Goal: Transaction & Acquisition: Purchase product/service

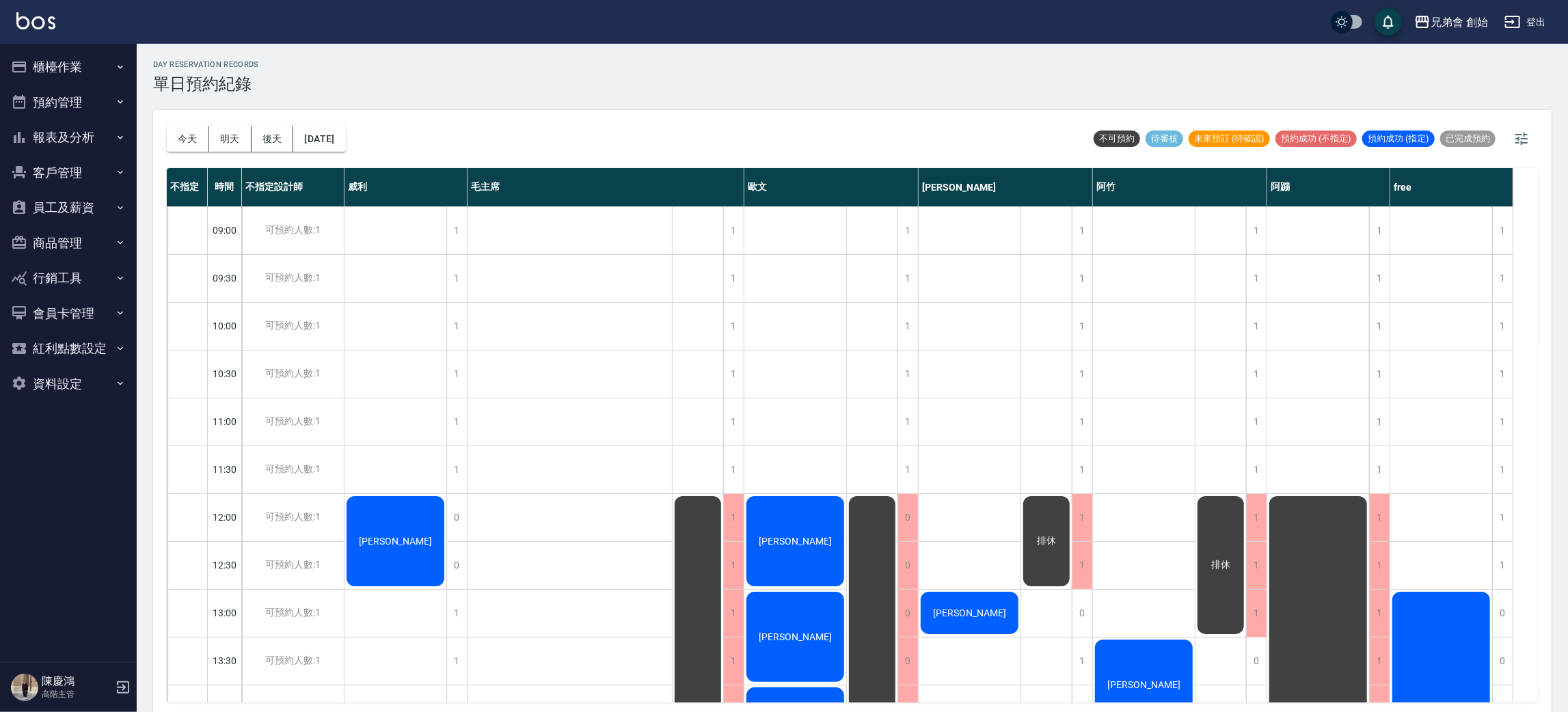
scroll to position [292, 0]
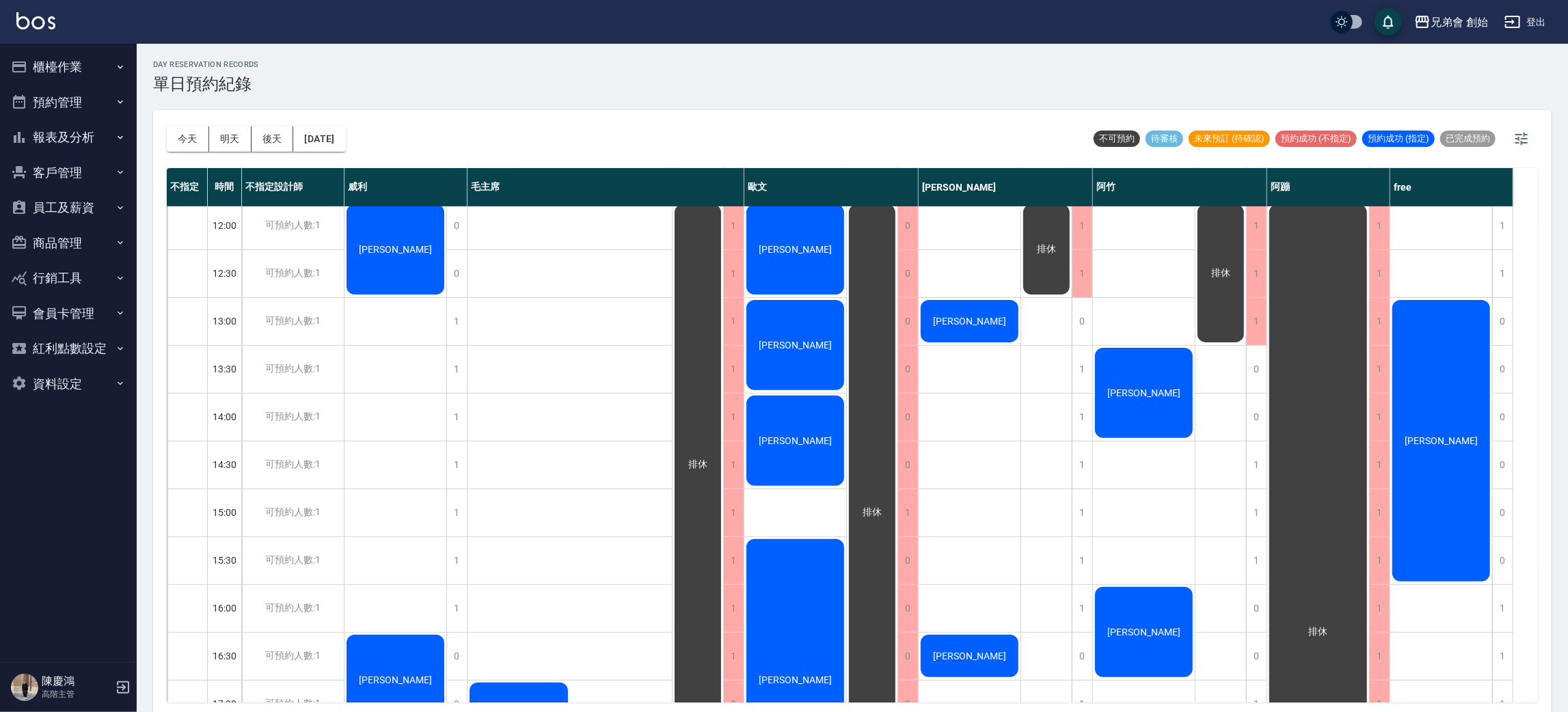
drag, startPoint x: 1254, startPoint y: 28, endPoint x: 508, endPoint y: 158, distance: 757.2
click at [1112, 34] on div "兄弟會 創始 登出" at bounding box center [784, 22] width 1568 height 44
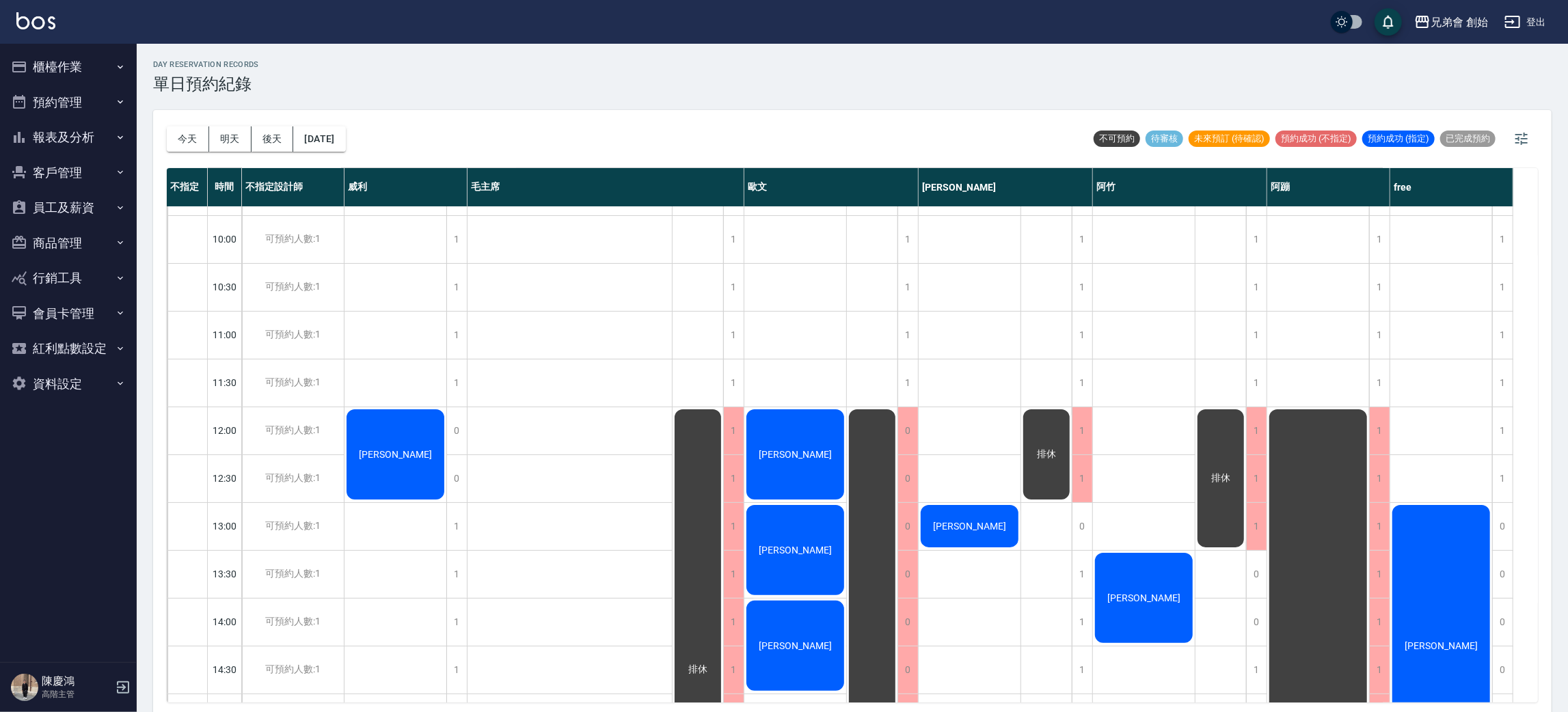
scroll to position [394, 0]
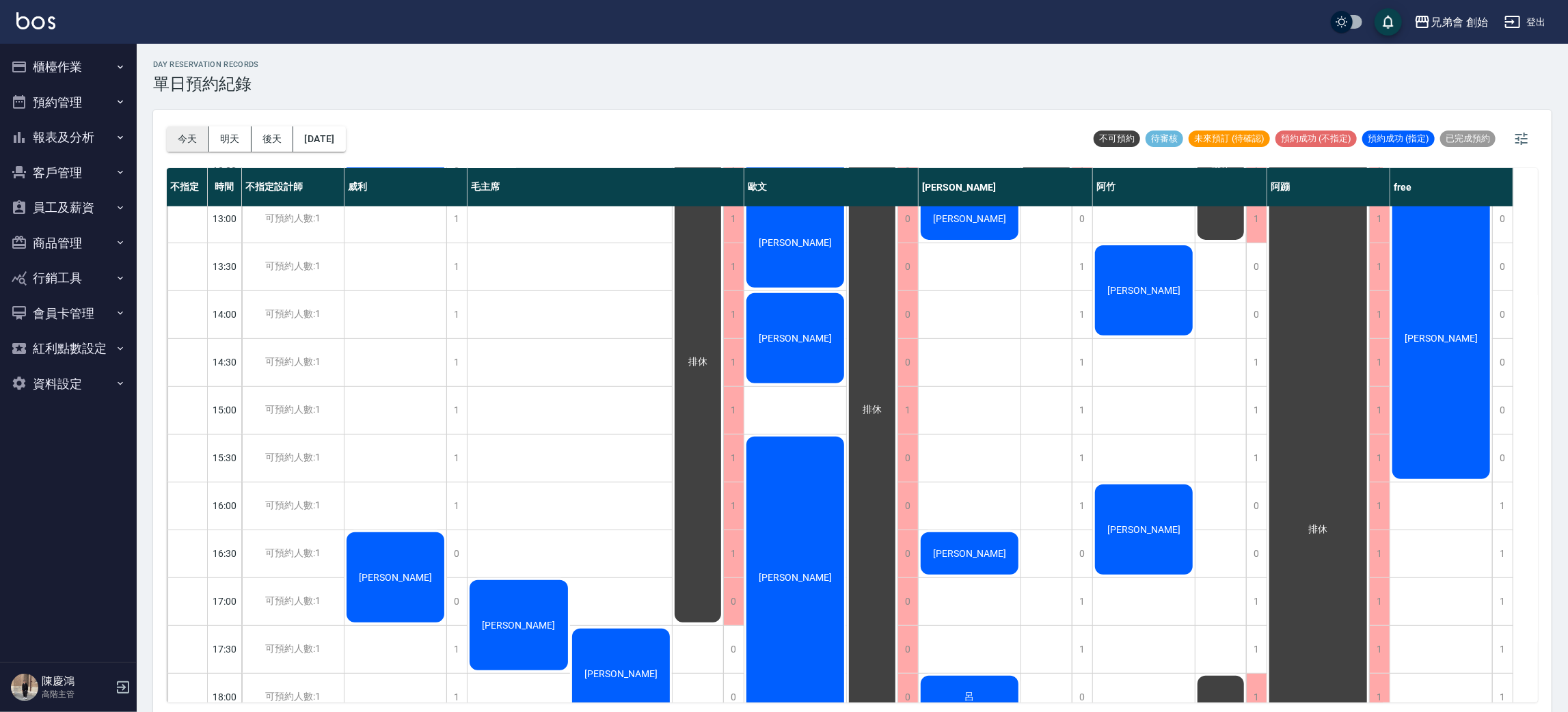
click at [195, 144] on button "今天" at bounding box center [187, 139] width 43 height 26
click at [231, 146] on button "明天" at bounding box center [230, 139] width 43 height 26
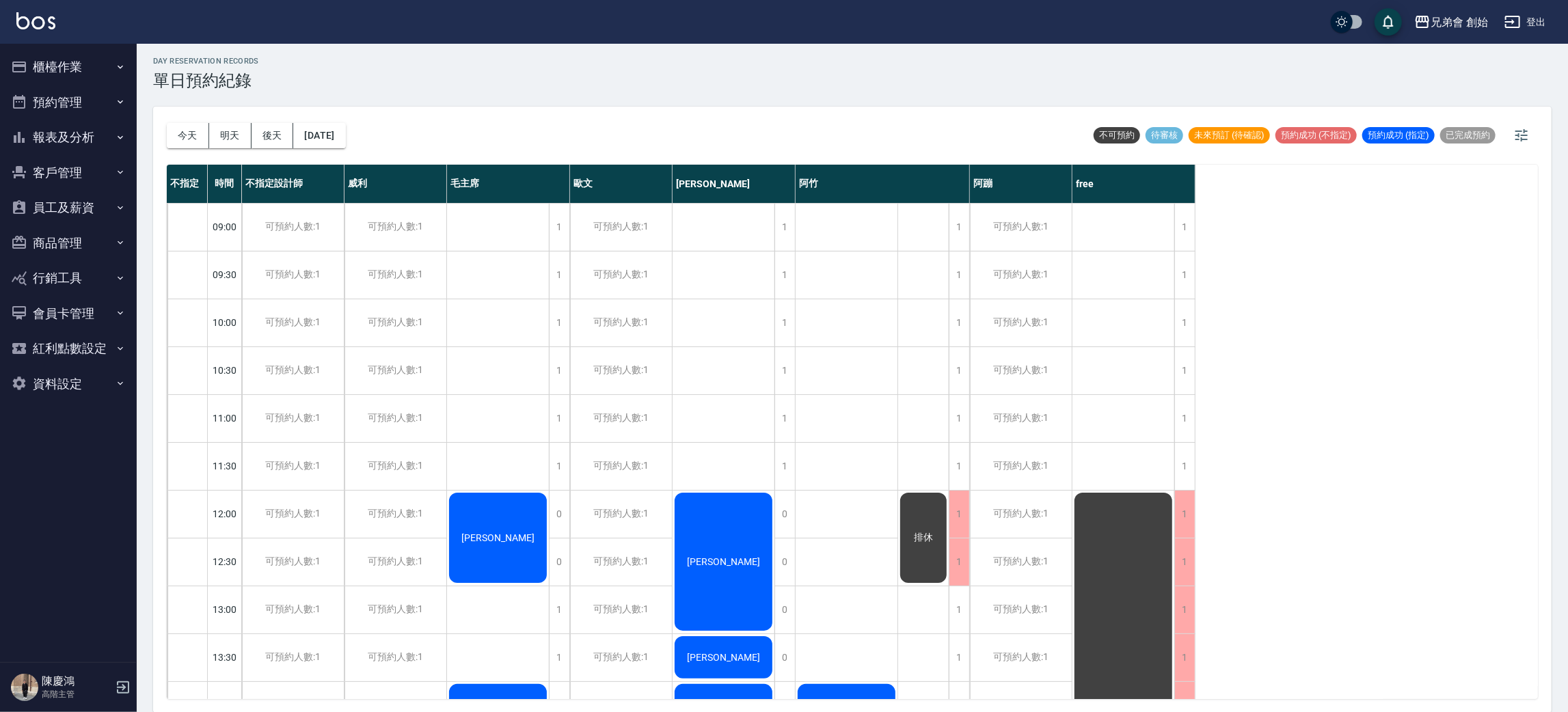
scroll to position [307, 0]
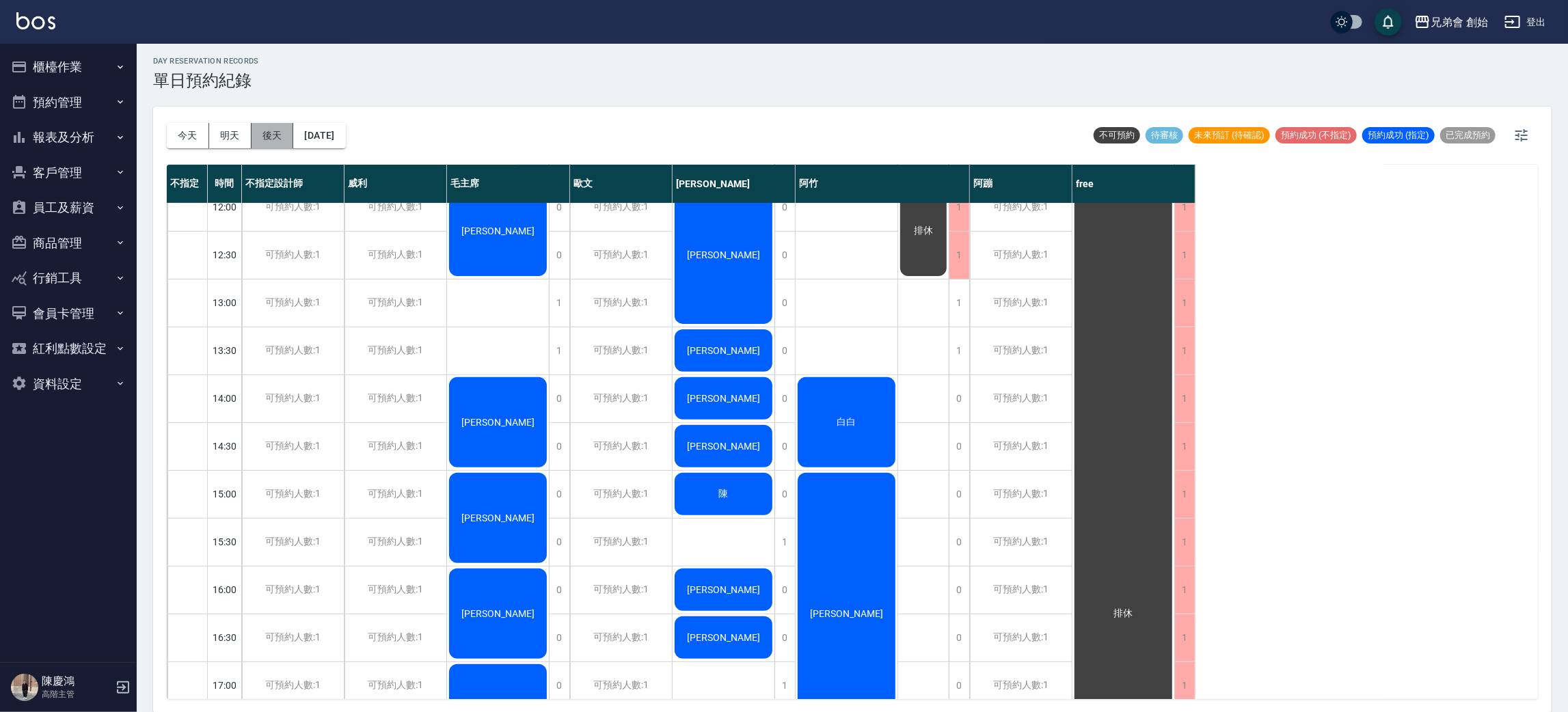
click at [270, 135] on button "後天" at bounding box center [273, 135] width 43 height 26
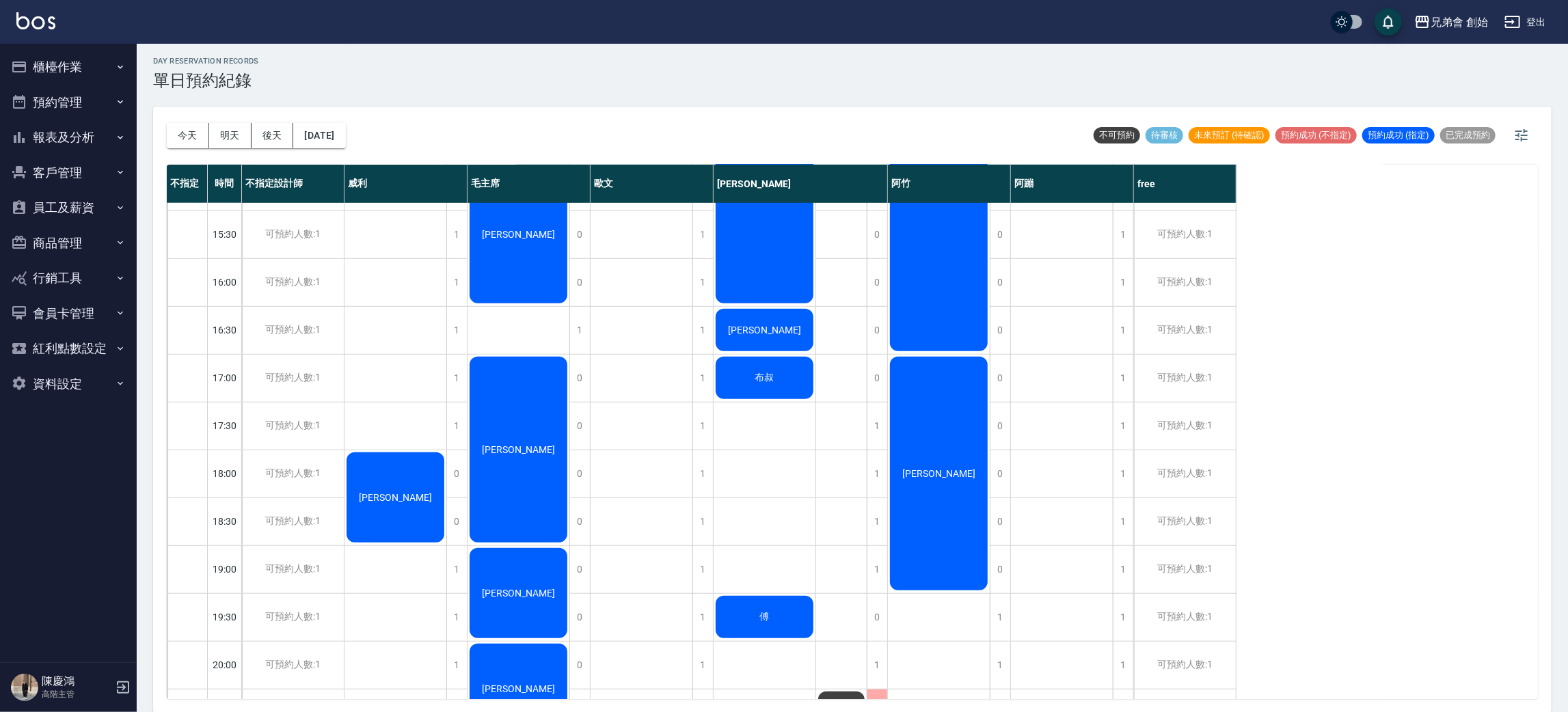
scroll to position [205, 0]
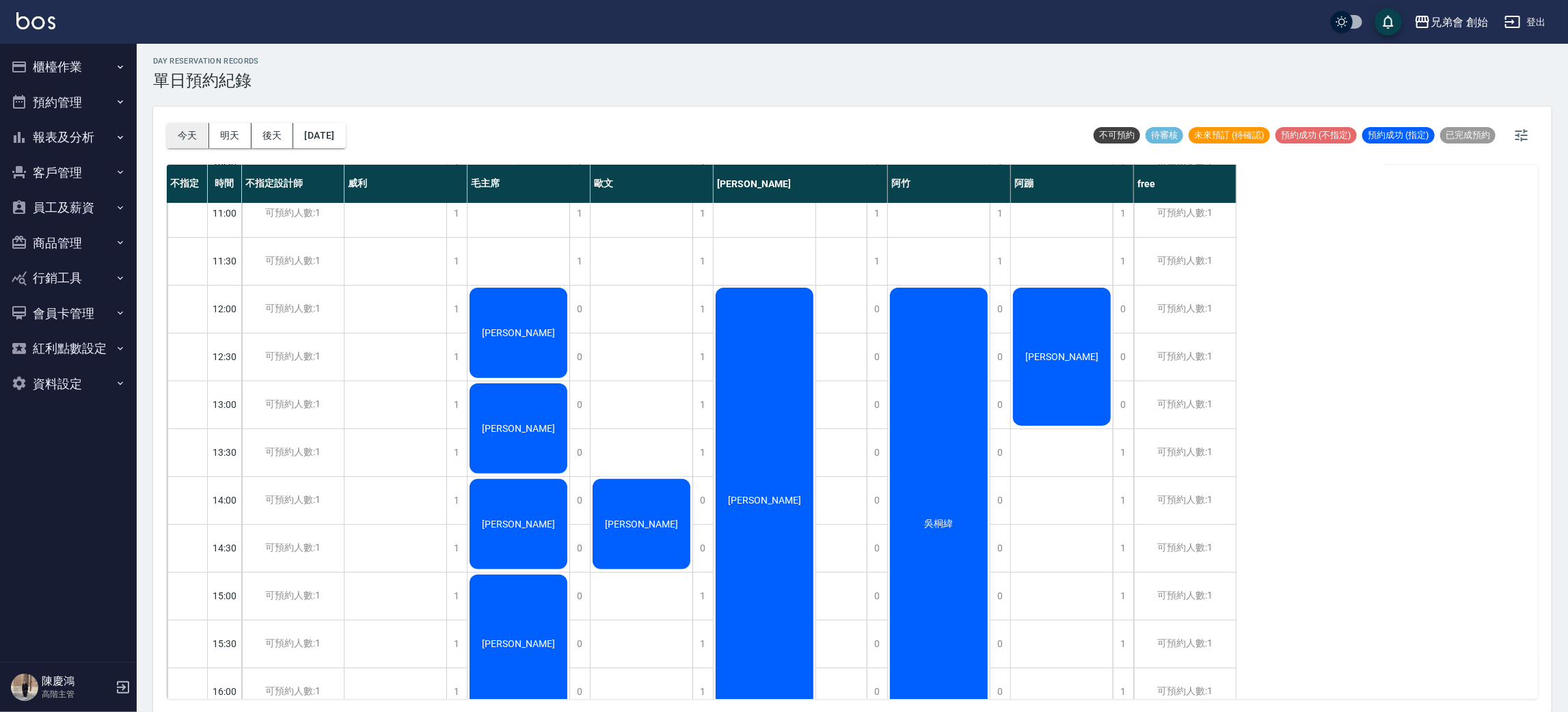
click at [205, 125] on button "今天" at bounding box center [187, 135] width 43 height 26
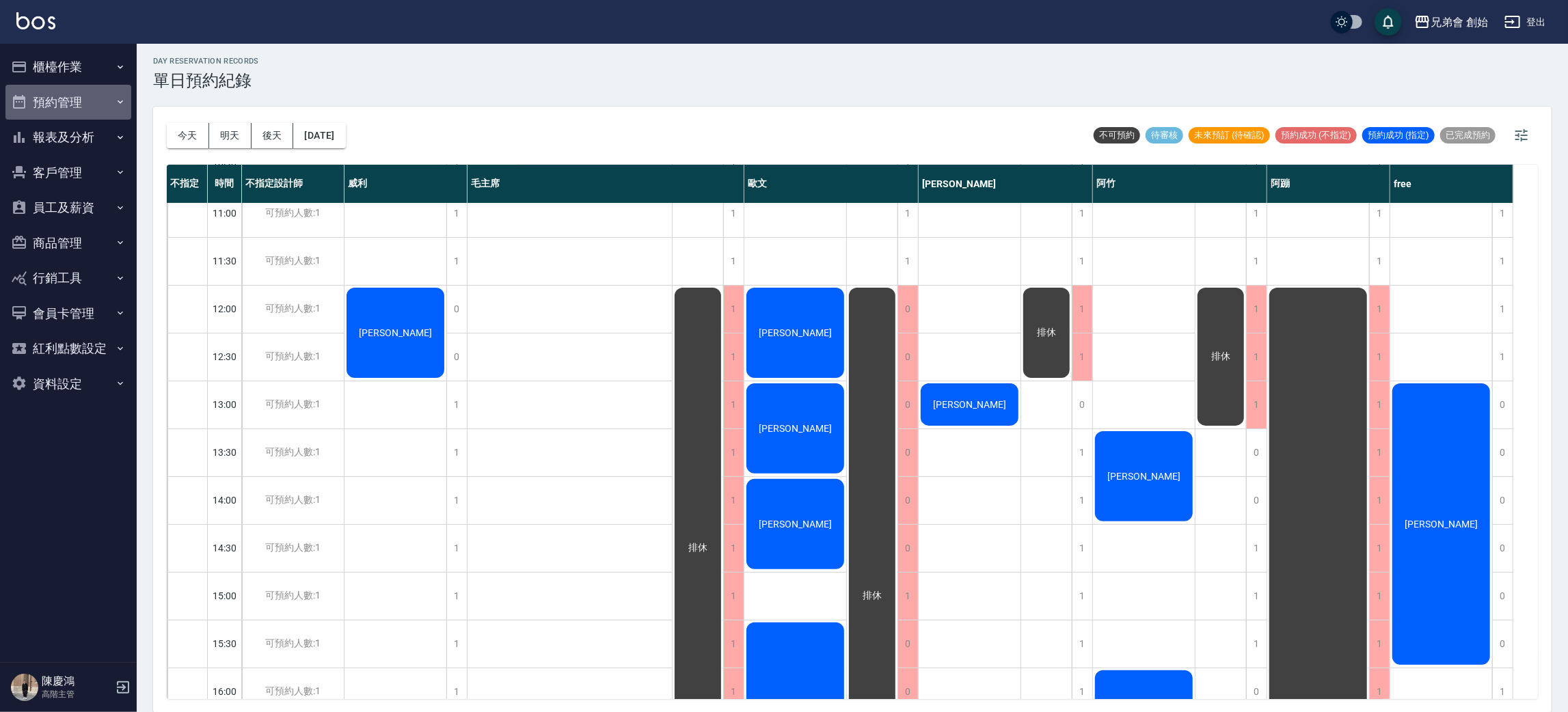
click at [71, 109] on button "預約管理" at bounding box center [68, 102] width 126 height 36
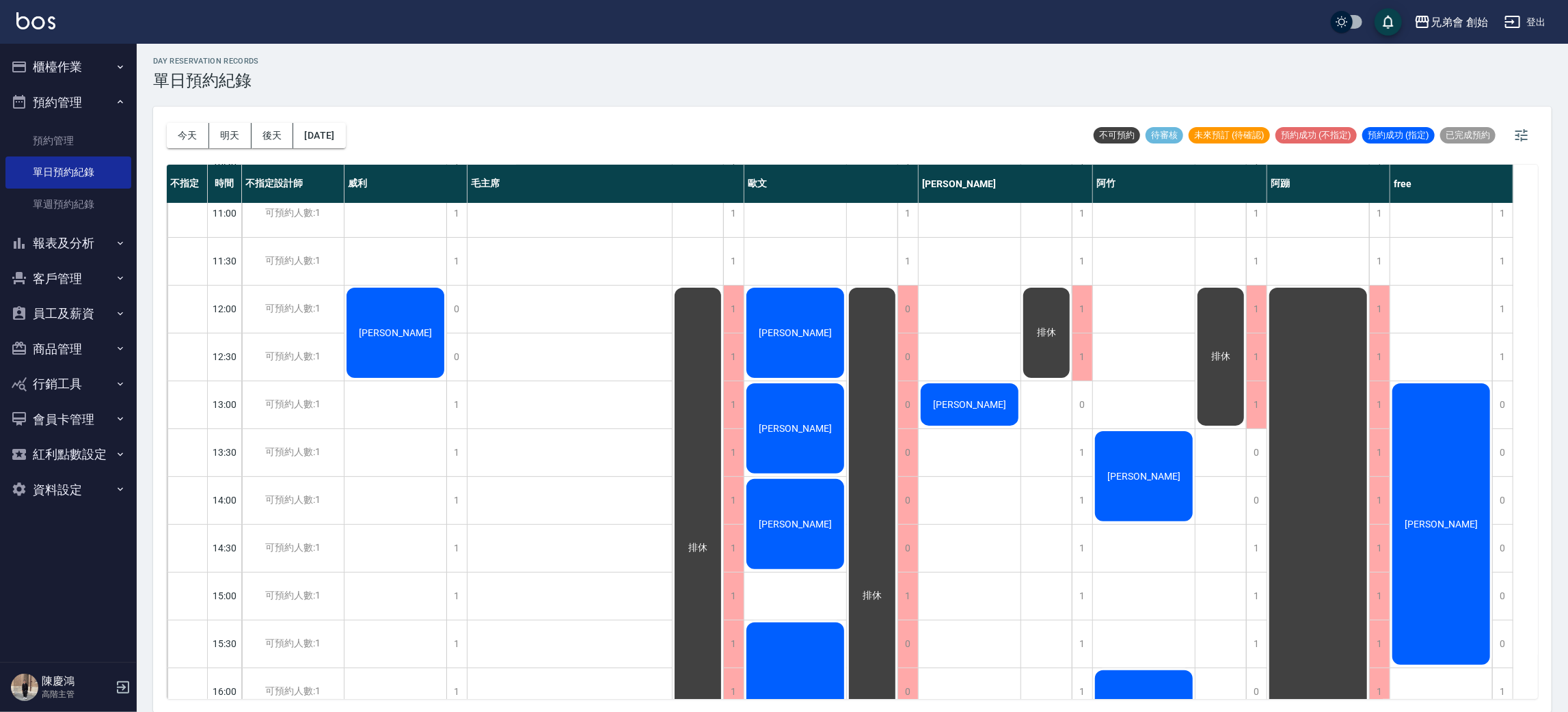
click at [73, 109] on button "預約管理" at bounding box center [68, 102] width 126 height 36
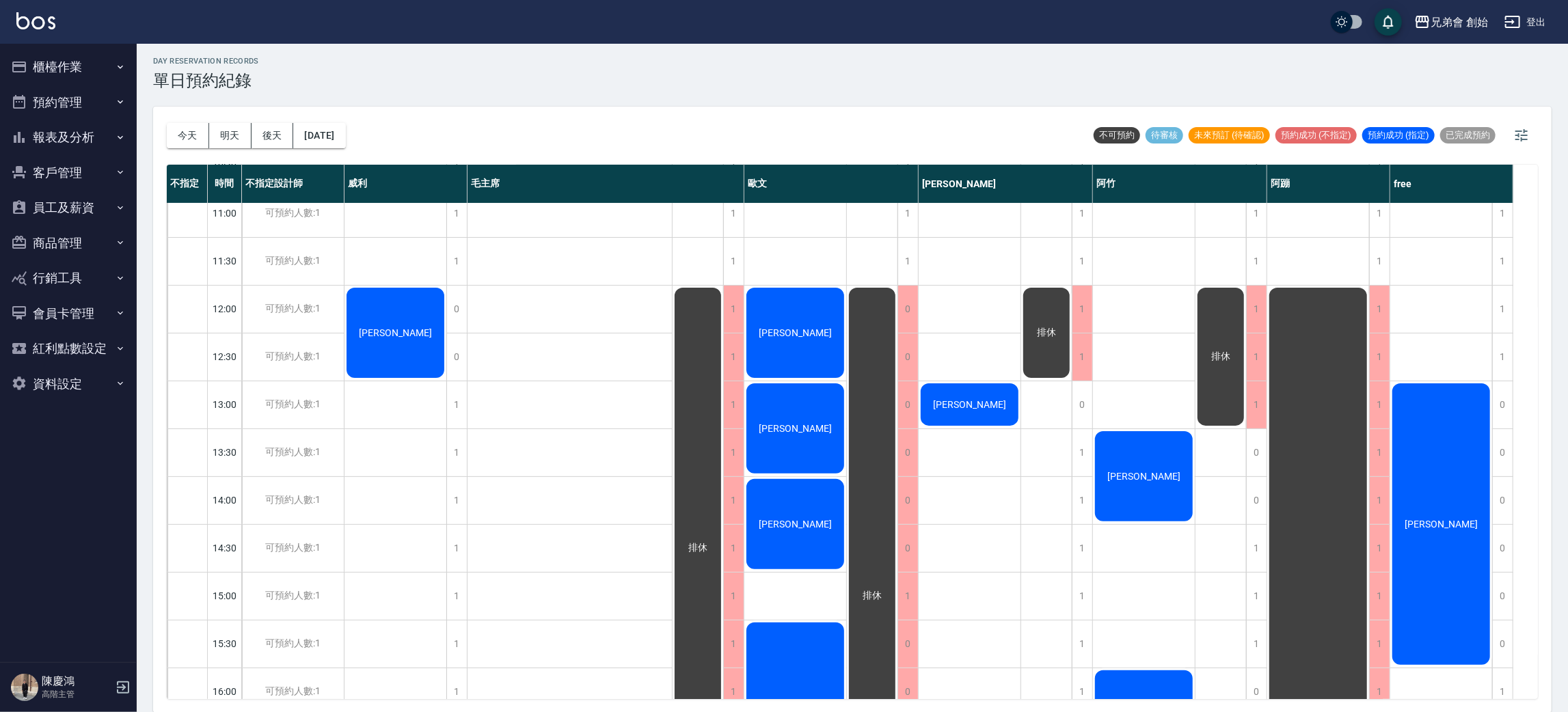
click at [119, 65] on icon "button" at bounding box center [120, 67] width 11 height 11
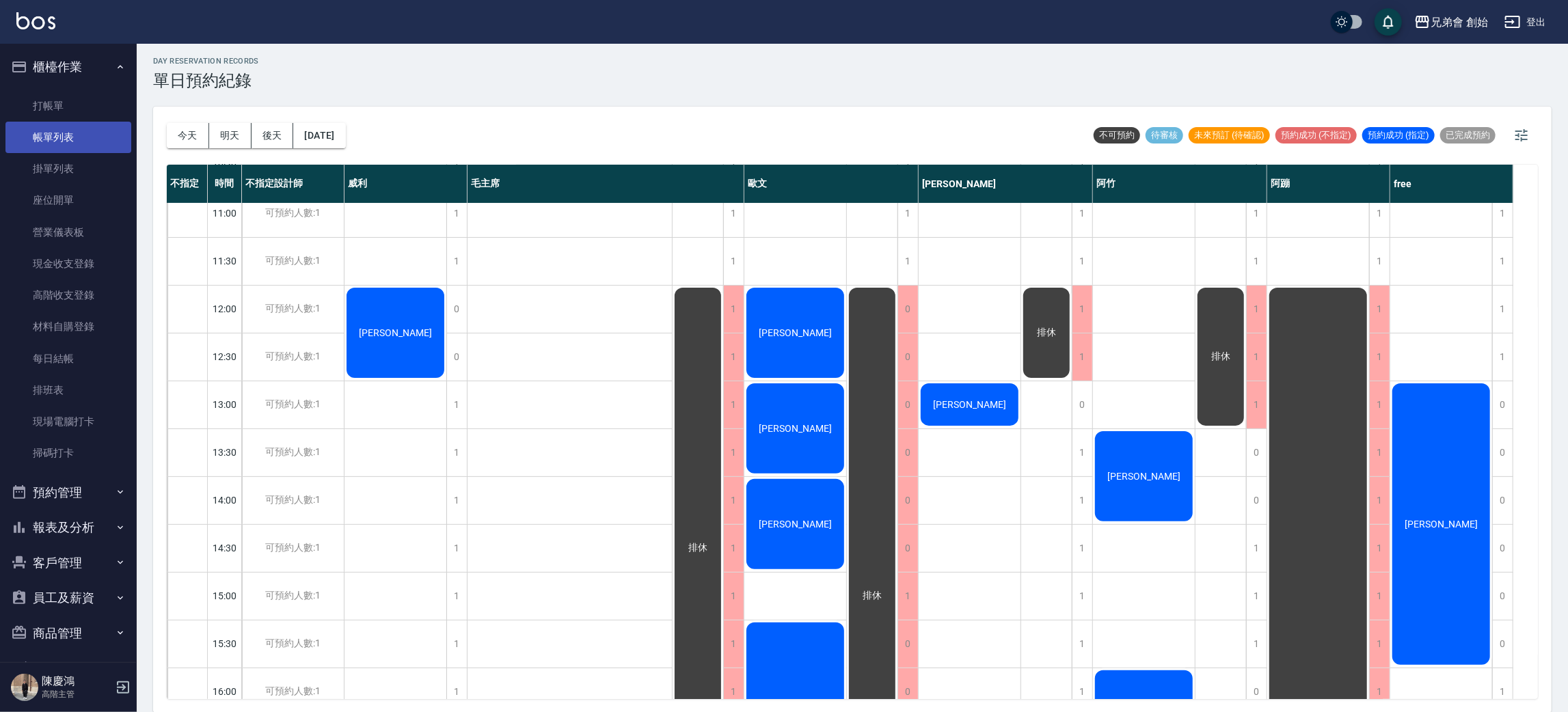
click at [99, 122] on link "帳單列表" at bounding box center [68, 136] width 126 height 31
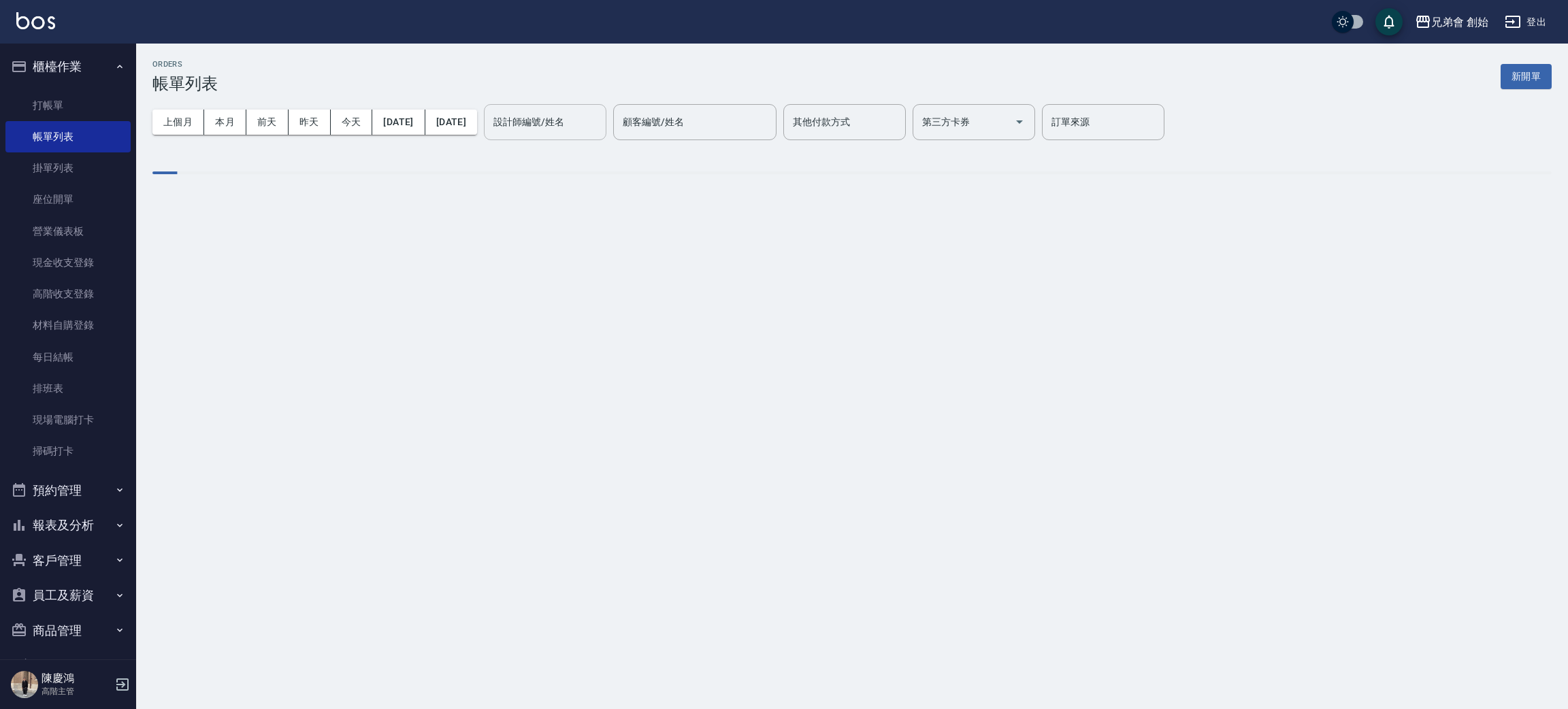
click at [569, 133] on div "設計師編號/姓名" at bounding box center [545, 122] width 123 height 36
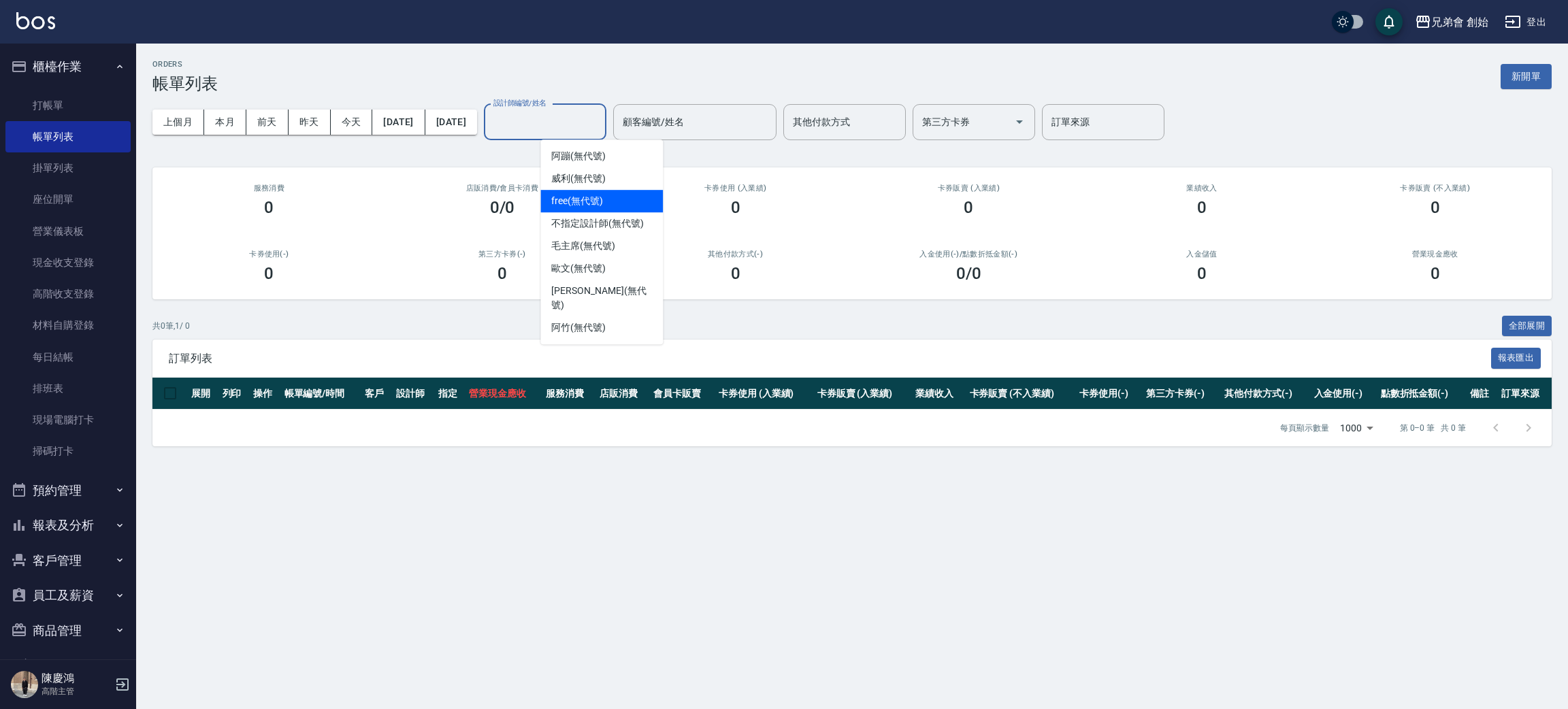
click at [603, 193] on div "free (無代號)" at bounding box center [602, 201] width 123 height 23
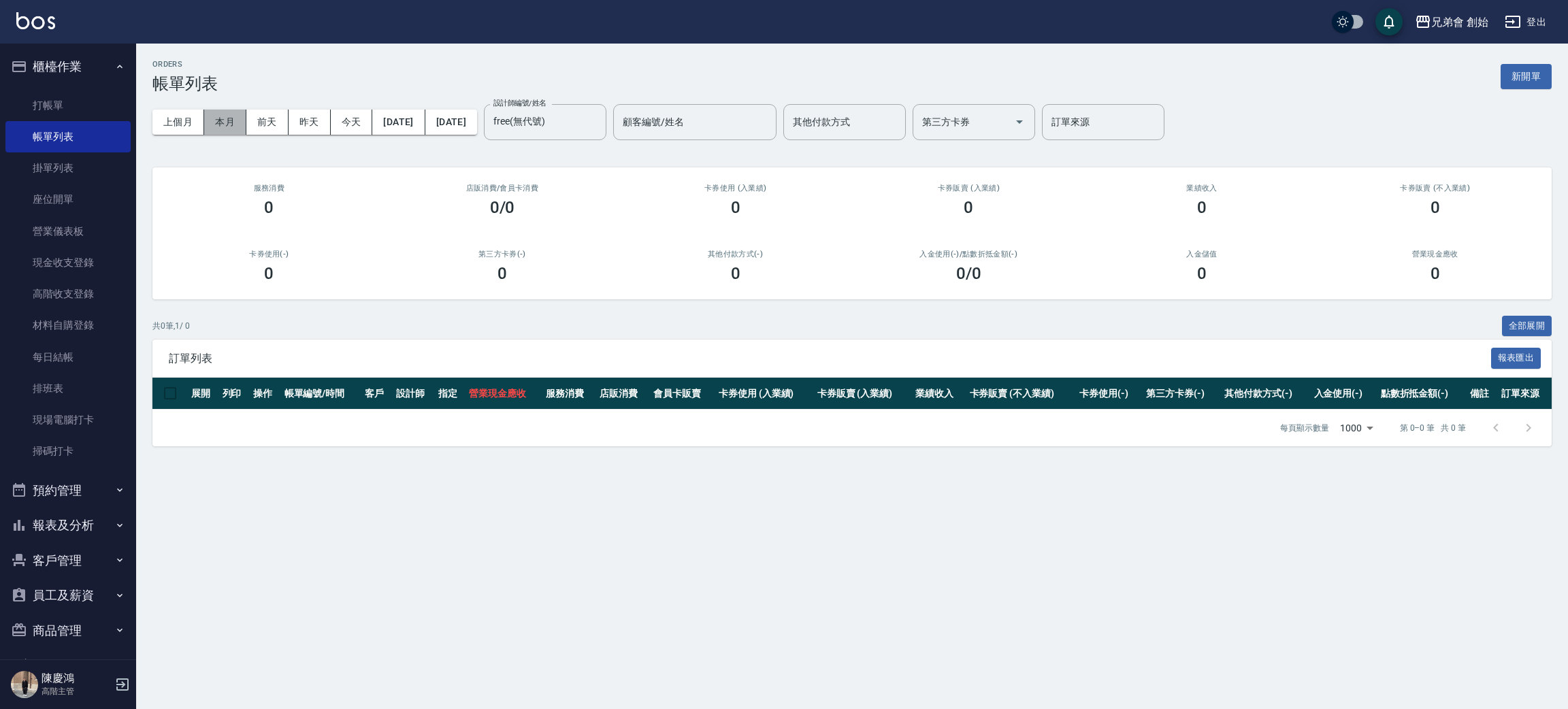
click at [234, 123] on button "本月" at bounding box center [225, 122] width 42 height 25
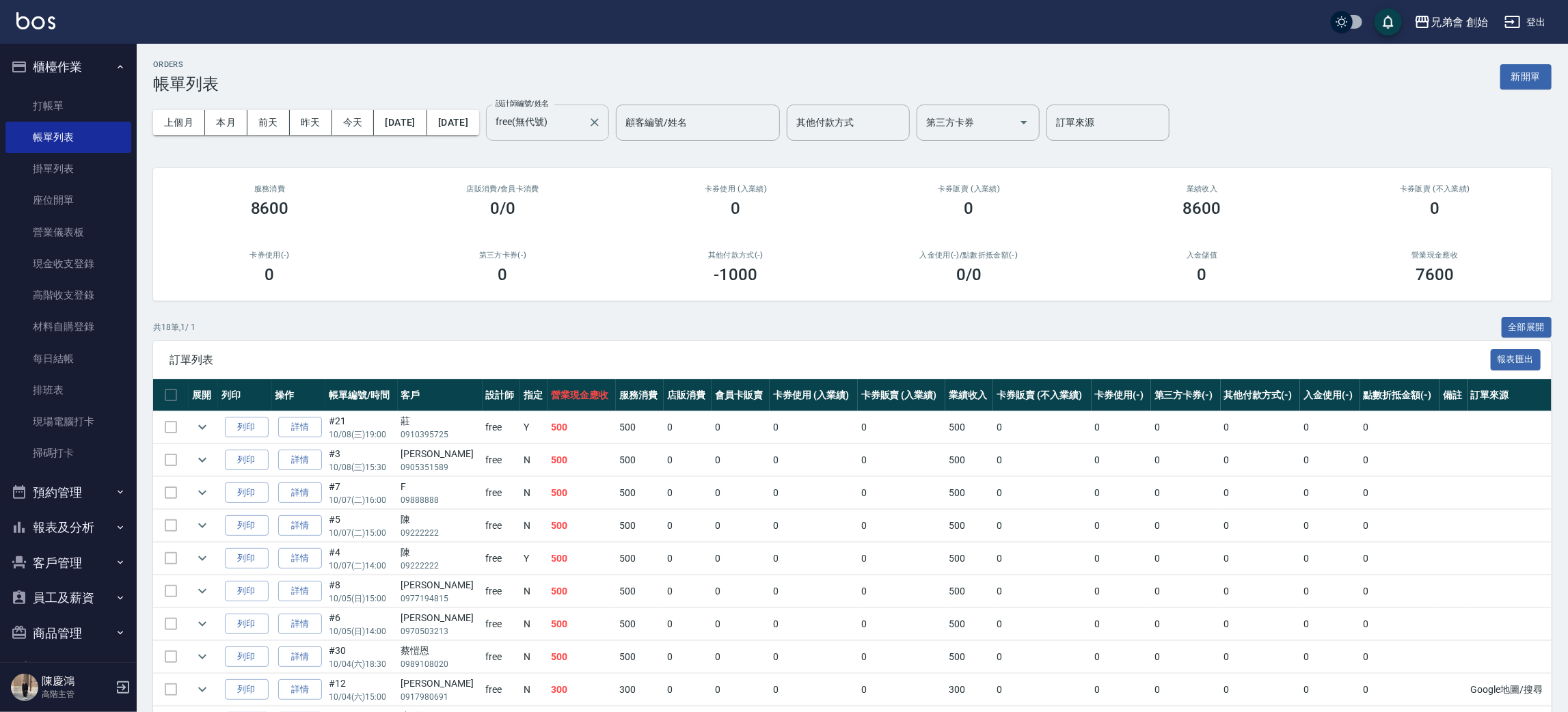
click at [582, 121] on input "free(無代號)" at bounding box center [537, 122] width 90 height 24
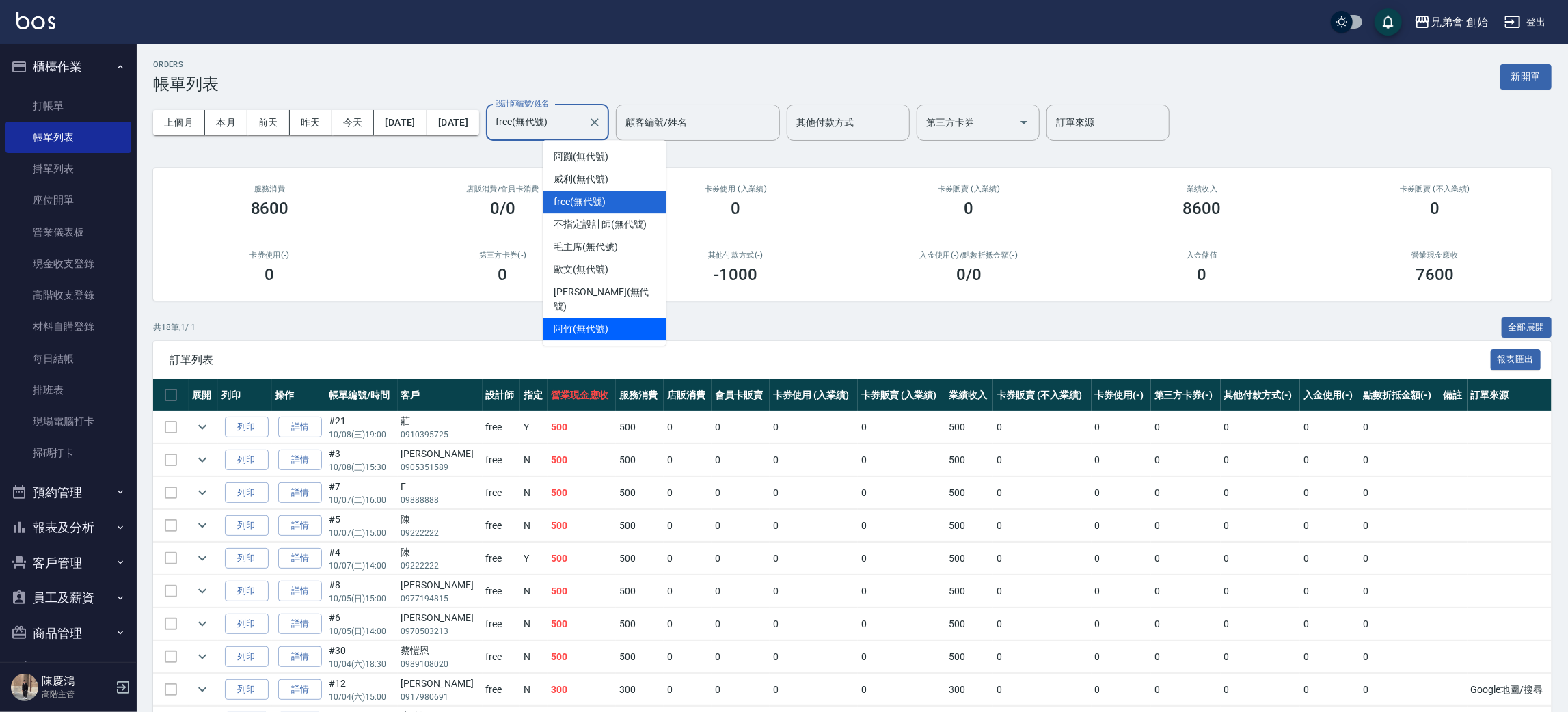
click at [597, 322] on span "阿竹 (無代號)" at bounding box center [581, 329] width 55 height 14
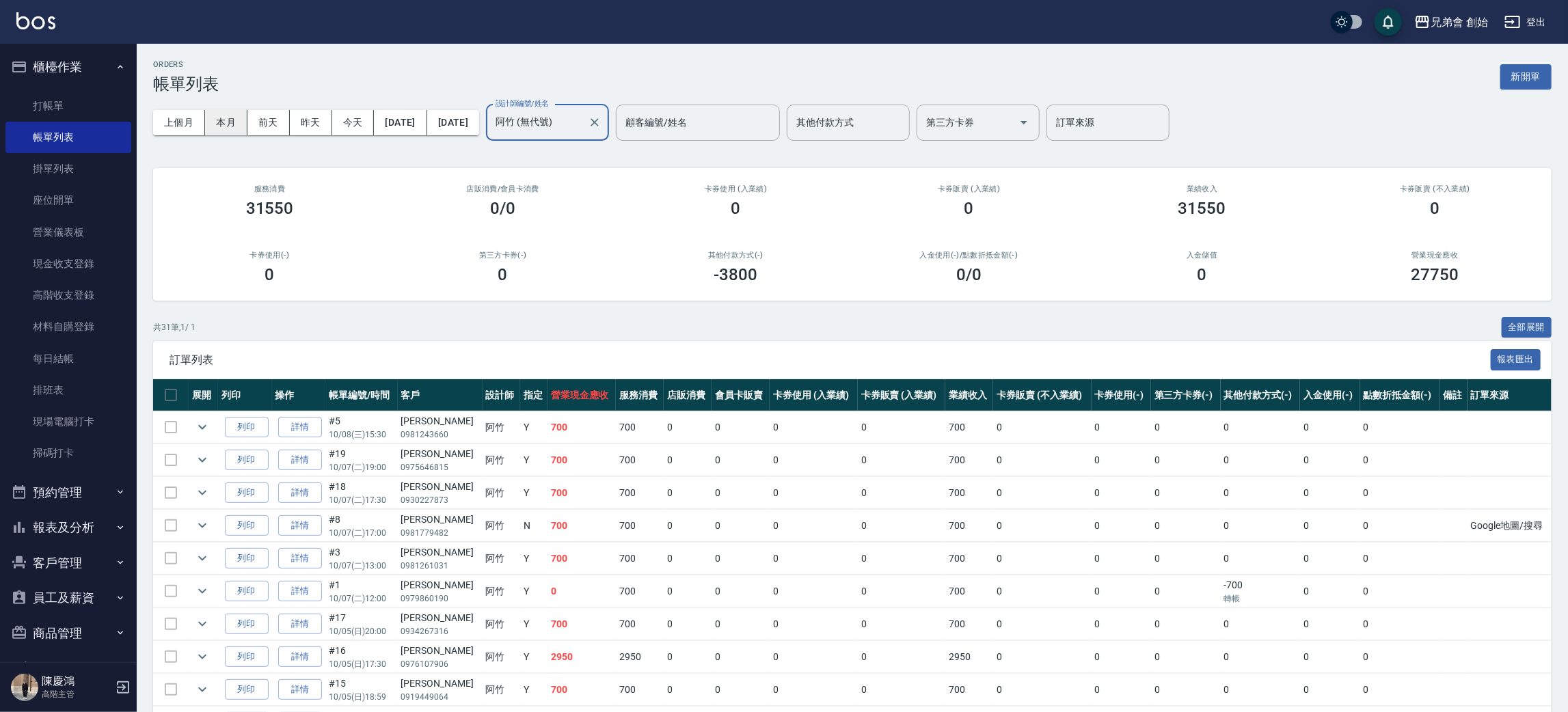
click at [223, 129] on button "本月" at bounding box center [226, 122] width 43 height 26
click at [229, 129] on button "本月" at bounding box center [226, 122] width 43 height 26
click at [582, 125] on input "阿竹 (無代號)" at bounding box center [537, 122] width 90 height 24
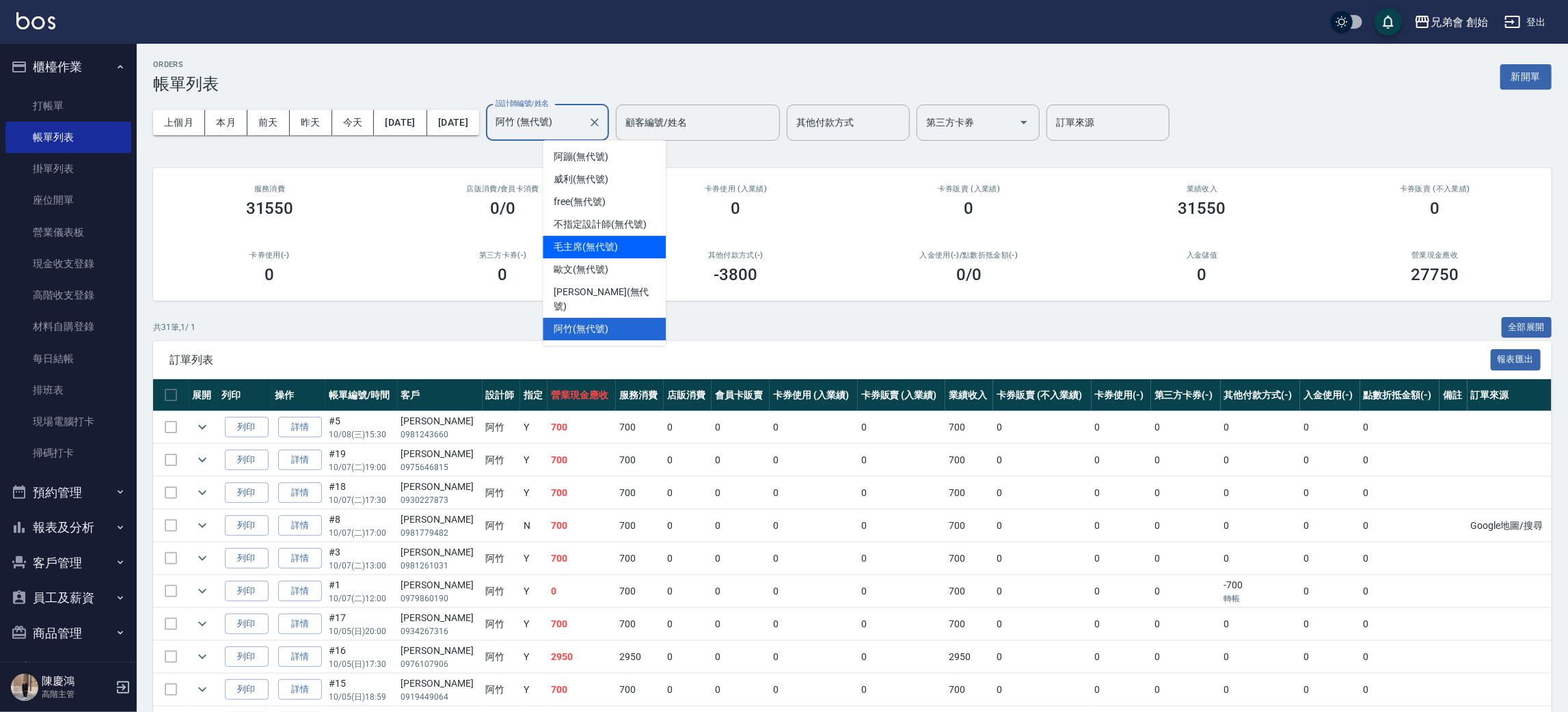
click at [608, 246] on span "毛主席 (無代號)" at bounding box center [586, 246] width 64 height 14
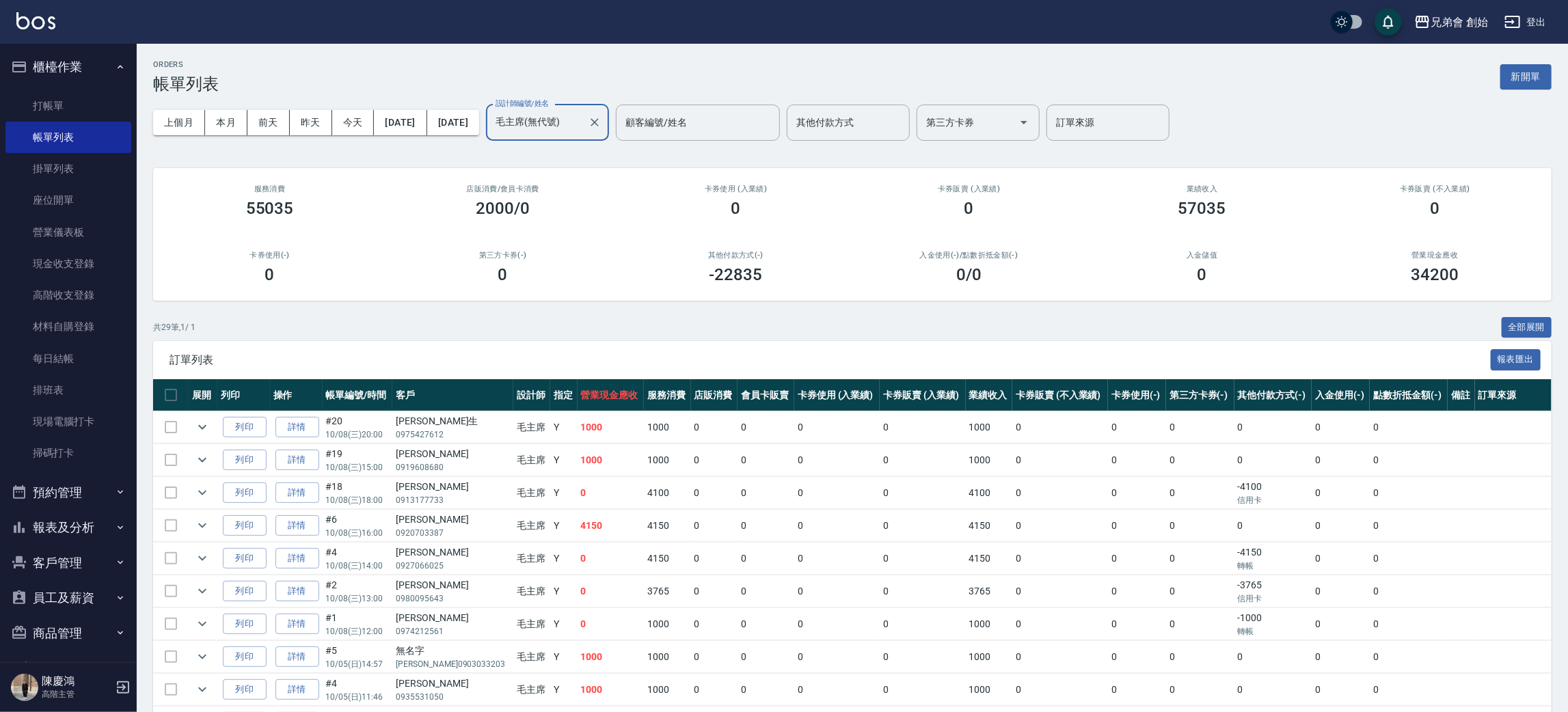
click at [609, 137] on div "毛主席(無代號) 設計師編號/姓名" at bounding box center [547, 122] width 123 height 36
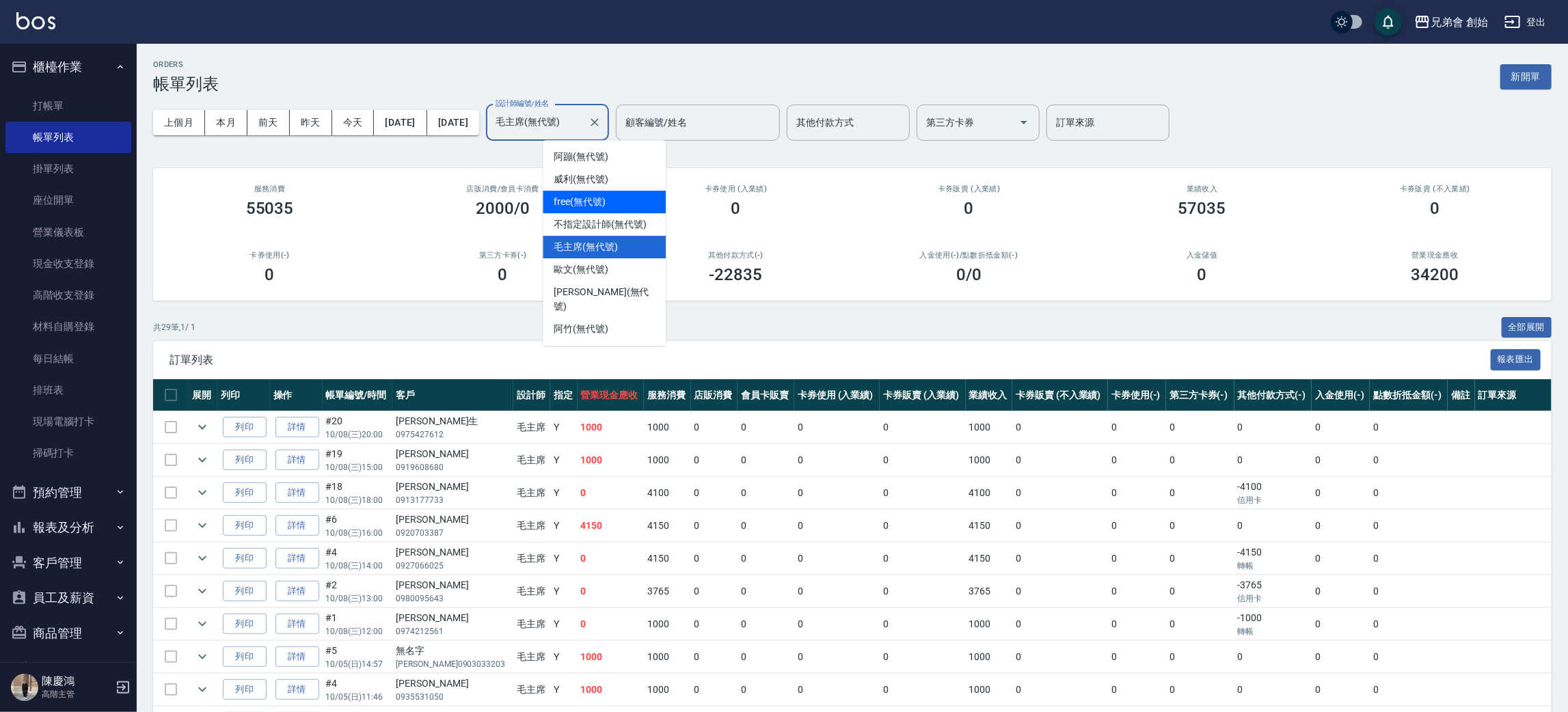
click at [617, 200] on div "free (無代號)" at bounding box center [604, 202] width 123 height 23
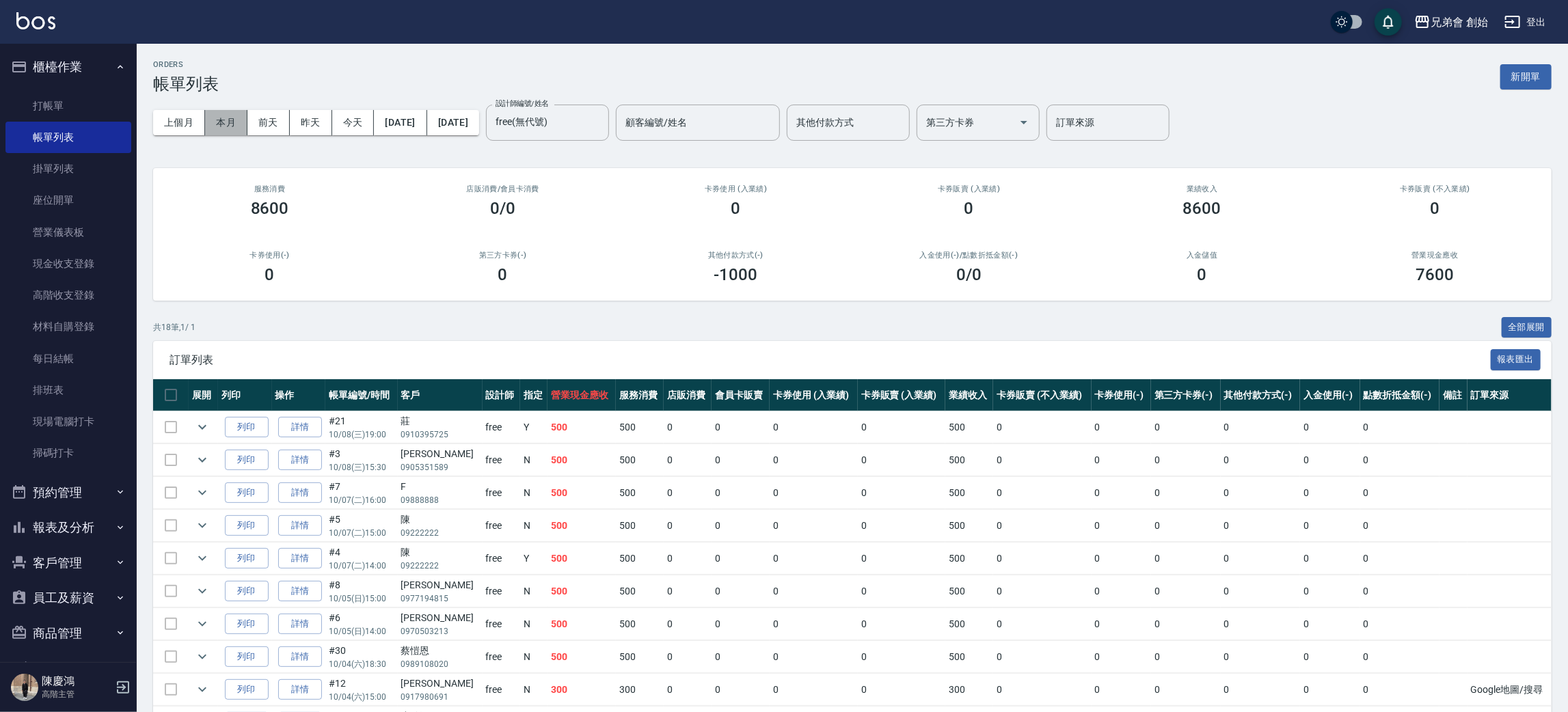
click at [236, 124] on button "本月" at bounding box center [226, 122] width 43 height 26
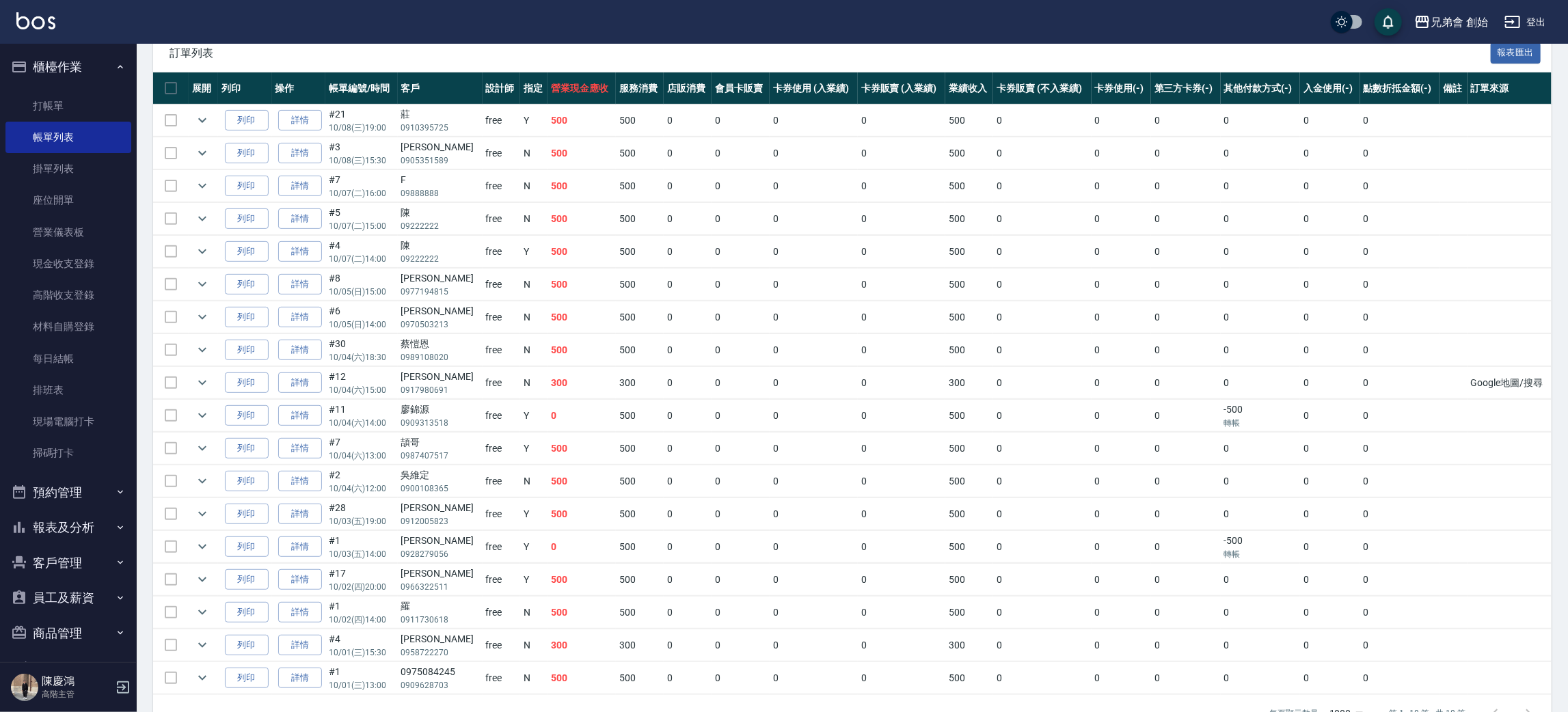
scroll to position [347, 0]
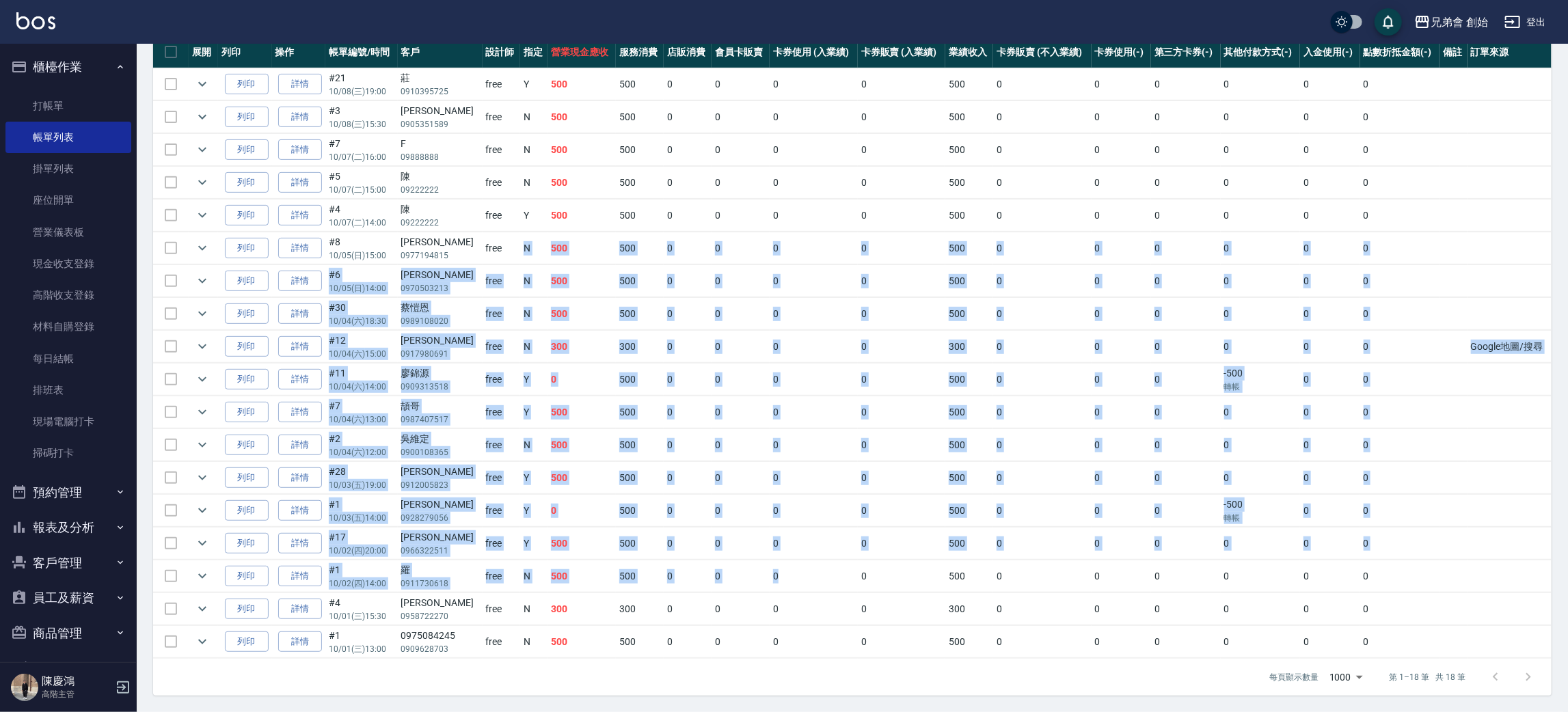
drag, startPoint x: 526, startPoint y: 240, endPoint x: 846, endPoint y: 551, distance: 446.2
click at [826, 579] on tbody "列印 詳情 #21 10/08 (三) 19:00 莊 0910395725 free Y 500 500 0 0 0 0 500 0 0 0 0 0 0 列…" at bounding box center [852, 364] width 1399 height 591
click at [846, 549] on td "0" at bounding box center [813, 543] width 87 height 32
click at [843, 477] on td "0" at bounding box center [813, 478] width 87 height 32
click at [789, 585] on td "0" at bounding box center [813, 577] width 87 height 32
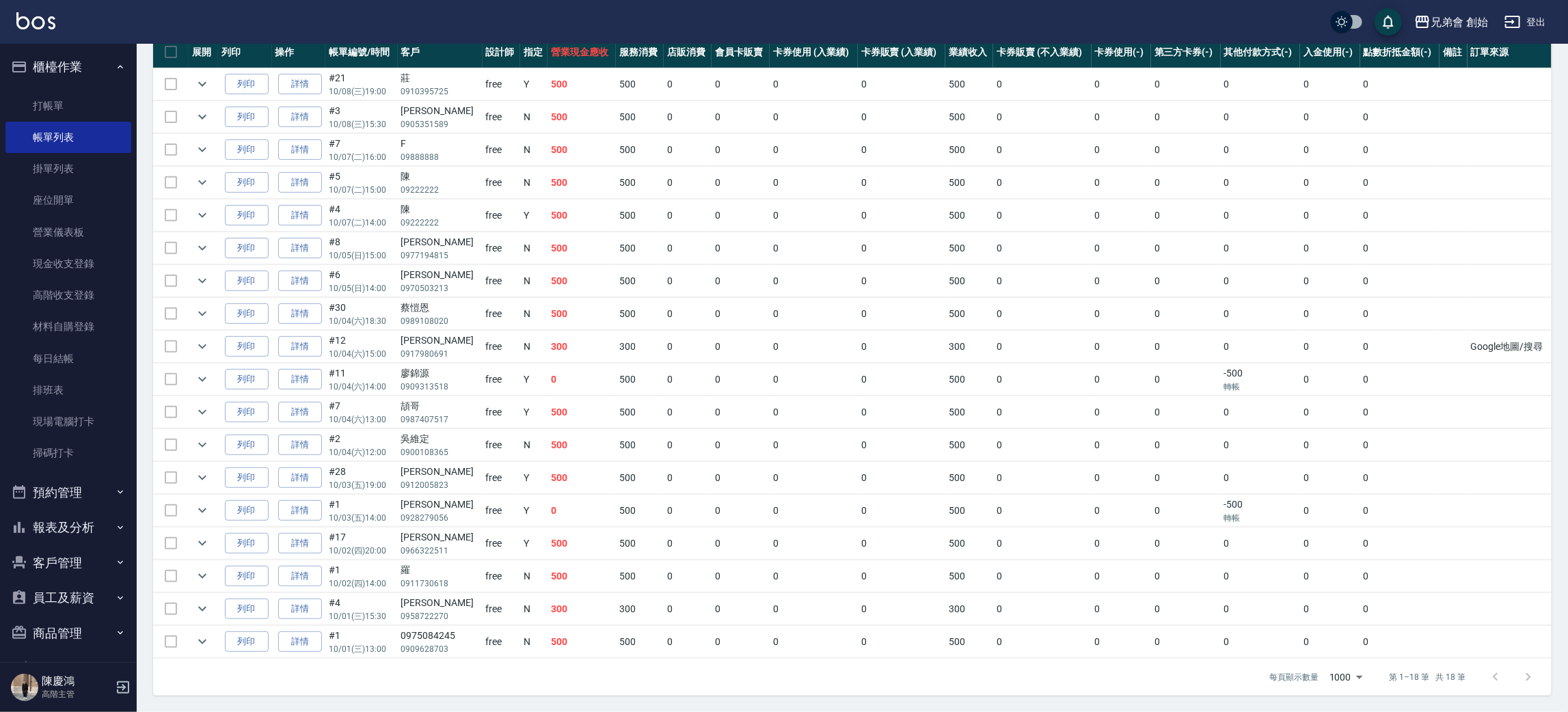
drag, startPoint x: 383, startPoint y: 162, endPoint x: 639, endPoint y: 546, distance: 461.5
click at [633, 555] on tbody "列印 詳情 #21 10/08 (三) 19:00 莊 0910395725 free Y 500 500 0 0 0 0 500 0 0 0 0 0 0 列…" at bounding box center [852, 364] width 1399 height 591
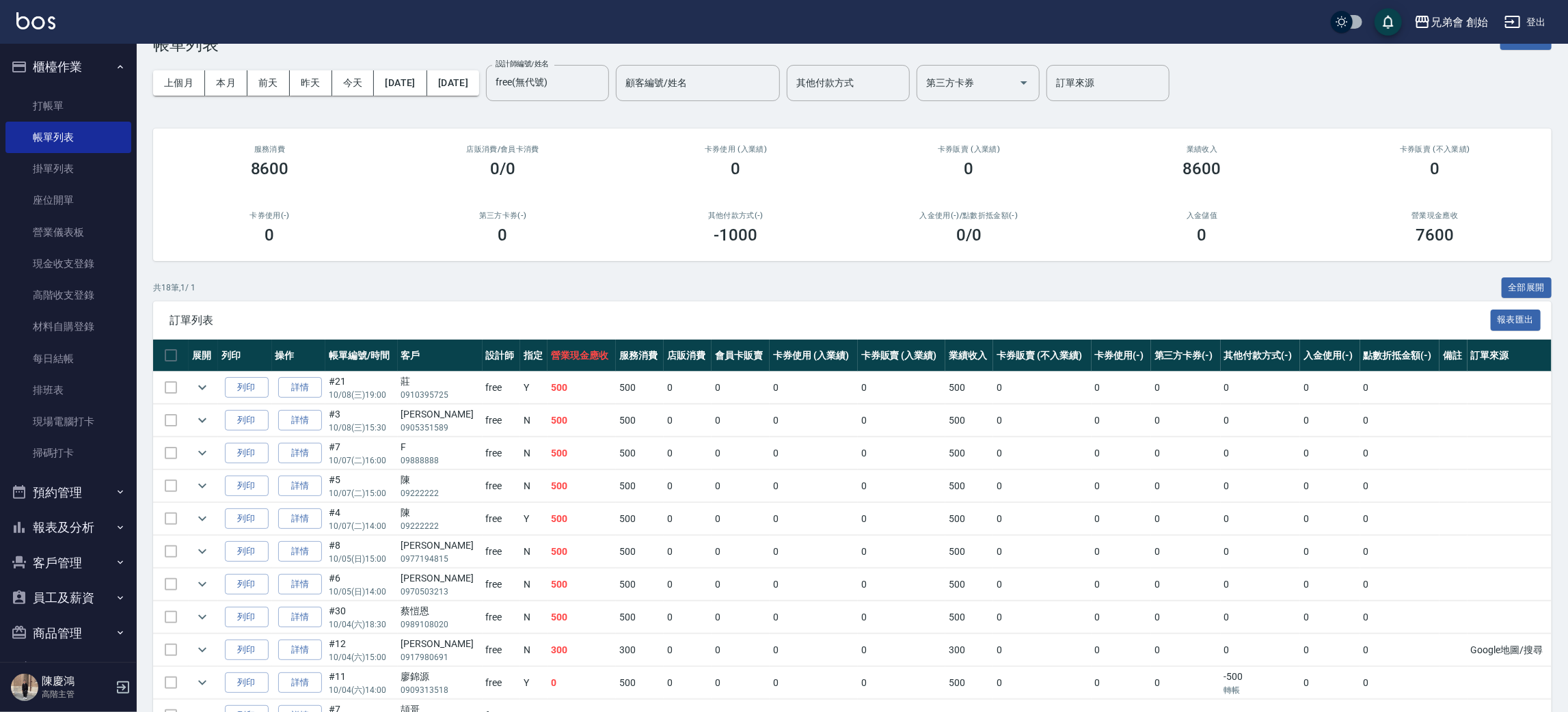
scroll to position [0, 0]
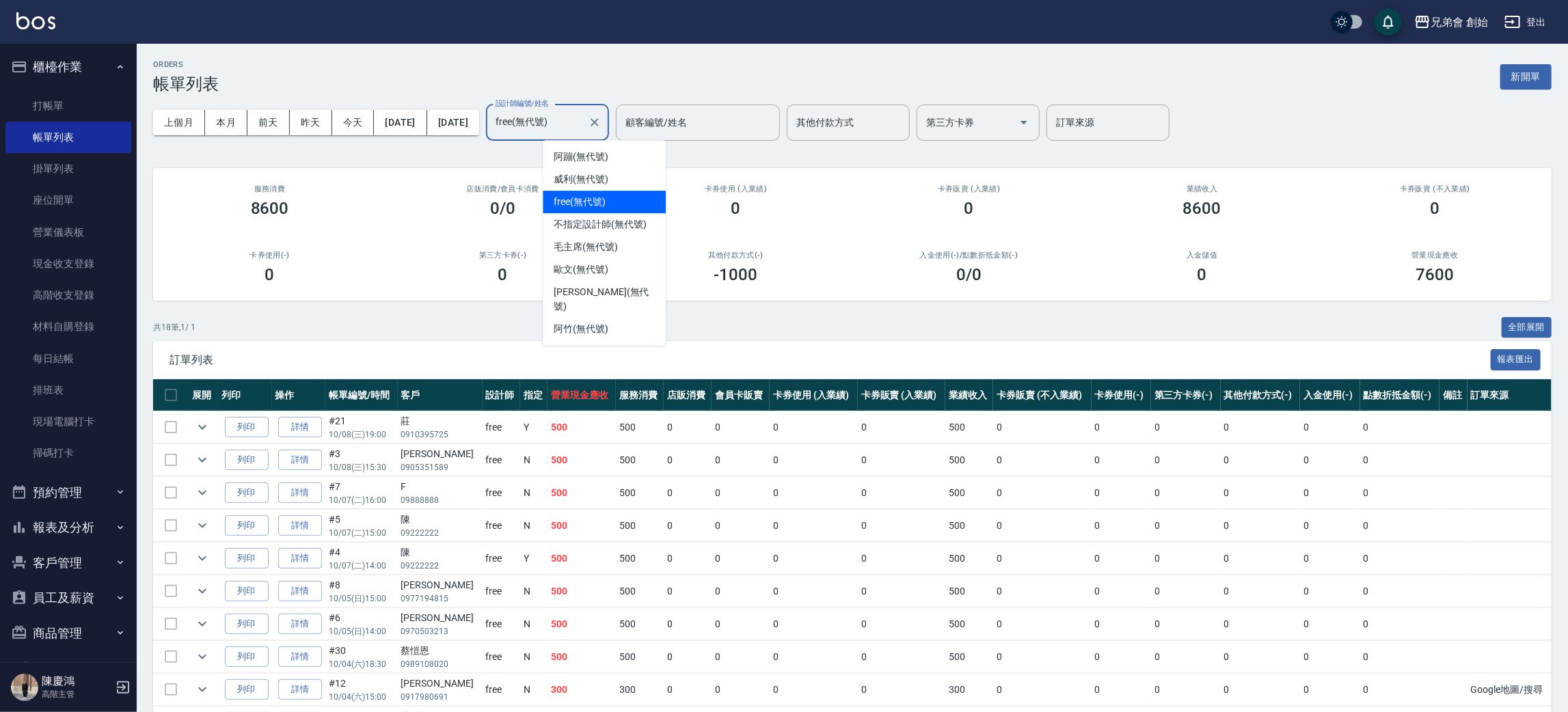
click at [582, 124] on input "free(無代號)" at bounding box center [537, 122] width 90 height 24
click at [620, 163] on div "阿蹦 (無代號)" at bounding box center [604, 157] width 123 height 23
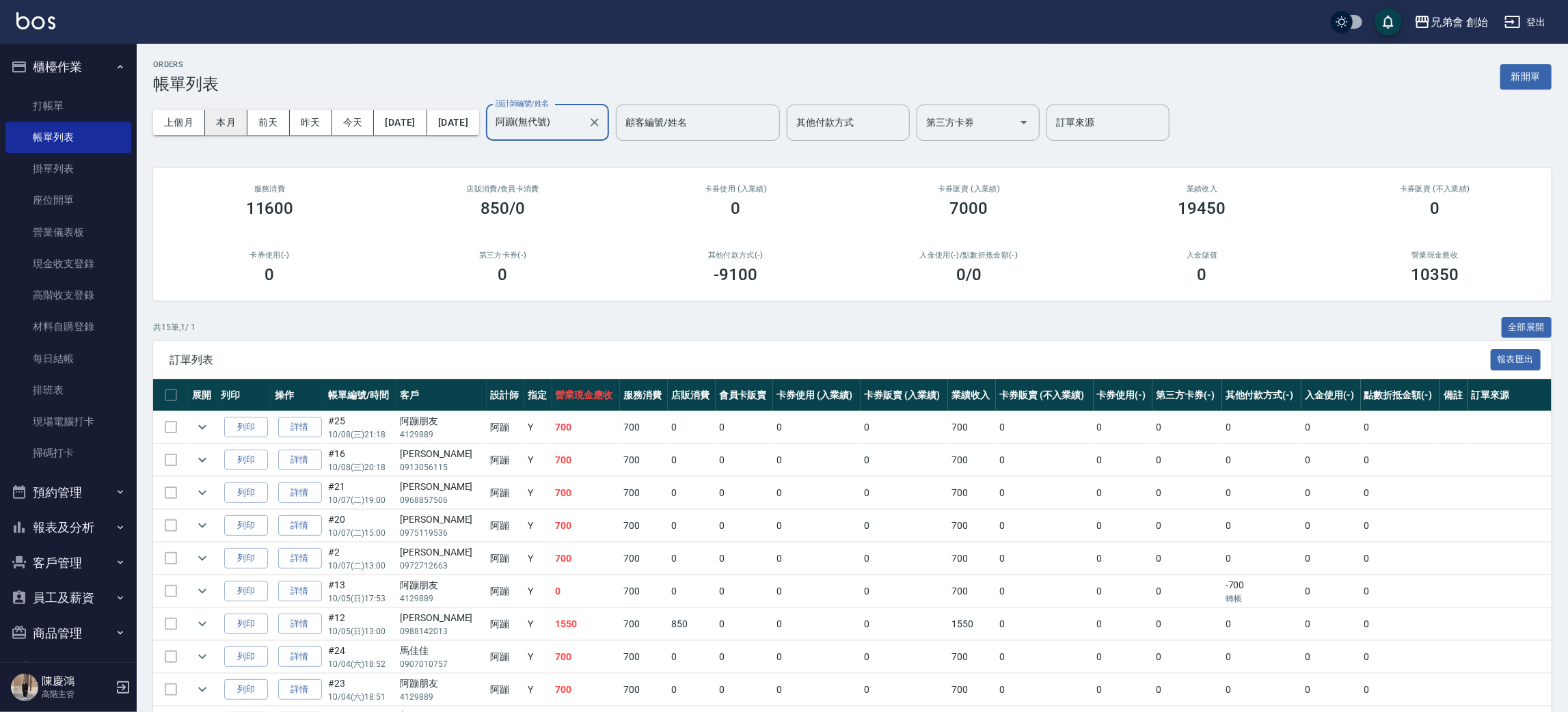
click at [233, 118] on button "本月" at bounding box center [226, 122] width 43 height 26
click at [582, 120] on input "阿蹦(無代號)" at bounding box center [537, 122] width 90 height 24
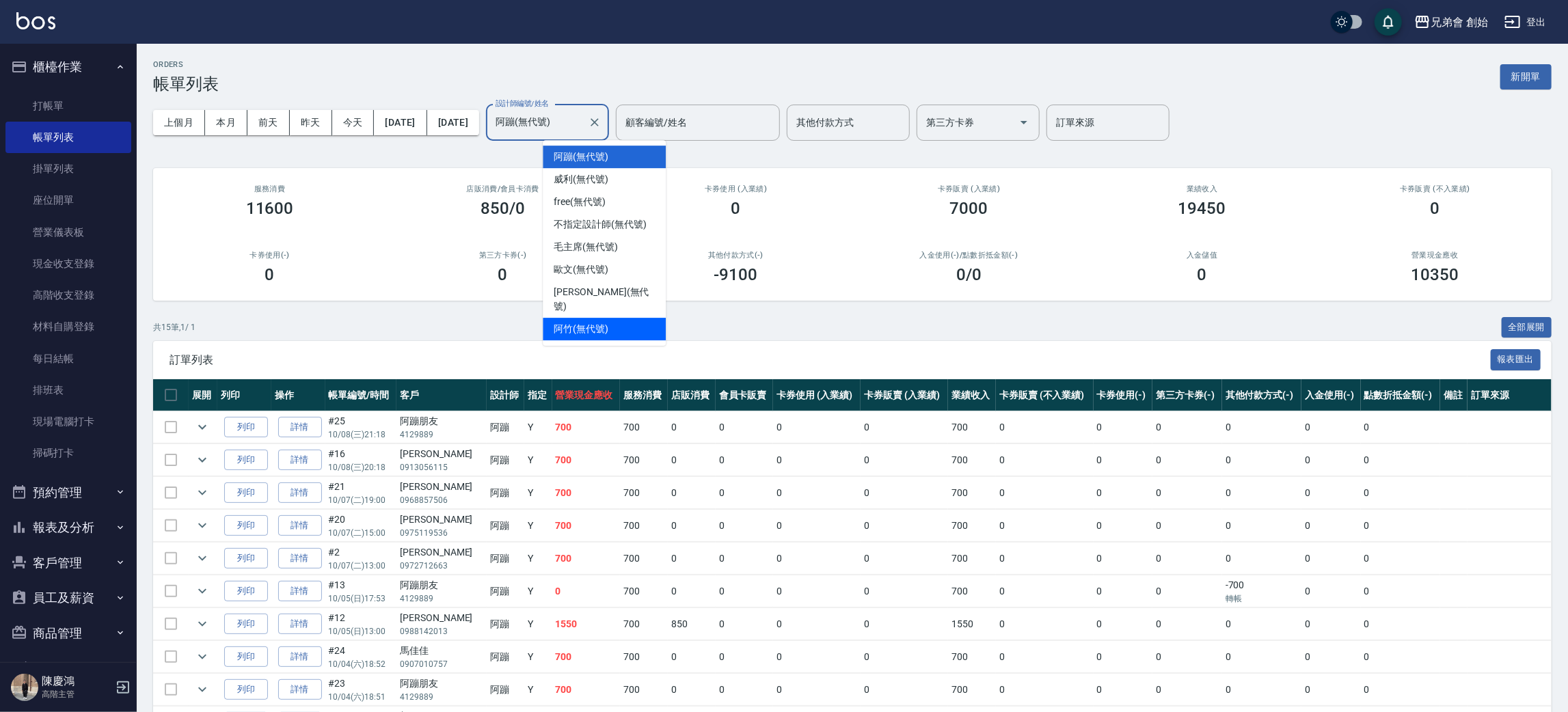
click at [605, 322] on span "阿竹 (無代號)" at bounding box center [581, 329] width 55 height 14
type input "阿竹 (無代號)"
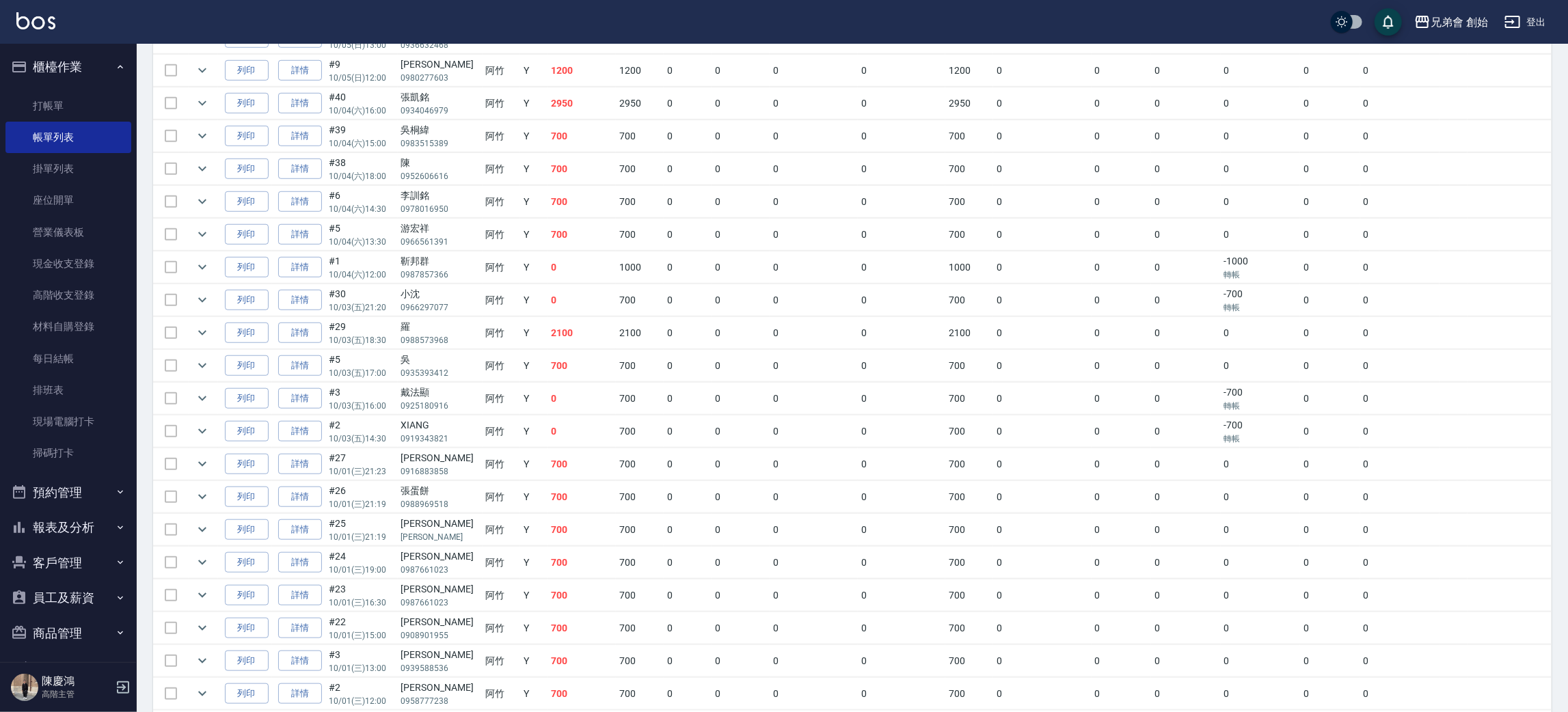
scroll to position [777, 0]
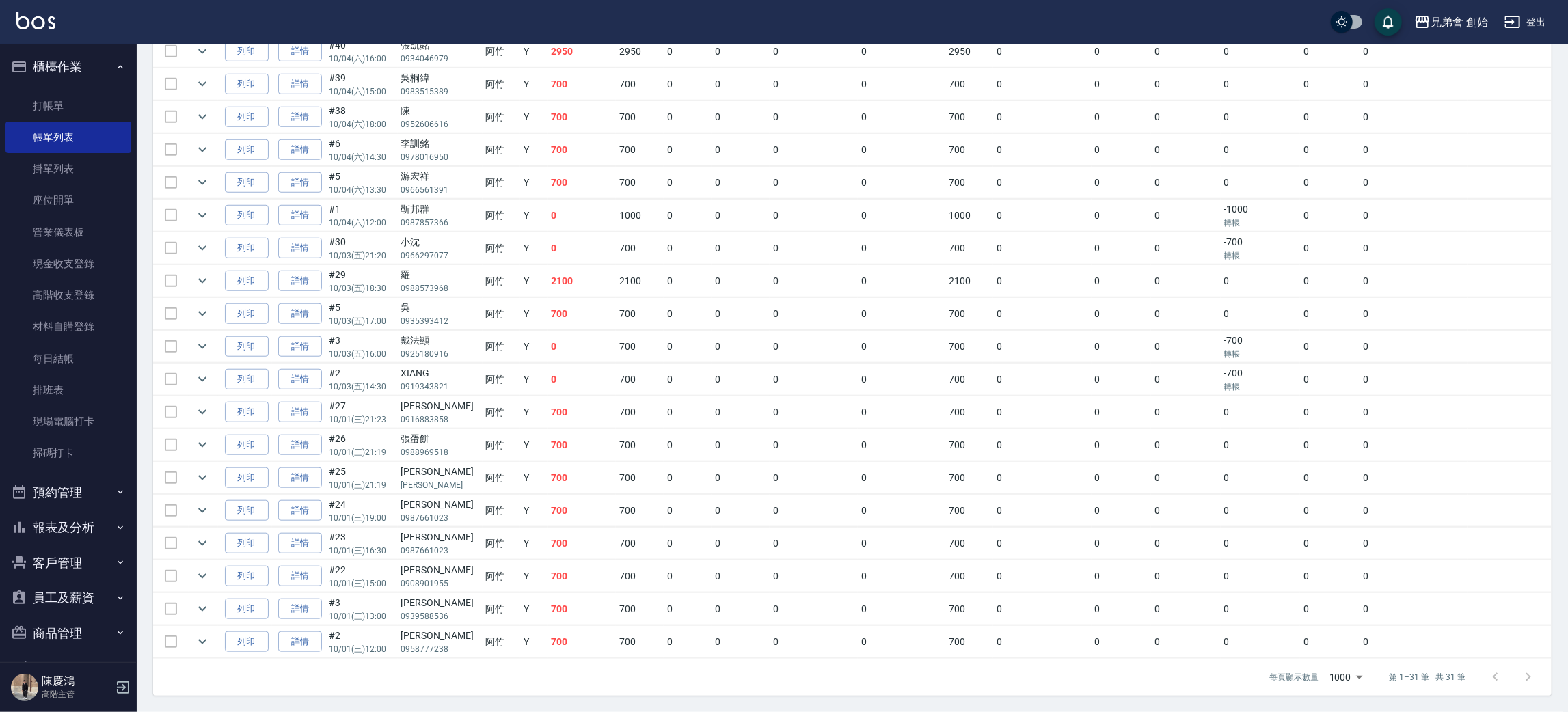
click at [99, 496] on button "預約管理" at bounding box center [68, 493] width 126 height 36
click at [96, 540] on link "預約管理" at bounding box center [68, 530] width 126 height 31
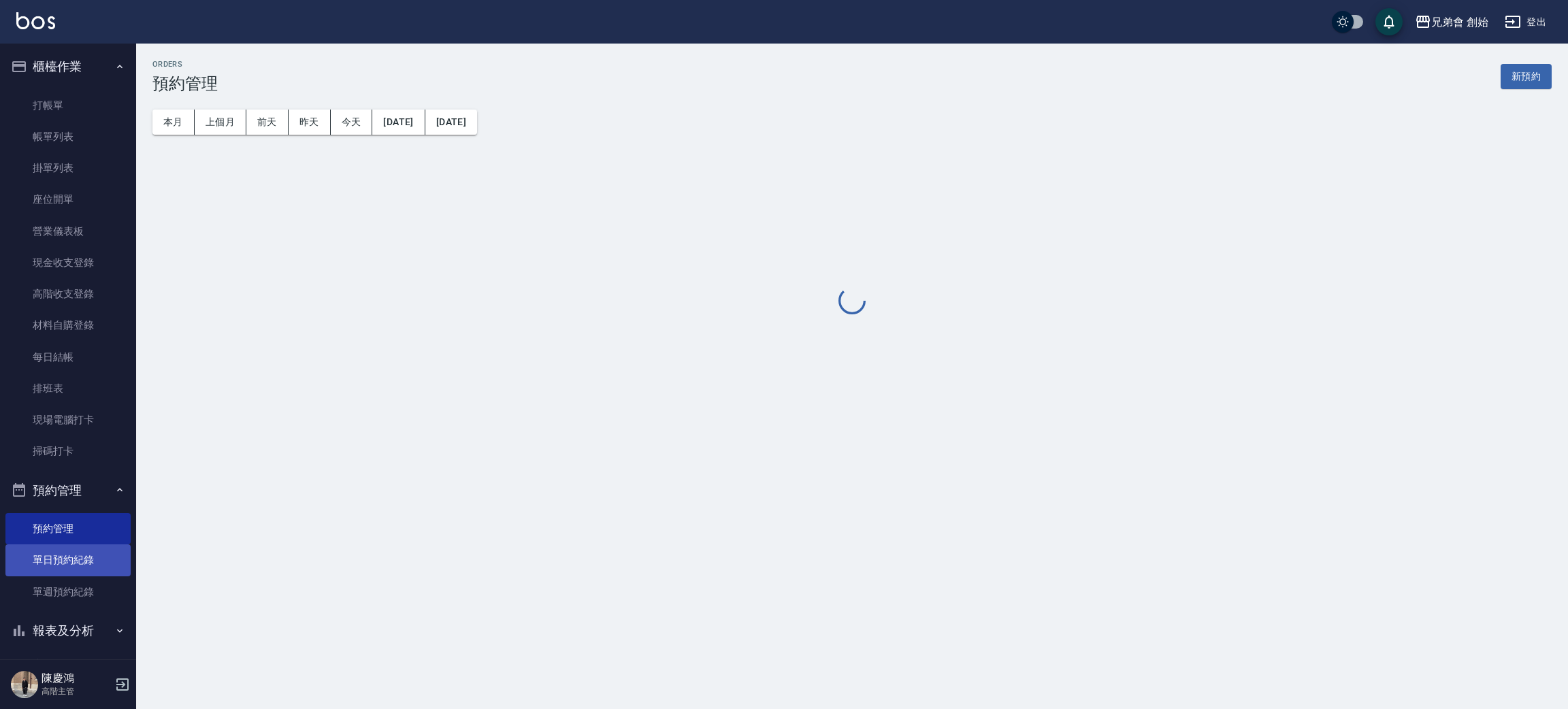
click at [96, 556] on link "單日預約紀錄" at bounding box center [68, 559] width 125 height 31
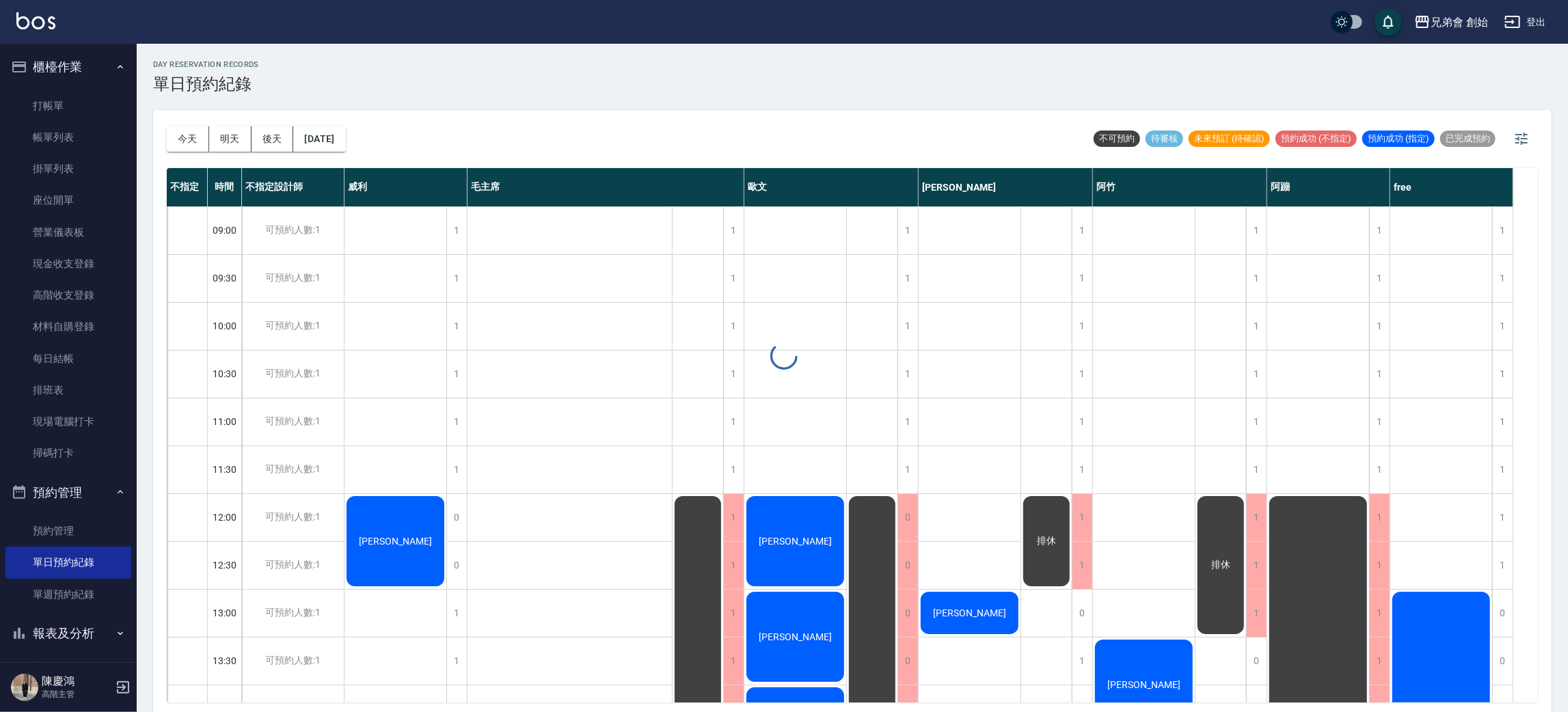
click at [171, 135] on div at bounding box center [784, 356] width 1568 height 712
click at [1003, 97] on div "day Reservation records 單日預約紀錄 今天 明天 後天 2025/10/09 不可預約 待審核 未來預訂 (待確認) 預約成功 (不指…" at bounding box center [851, 380] width 1431 height 672
click at [194, 135] on button "今天" at bounding box center [187, 139] width 43 height 26
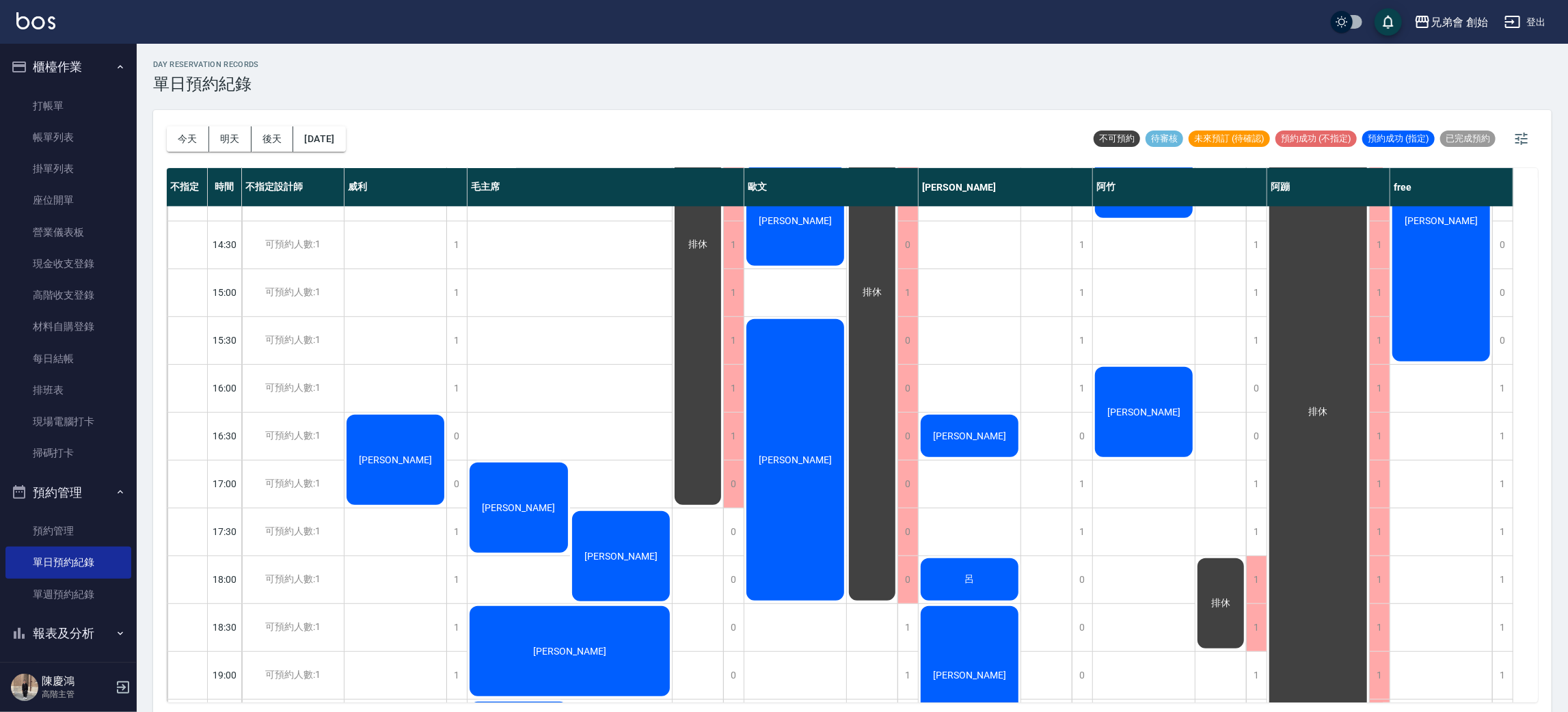
scroll to position [614, 0]
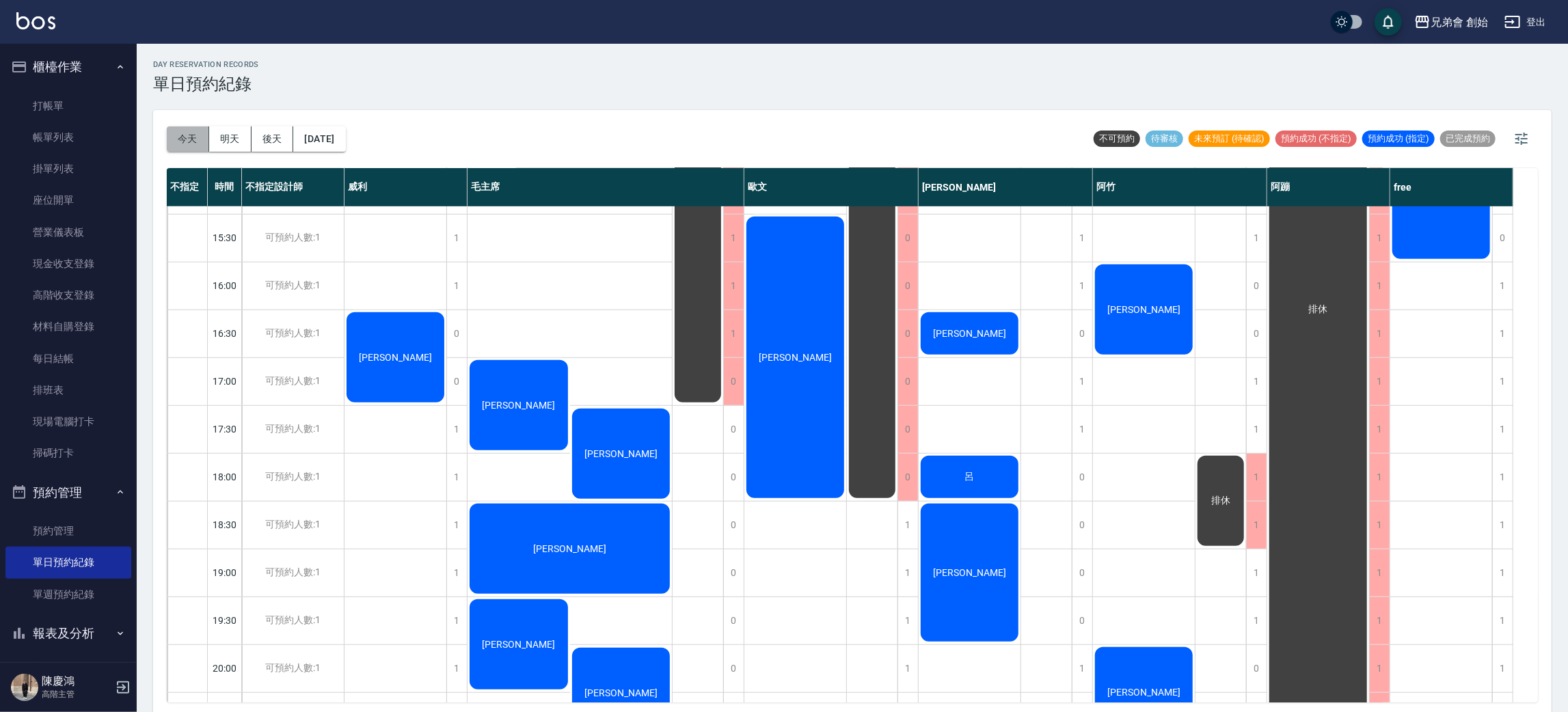
click at [183, 144] on button "今天" at bounding box center [187, 139] width 43 height 26
click at [204, 143] on button "今天" at bounding box center [187, 139] width 43 height 26
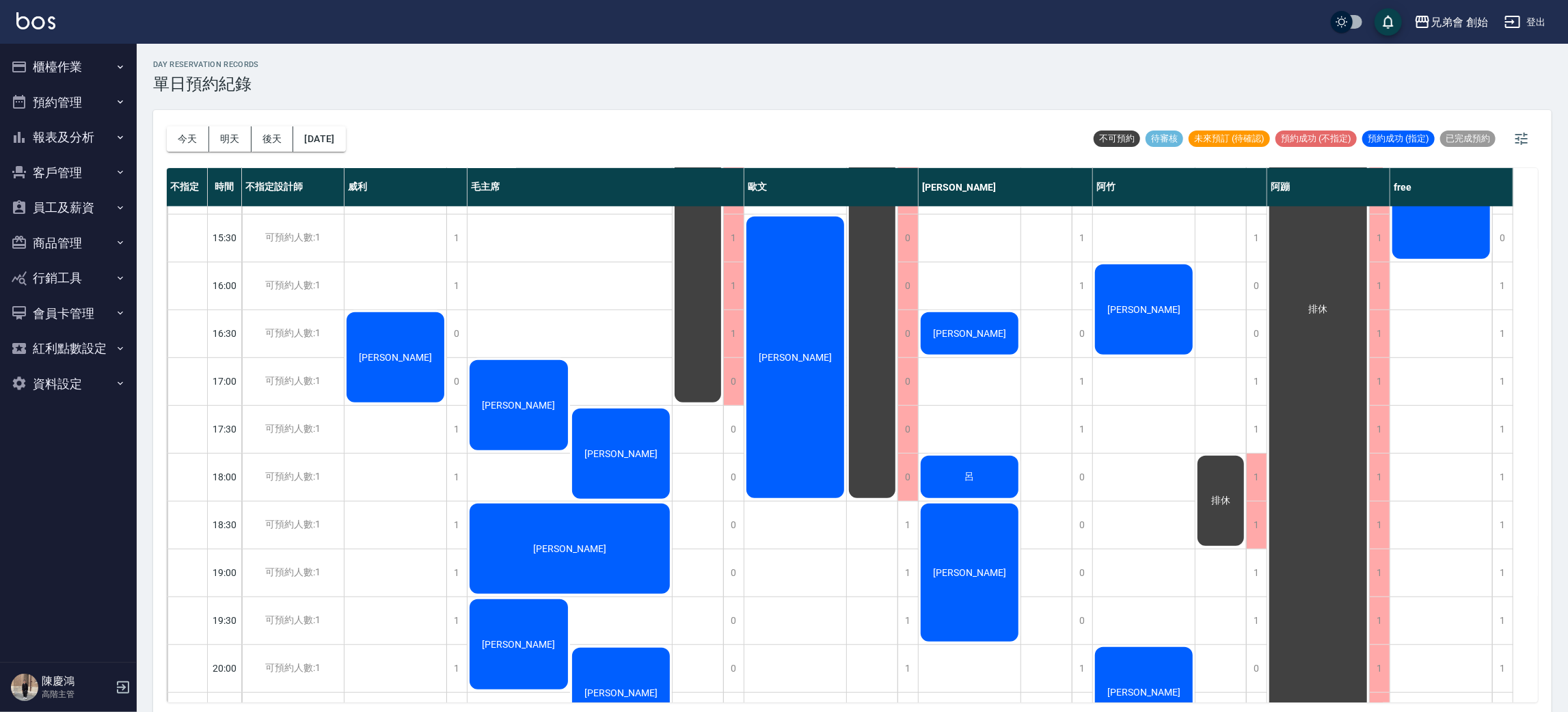
scroll to position [820, 0]
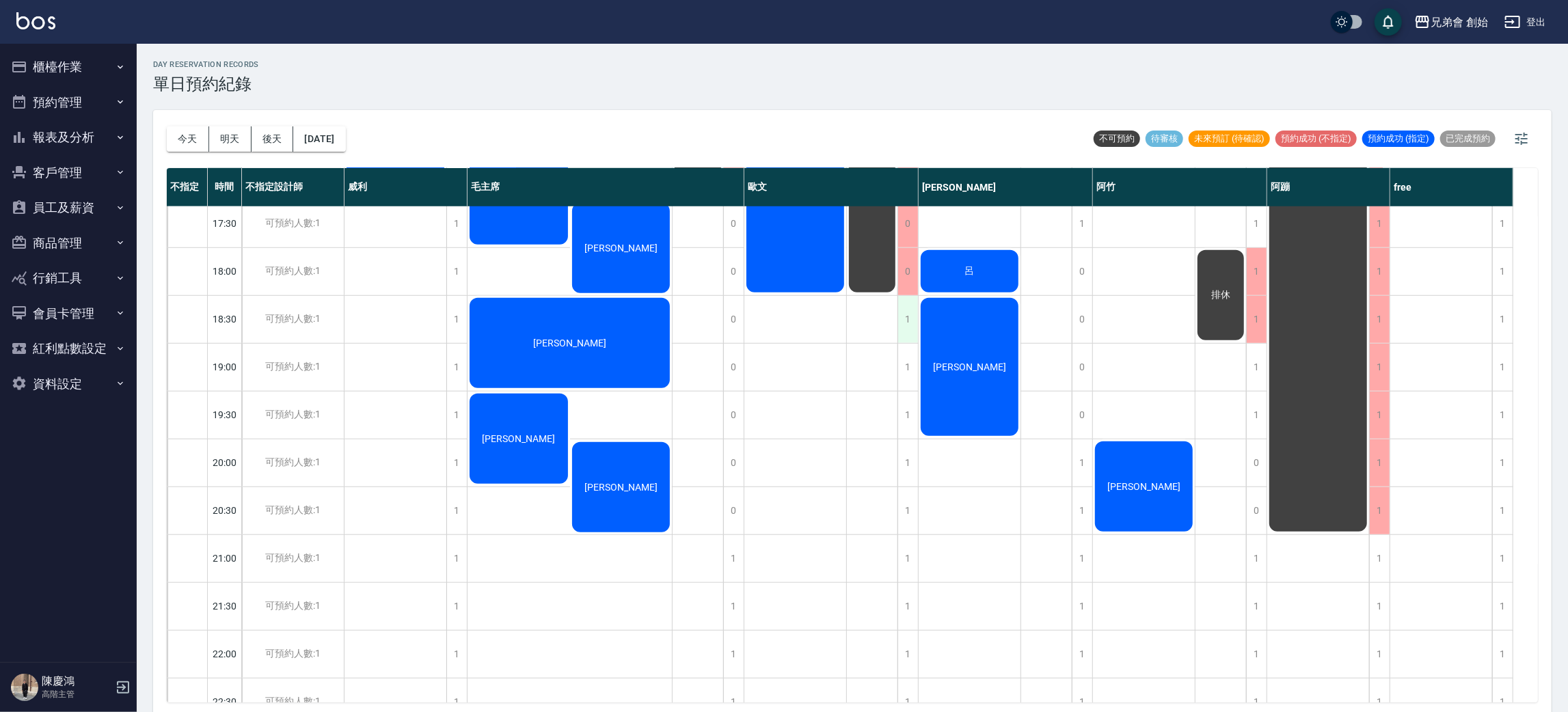
click at [908, 329] on div "1" at bounding box center [908, 320] width 21 height 47
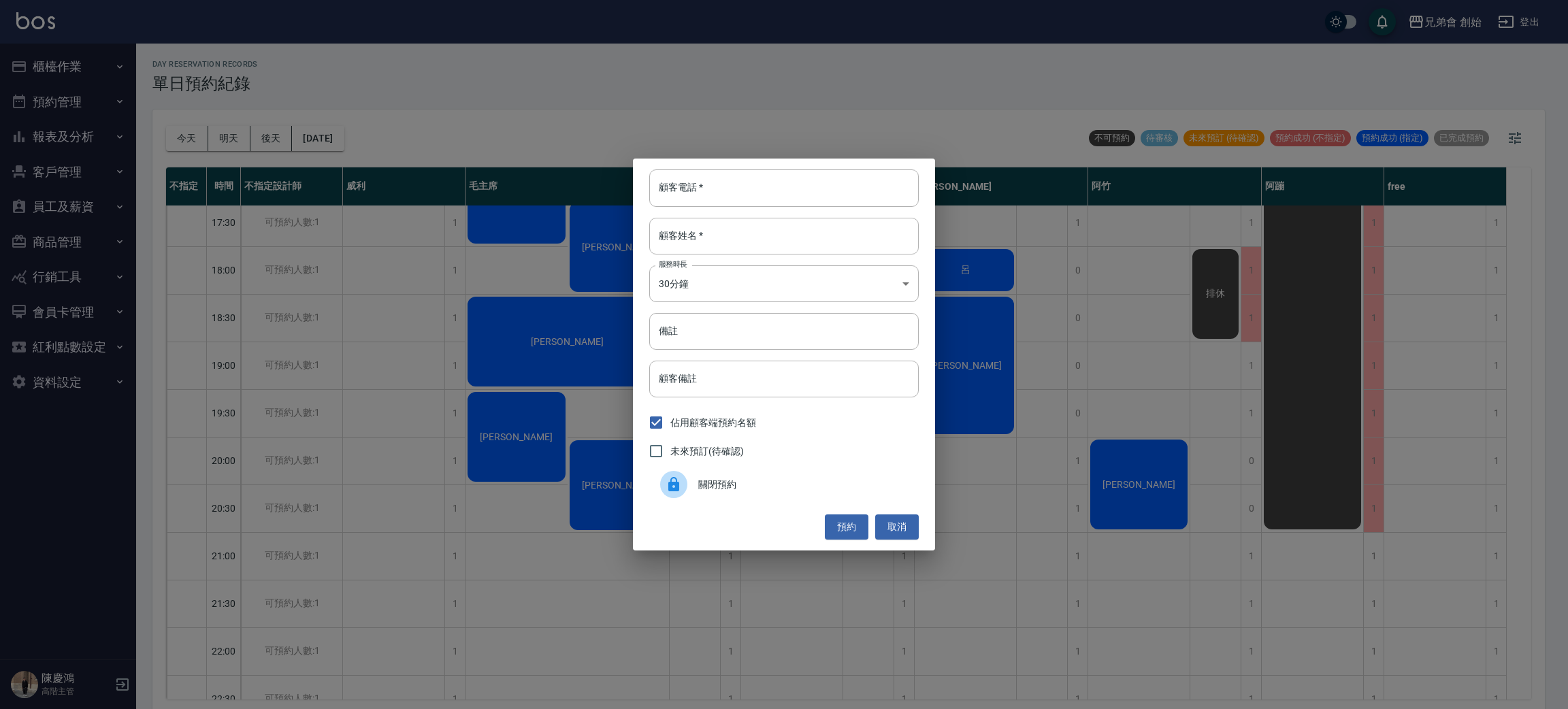
click at [767, 479] on span "關閉預約" at bounding box center [802, 485] width 209 height 14
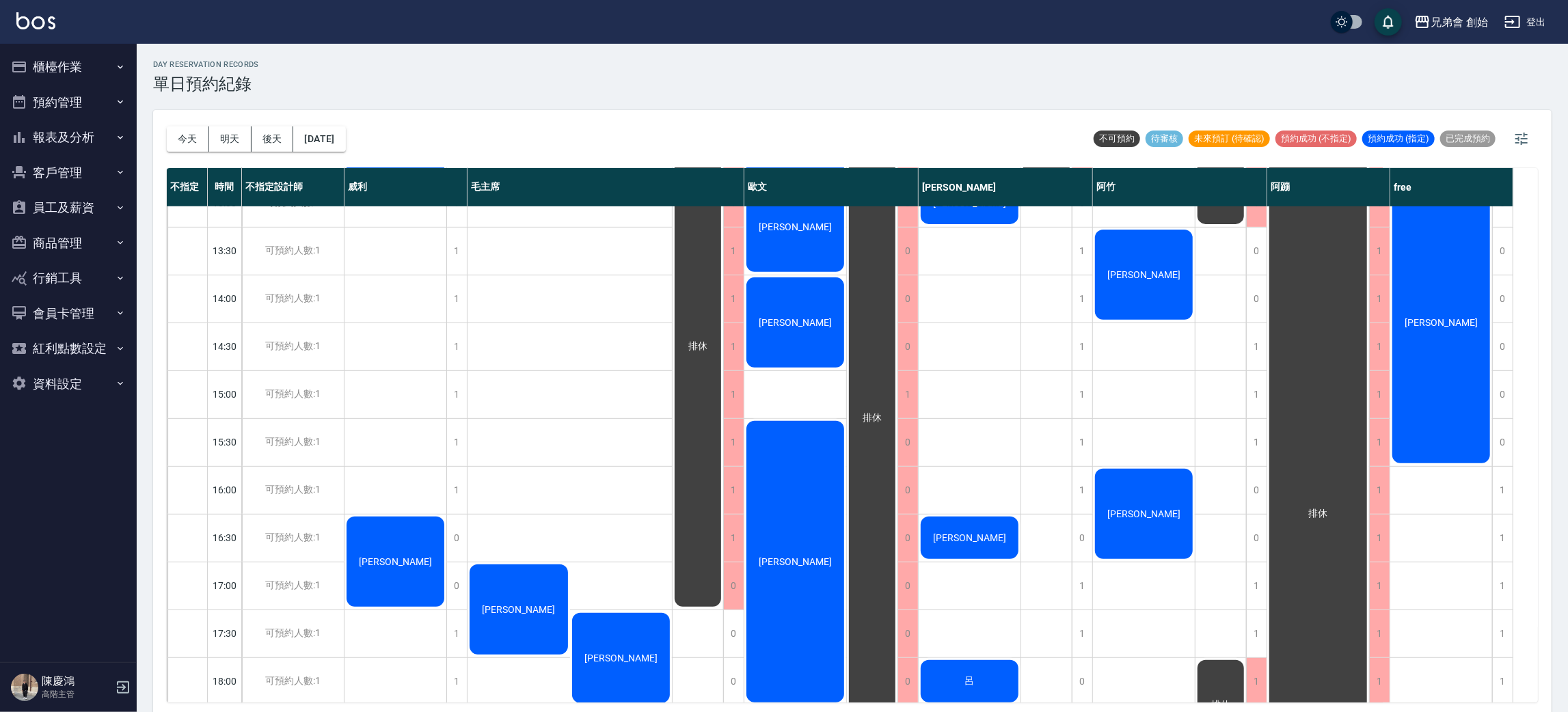
scroll to position [102, 0]
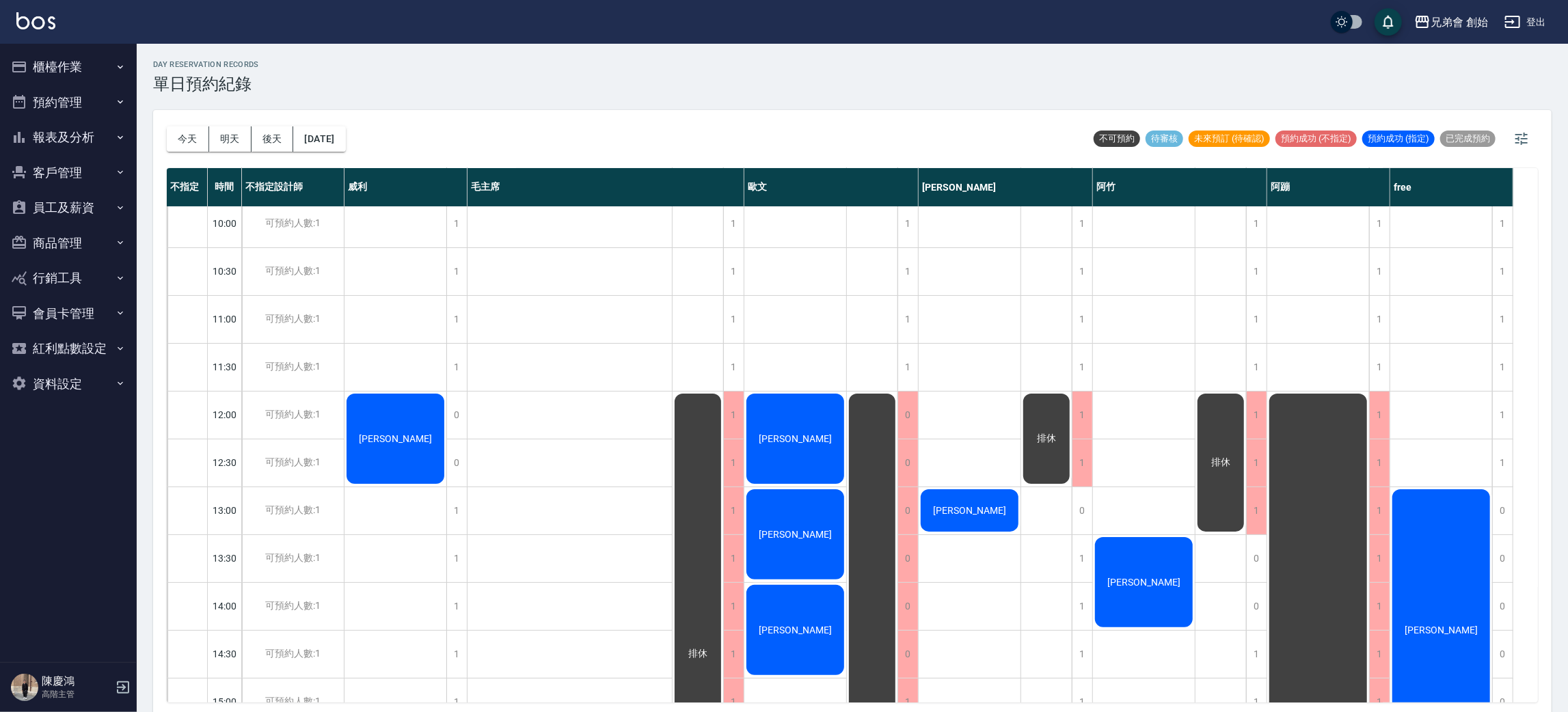
click at [409, 463] on div "[PERSON_NAME]" at bounding box center [396, 439] width 102 height 95
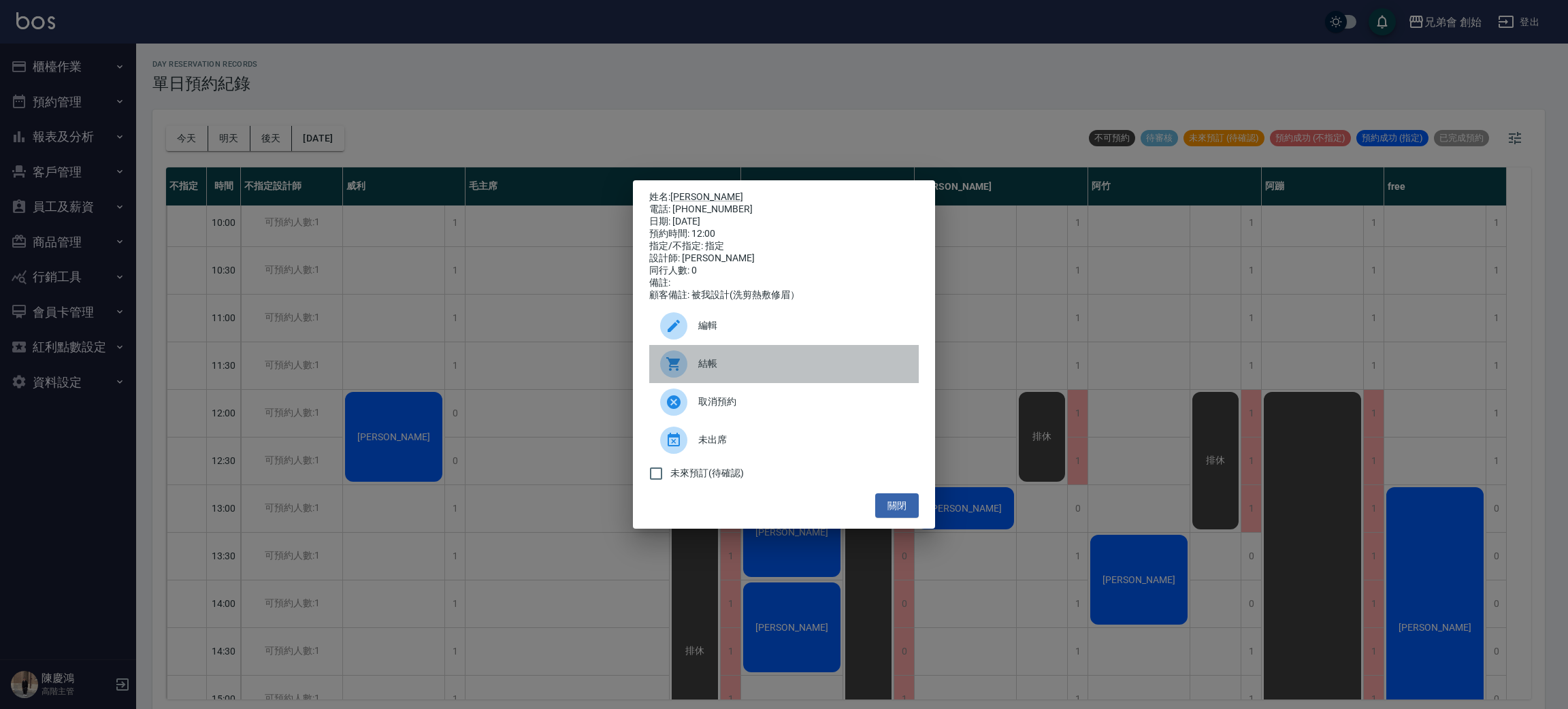
click at [668, 372] on icon at bounding box center [673, 363] width 16 height 16
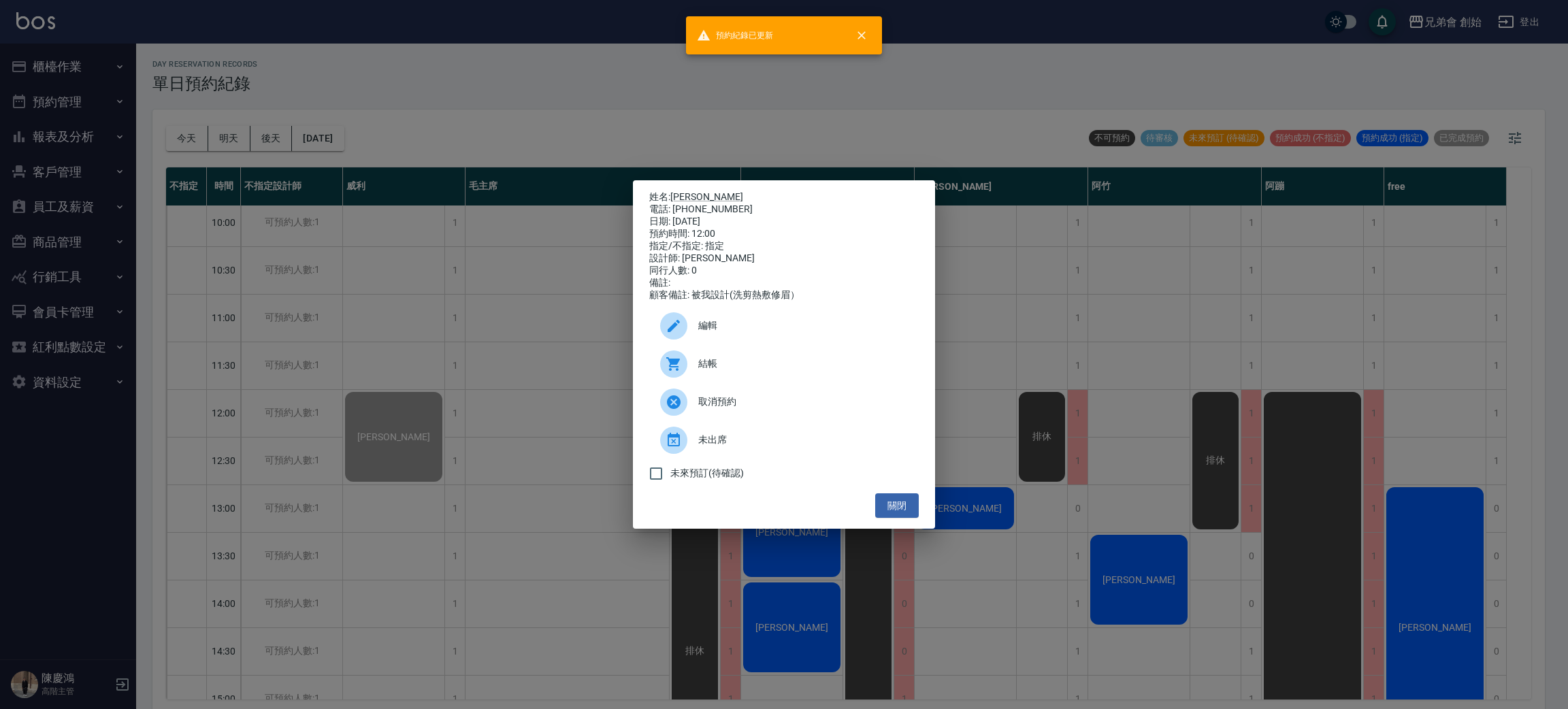
click at [502, 52] on div "姓名: 徐敬家 電話: 0917509892 日期: 2025/10/09 預約時間: 12:00 指定/不指定: 指定 設計師: 威利 同行人數: 0 備註…" at bounding box center [784, 354] width 1568 height 709
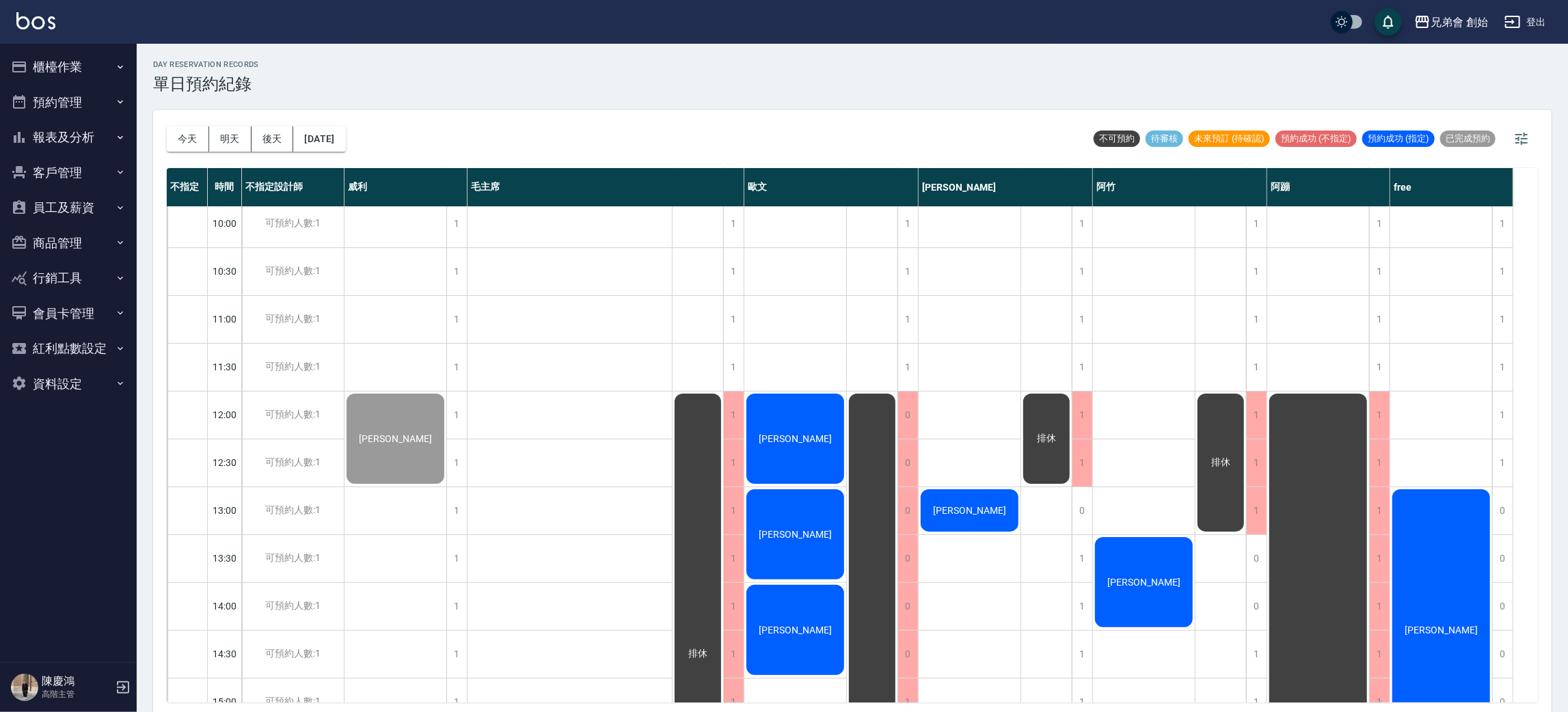
click at [226, 127] on button "明天" at bounding box center [230, 139] width 43 height 26
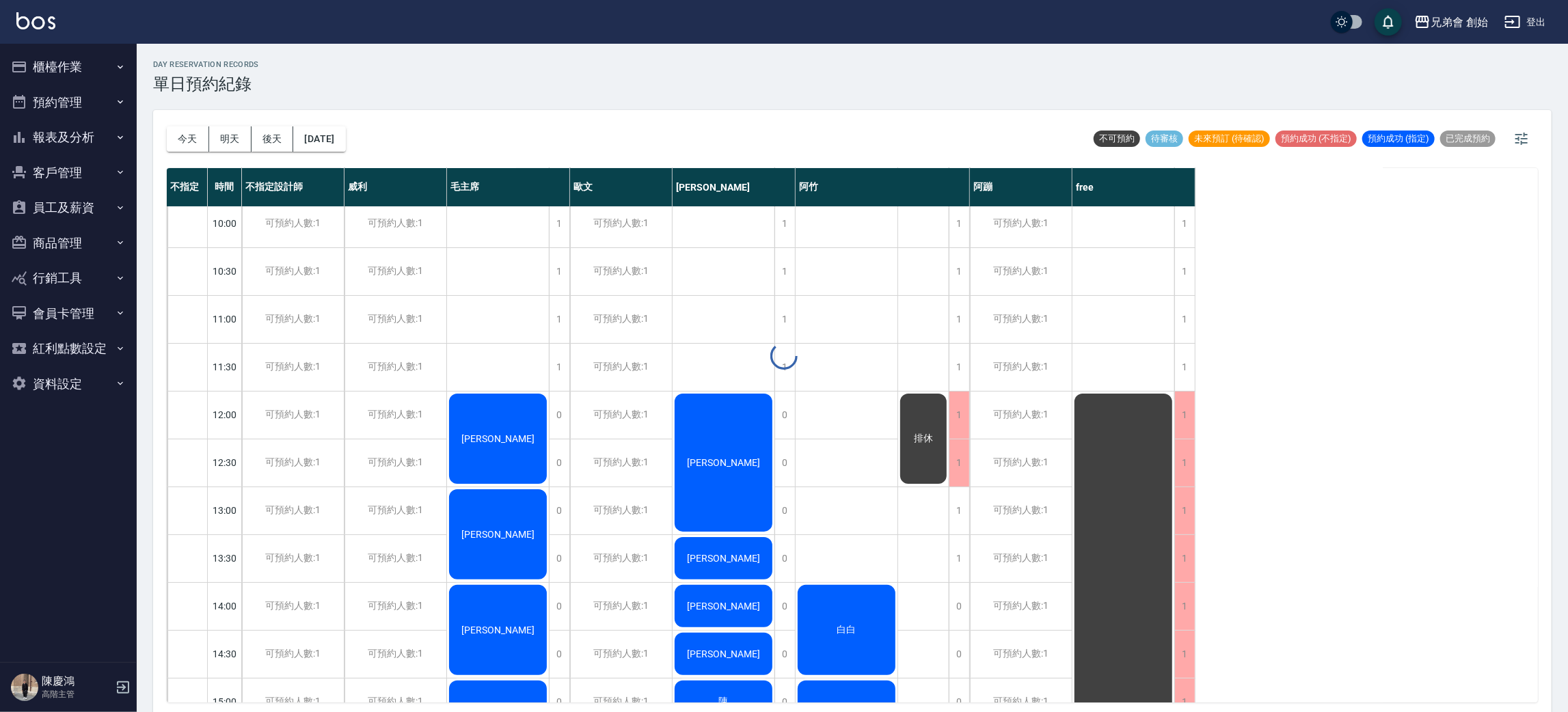
click at [186, 142] on button "今天" at bounding box center [187, 139] width 43 height 26
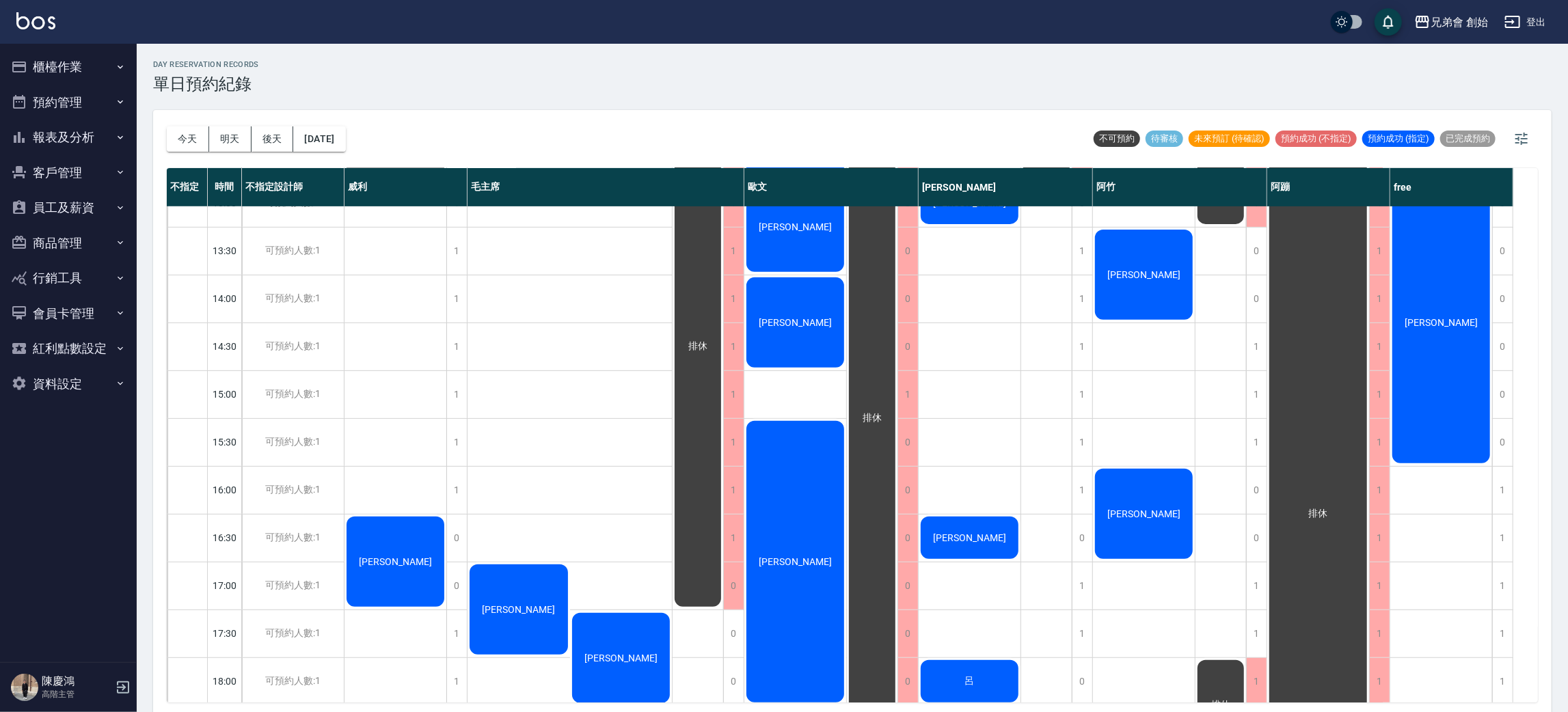
scroll to position [205, 0]
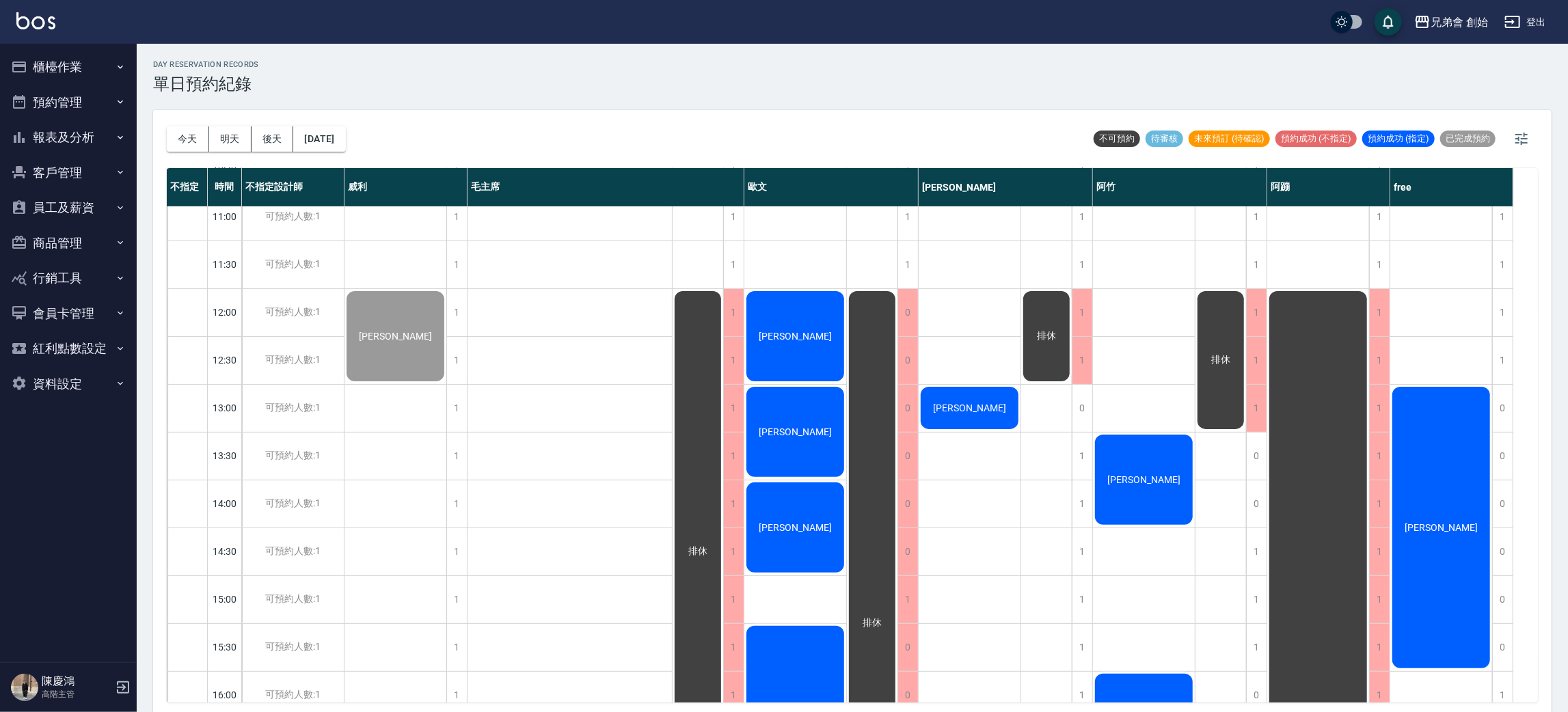
click at [780, 428] on span "吳祺皓" at bounding box center [794, 432] width 79 height 11
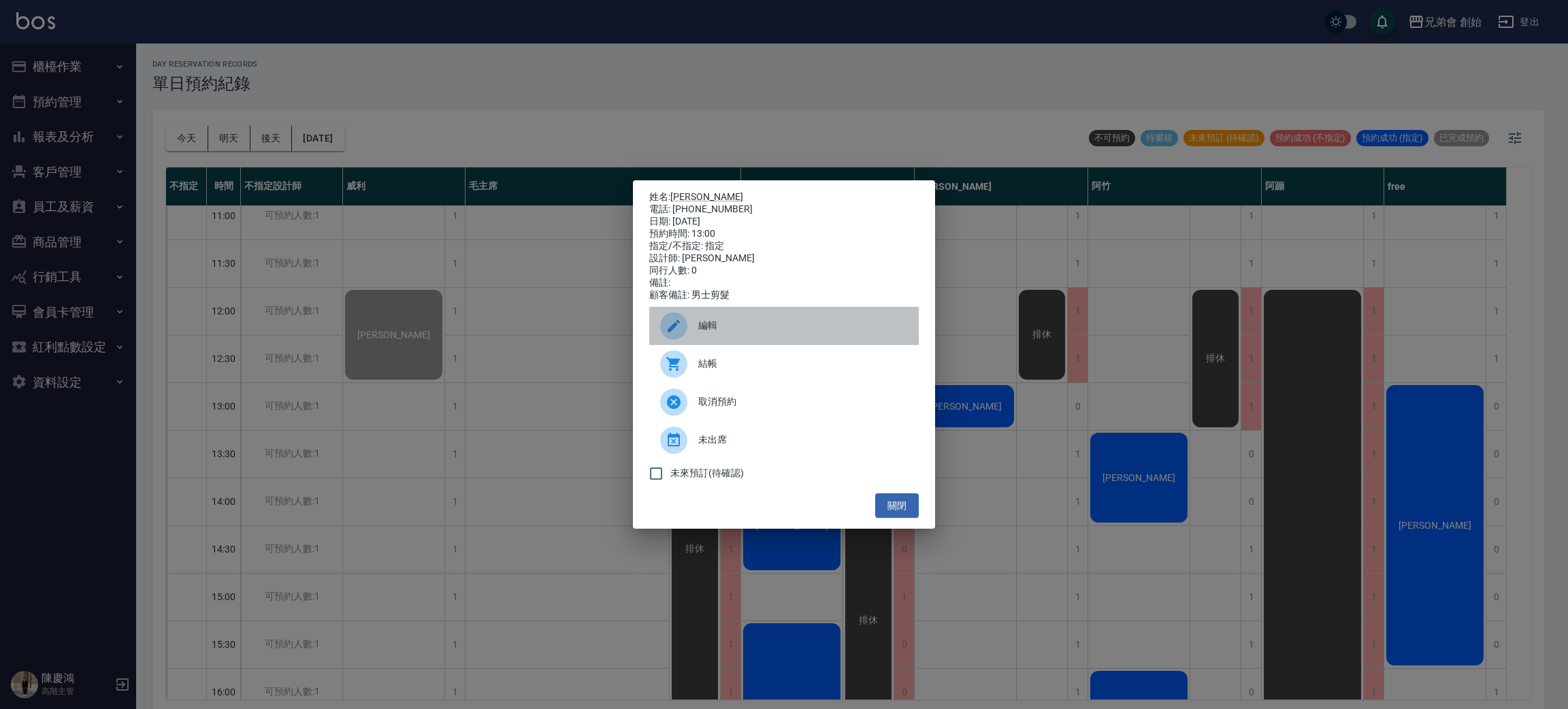
click at [701, 325] on span "編輯" at bounding box center [802, 325] width 209 height 14
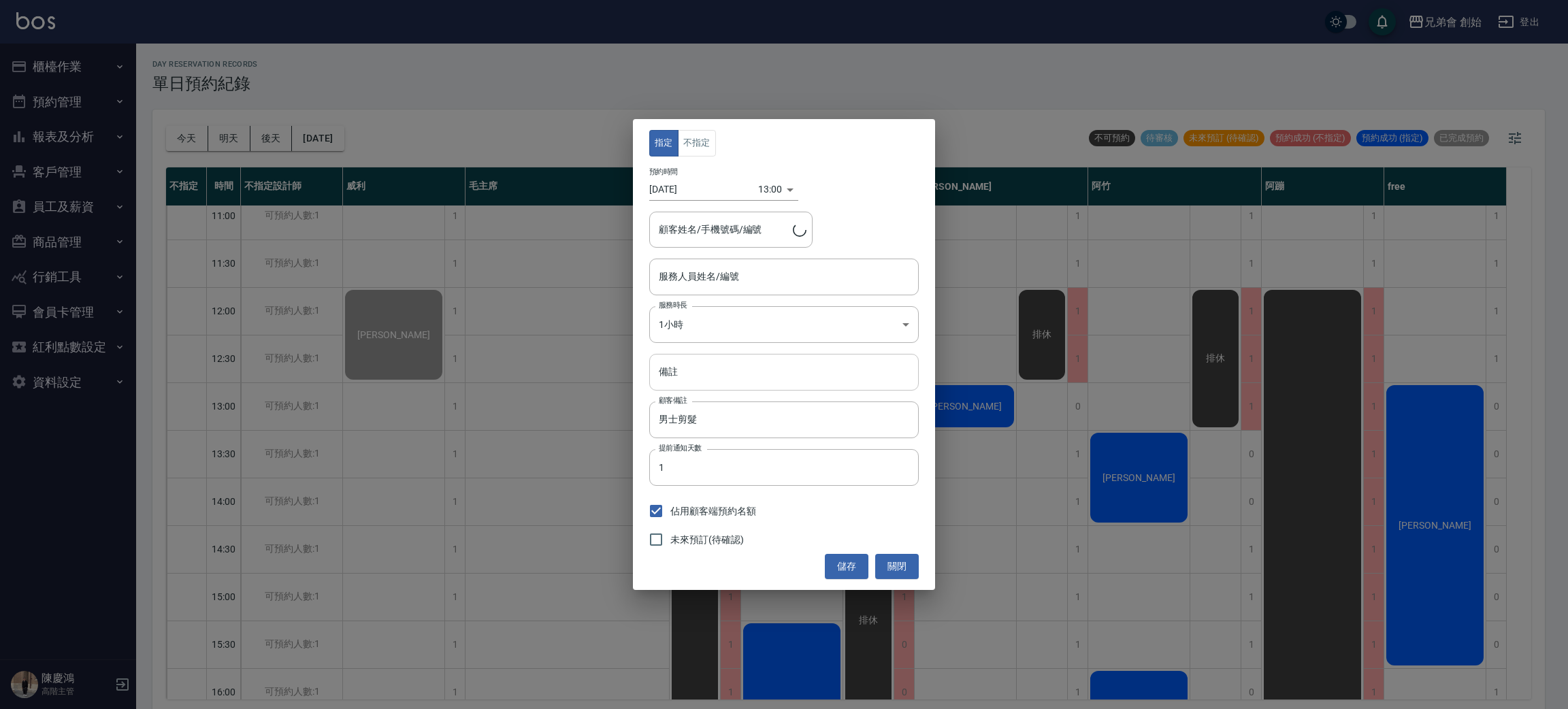
type input "吳祺皓/0938855826/"
type input "歐文(無代號)"
drag, startPoint x: 691, startPoint y: 378, endPoint x: 689, endPoint y: 357, distance: 21.1
click at [691, 378] on input "備註" at bounding box center [784, 371] width 270 height 37
type input "轉帳700"
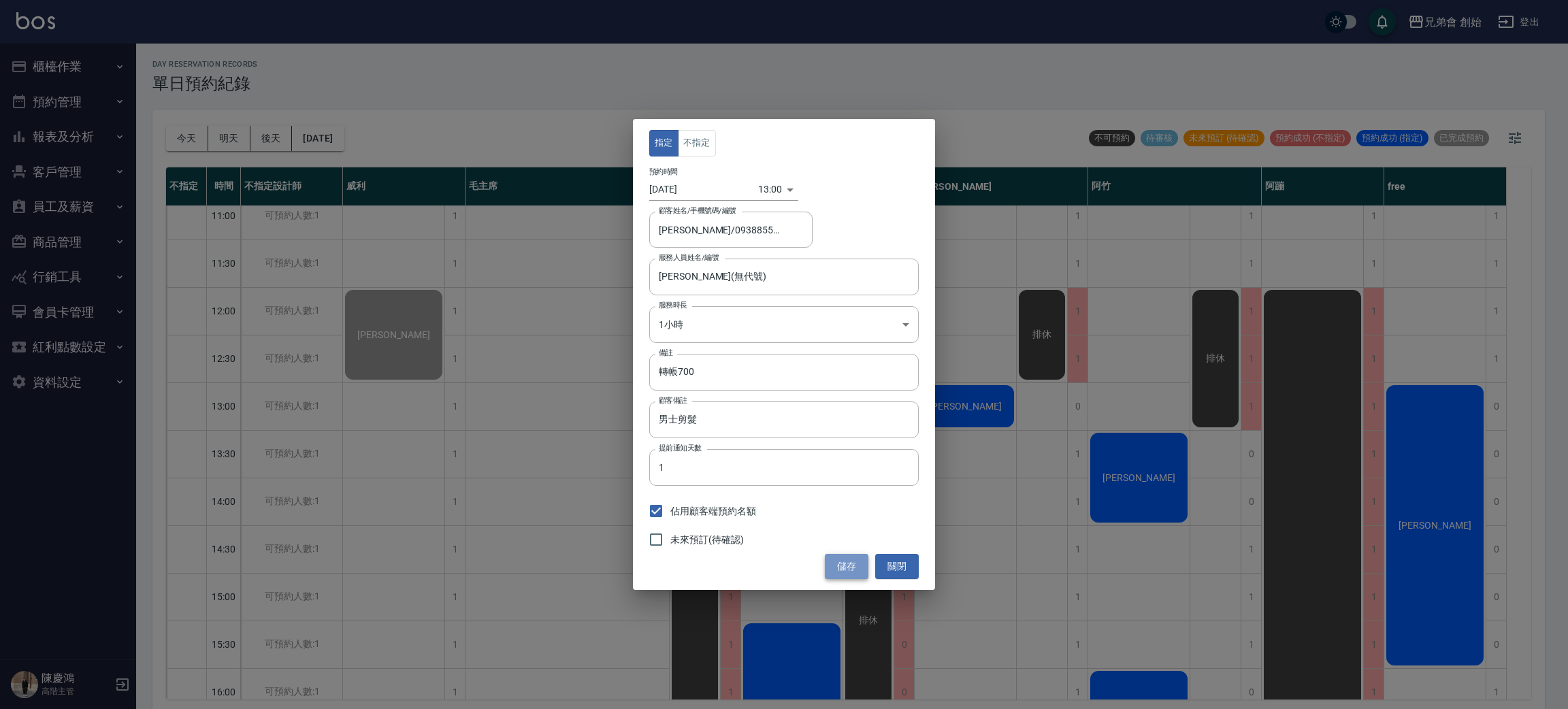
click at [840, 568] on button "儲存" at bounding box center [847, 566] width 43 height 25
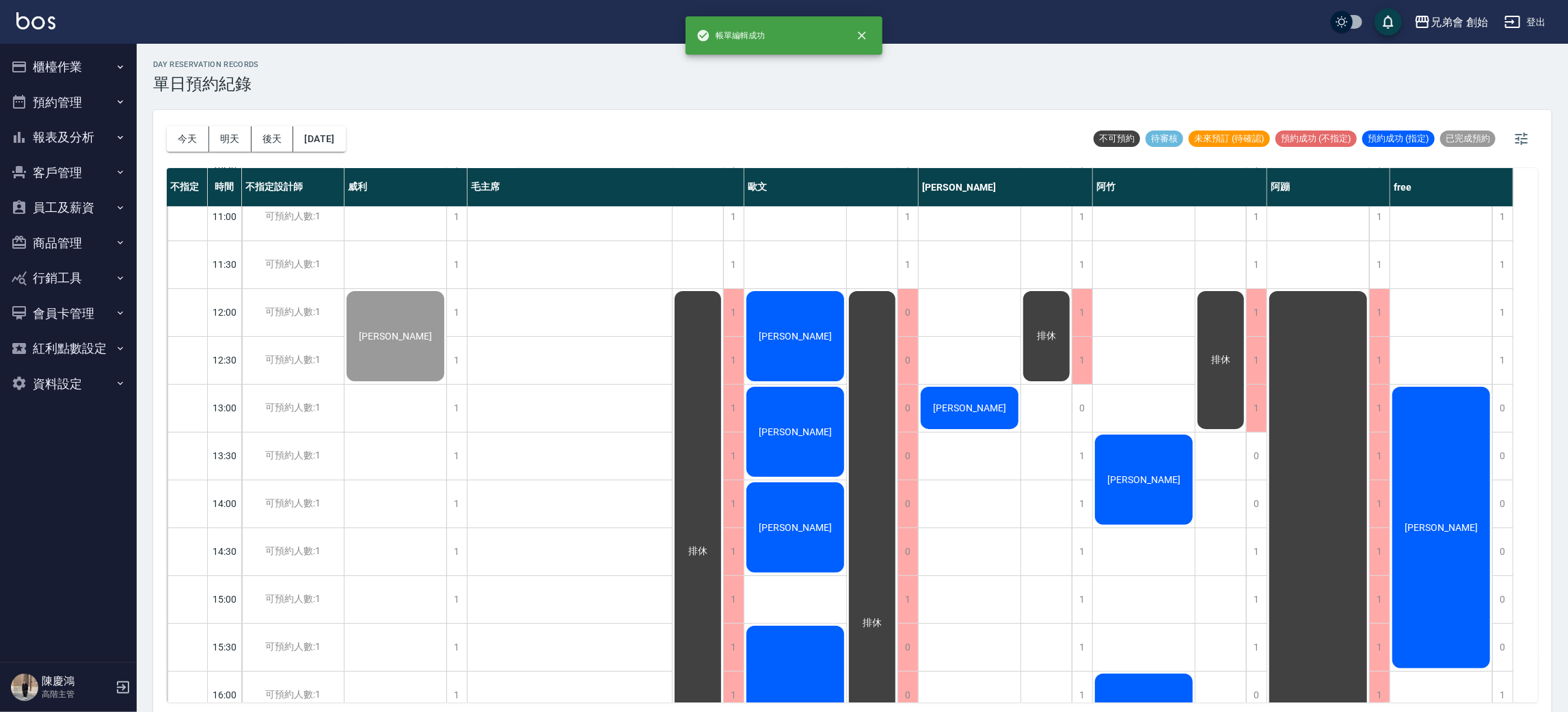
click at [774, 431] on div "吳祺皓" at bounding box center [795, 432] width 102 height 95
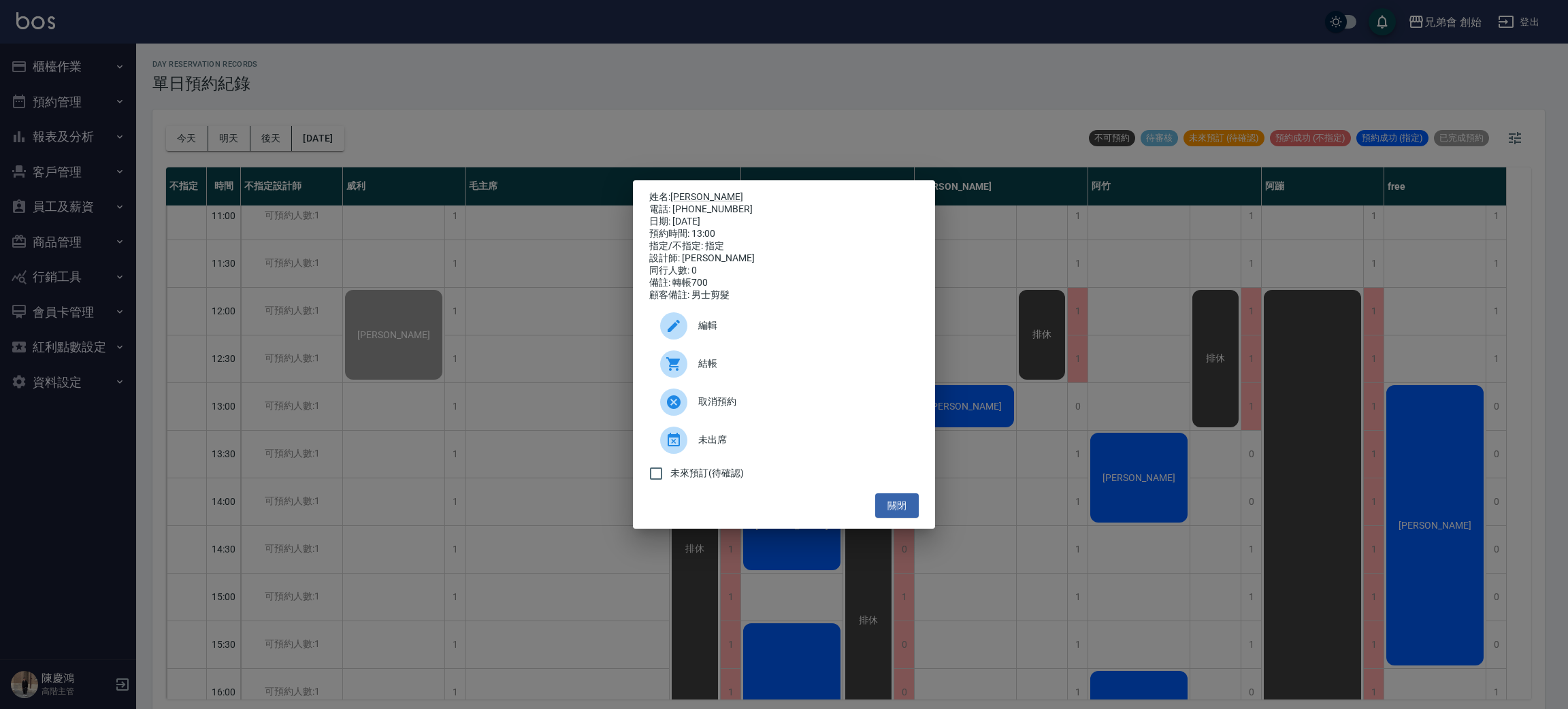
click at [403, 430] on div "姓名: 吳祺皓 電話: 0938855826 日期: 2025/10/09 預約時間: 13:00 指定/不指定: 指定 設計師: 歐文 同行人數: 0 備註…" at bounding box center [784, 354] width 1568 height 709
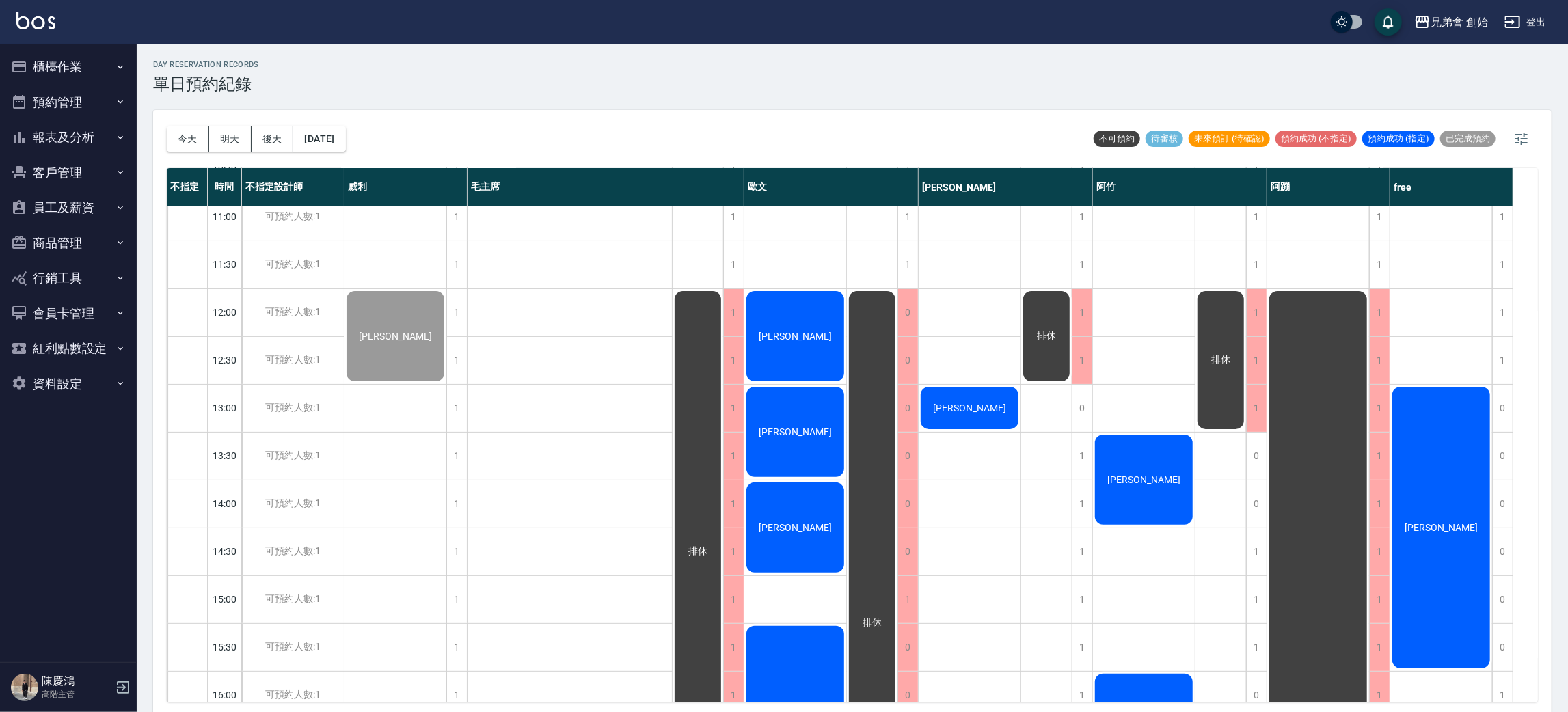
scroll to position [0, 0]
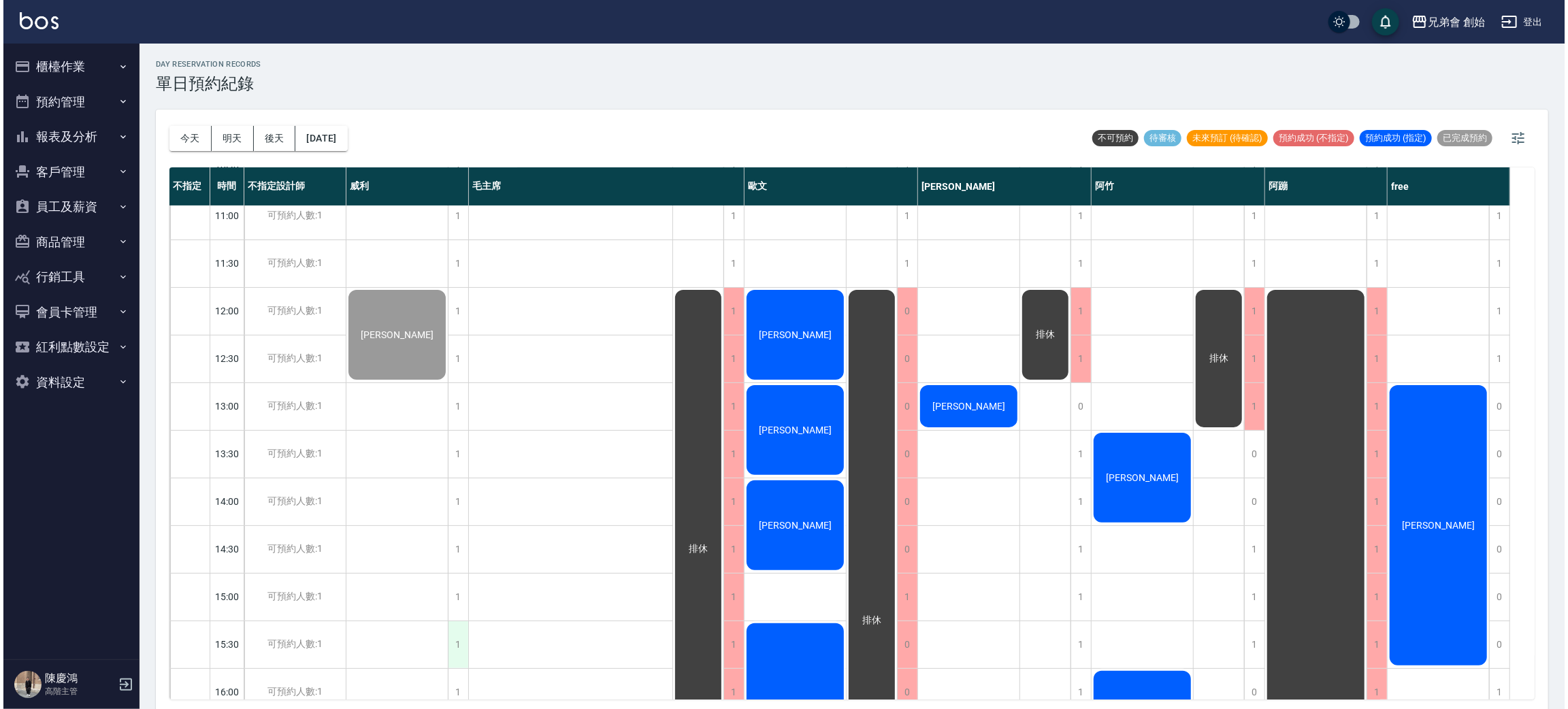
scroll to position [305, 0]
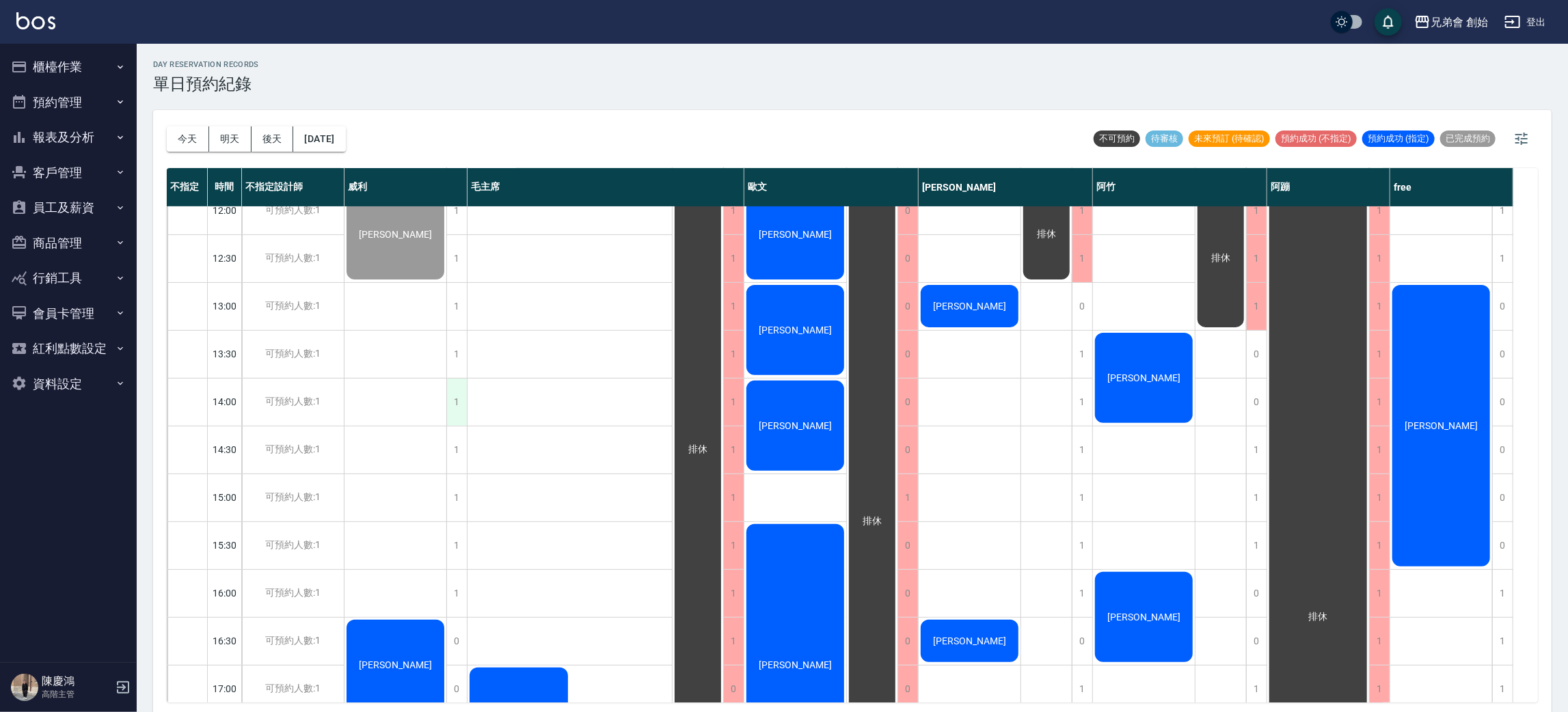
click at [463, 397] on div "1" at bounding box center [456, 402] width 21 height 47
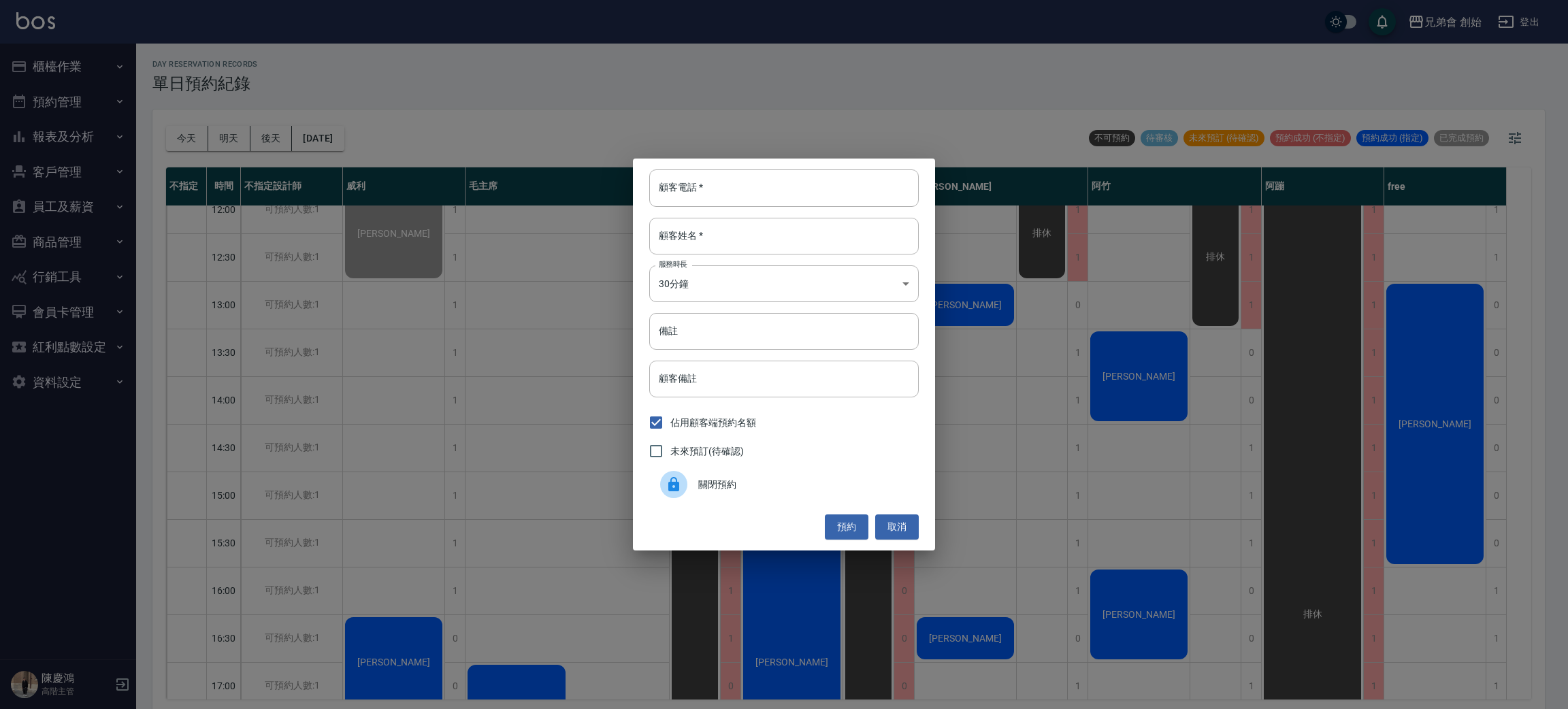
click at [680, 473] on div at bounding box center [673, 484] width 27 height 27
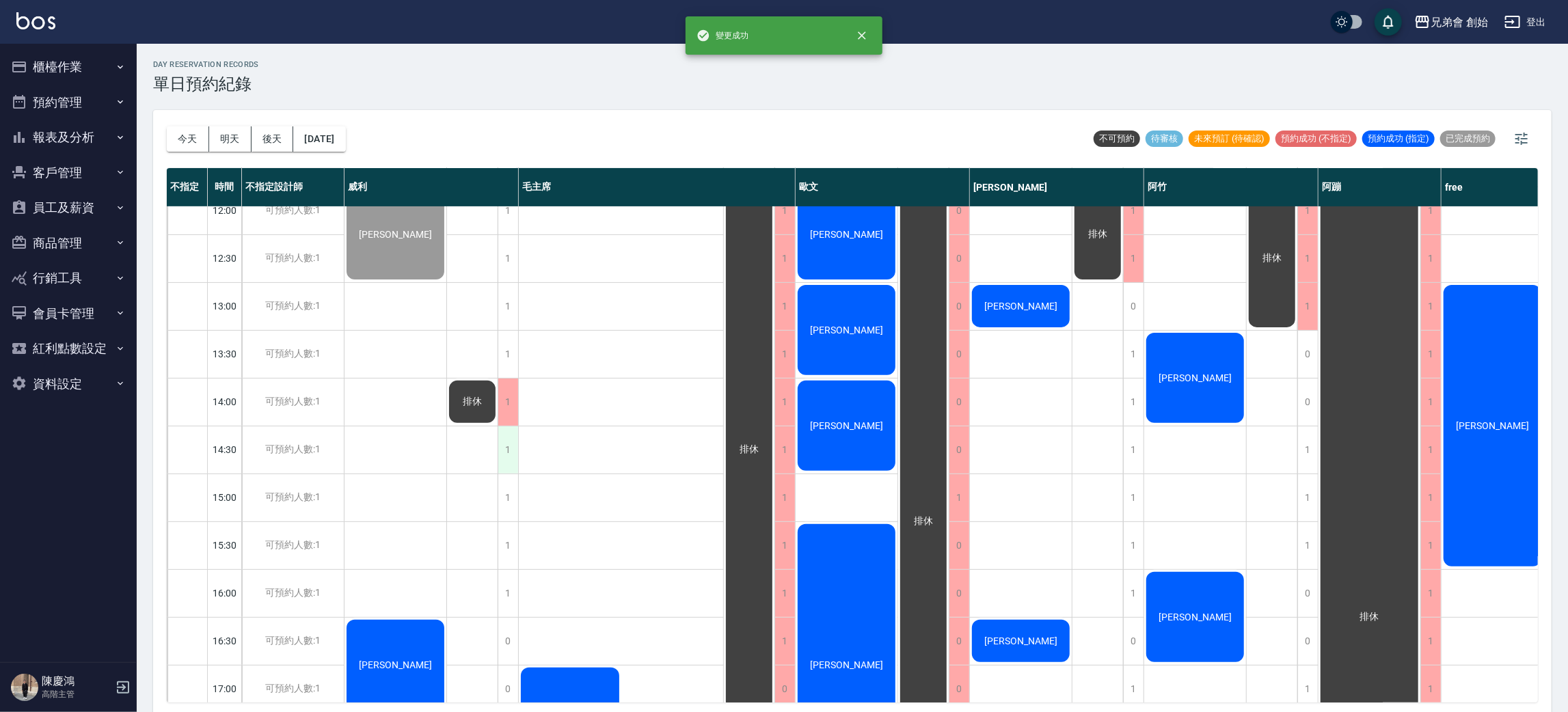
click at [503, 444] on div "1" at bounding box center [508, 450] width 21 height 47
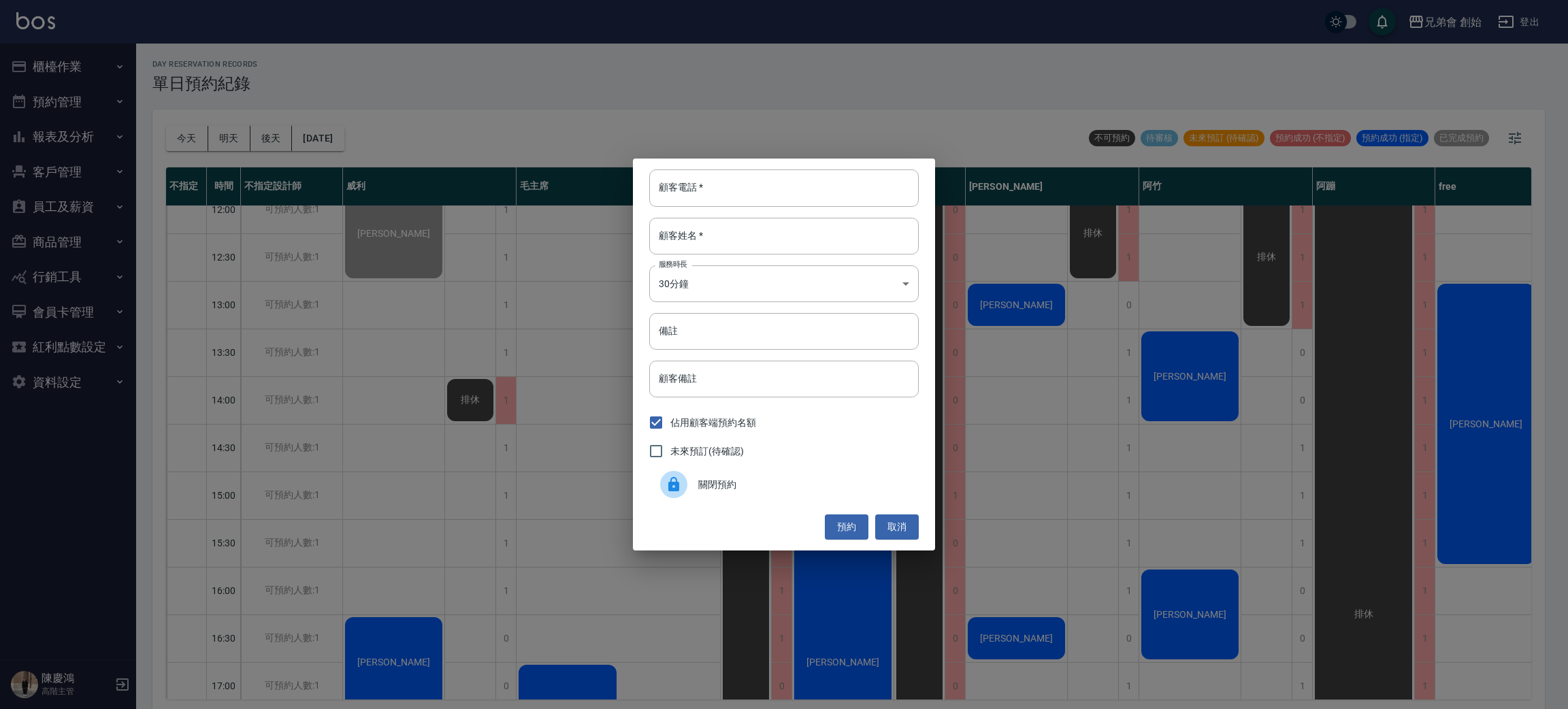
click at [667, 487] on icon at bounding box center [673, 484] width 16 height 16
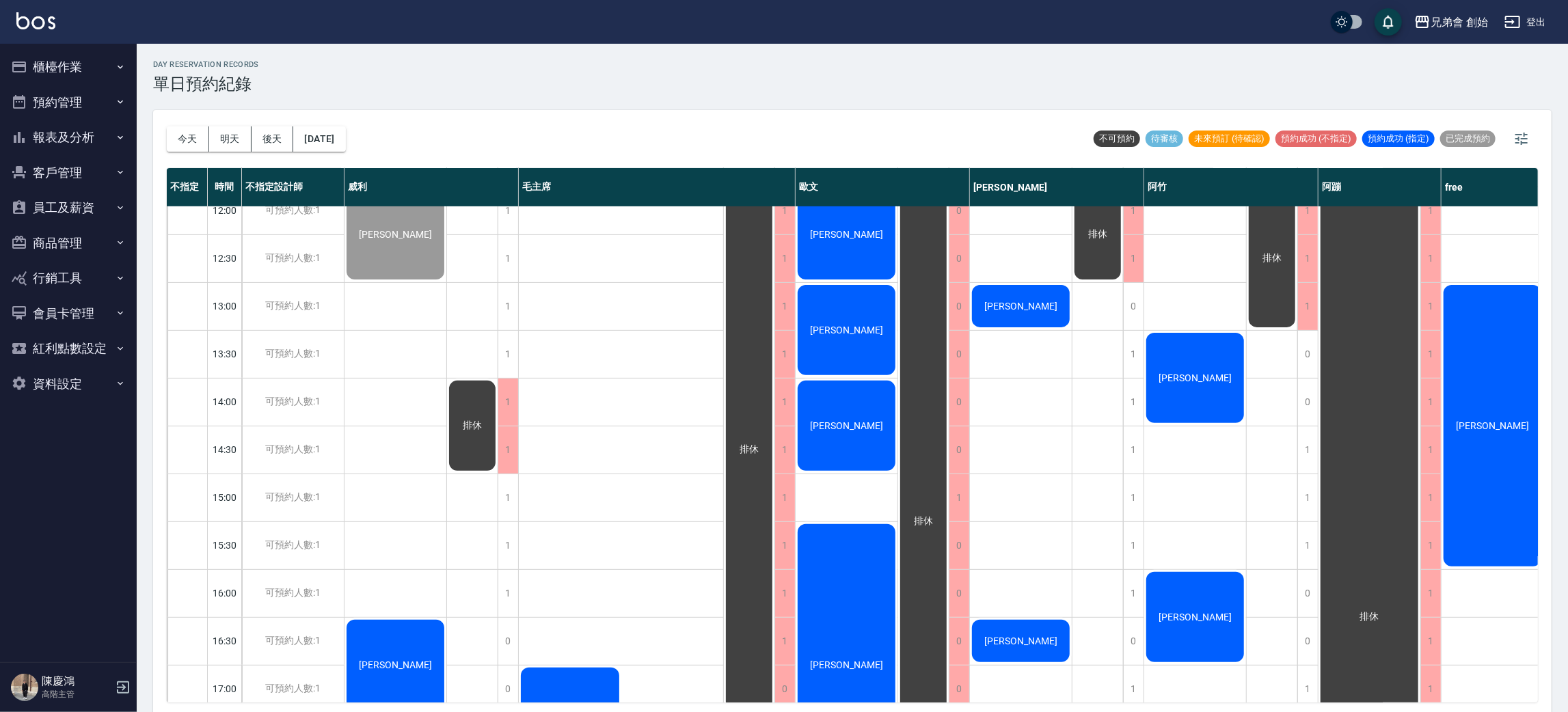
click at [1166, 366] on div "[PERSON_NAME]" at bounding box center [1195, 378] width 102 height 95
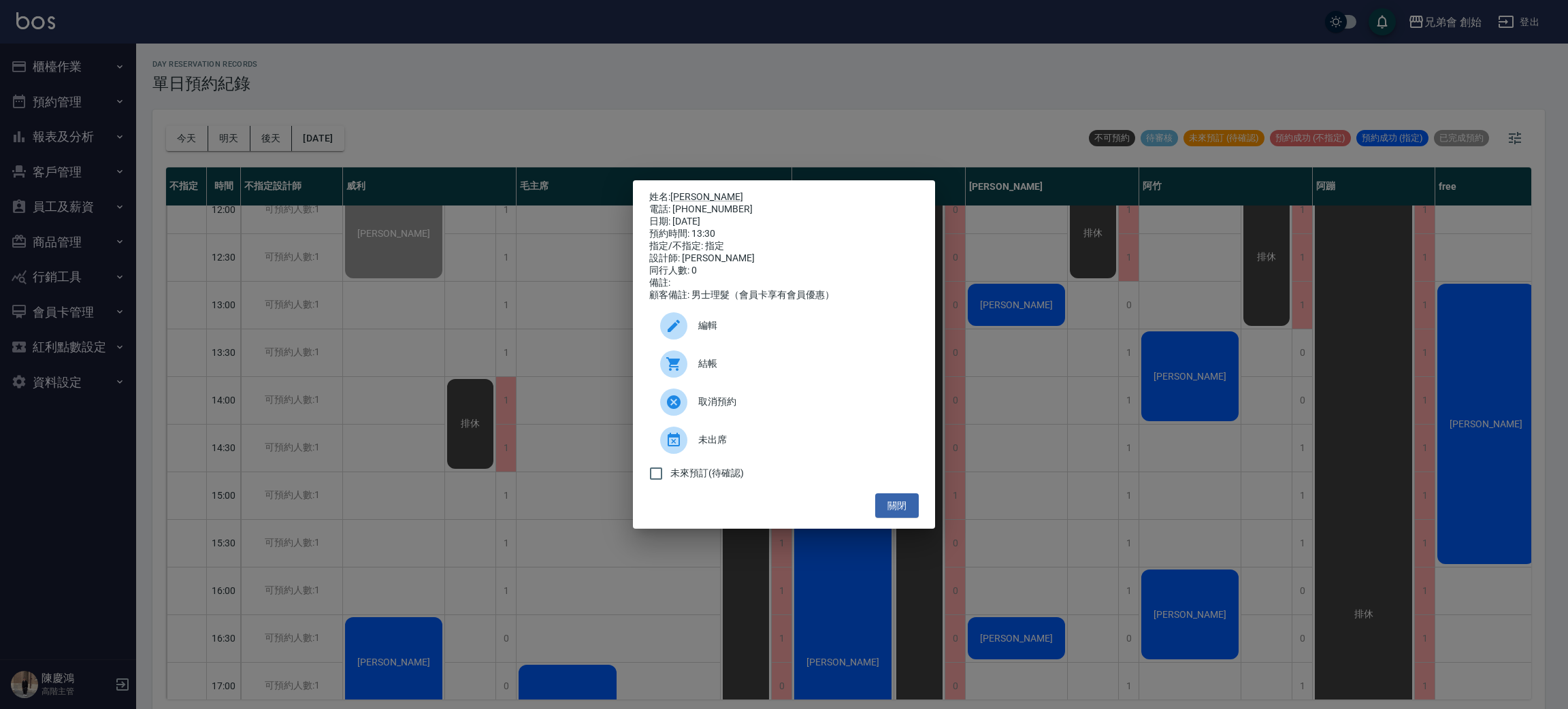
click at [717, 370] on span "結帳" at bounding box center [802, 363] width 209 height 14
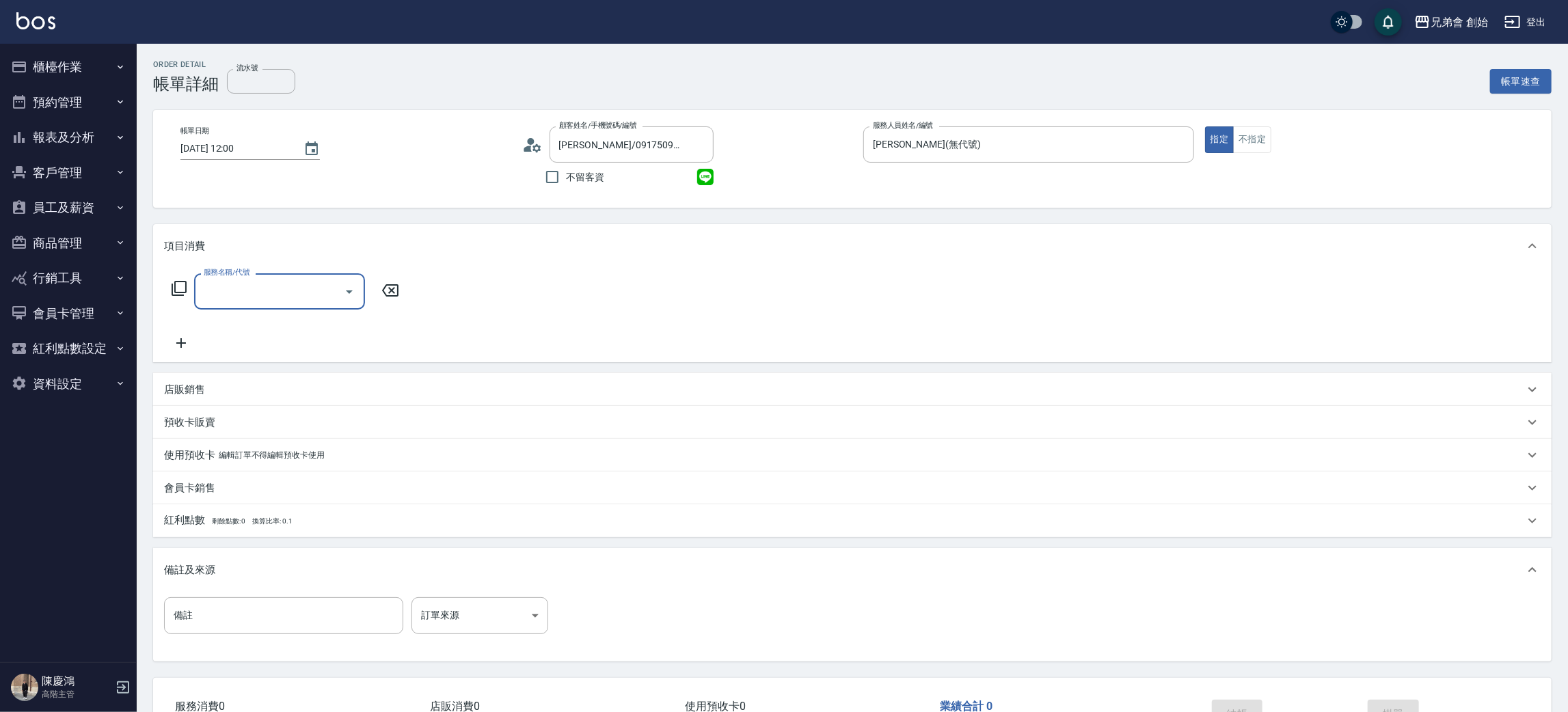
click at [293, 289] on input "服務名稱/代號" at bounding box center [269, 291] width 138 height 24
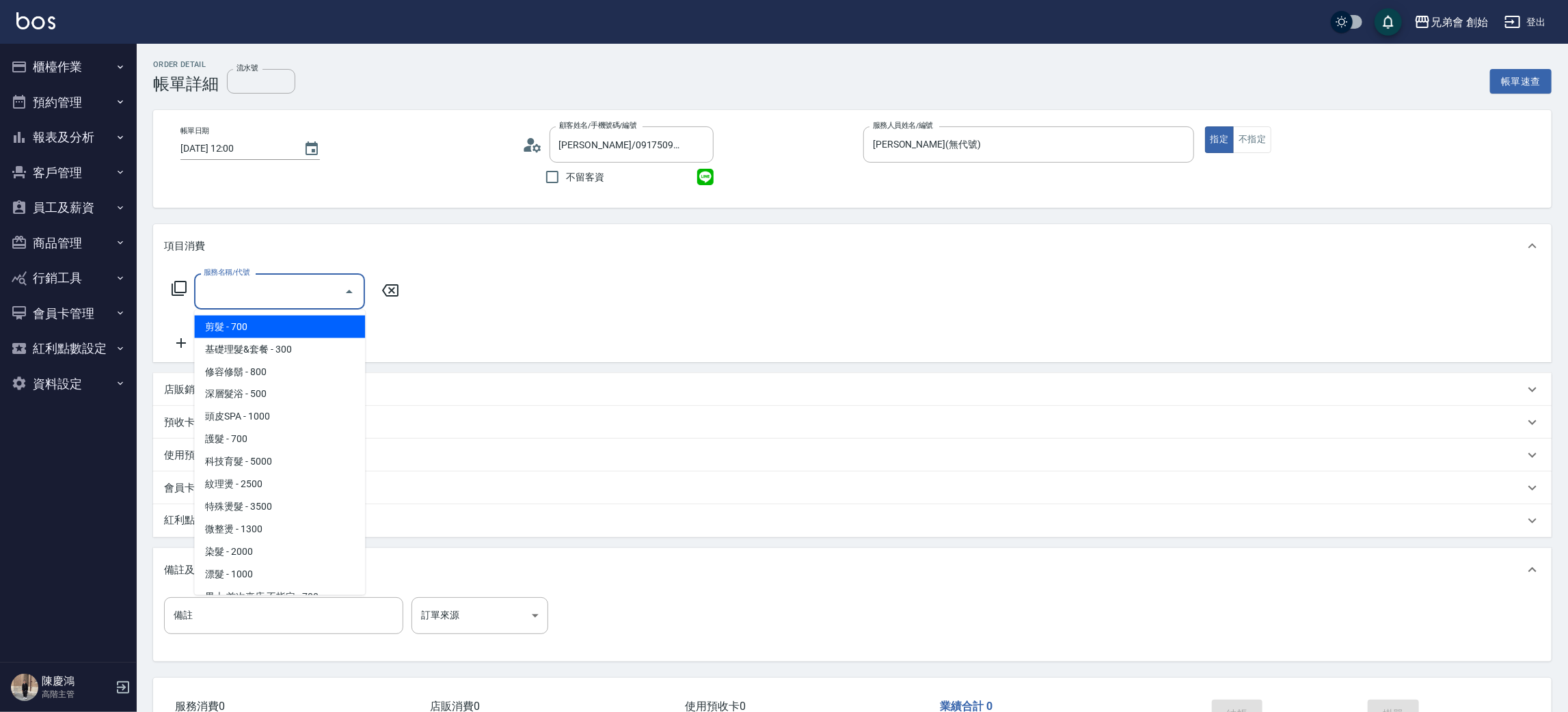
click at [284, 323] on span "剪髮 - 700" at bounding box center [279, 327] width 170 height 23
type input "剪髮(A01)"
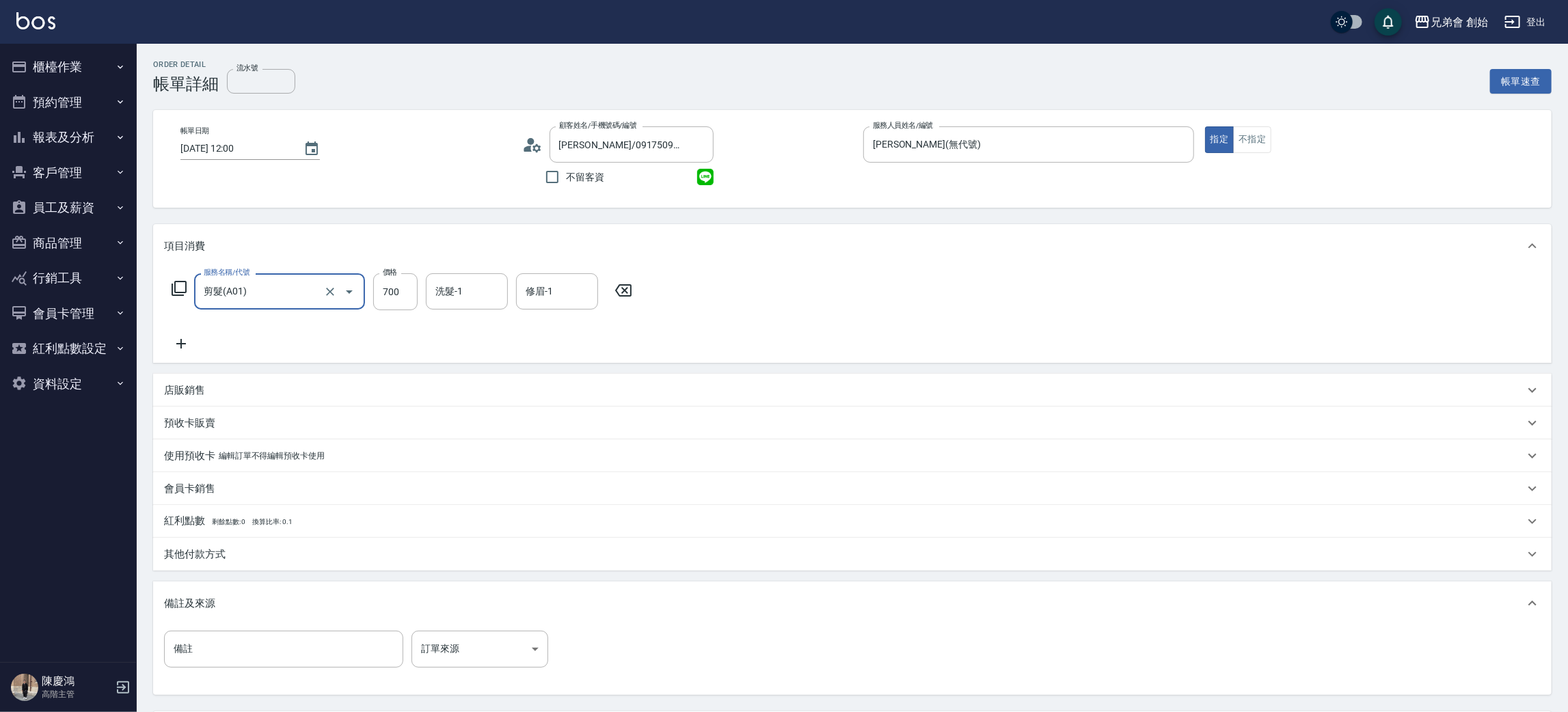
click at [950, 281] on div "服務名稱/代號 剪髮(A01) 服務名稱/代號 價格 700 價格 洗髮-1 洗髮-1 修眉-1 修眉-1" at bounding box center [852, 315] width 1399 height 95
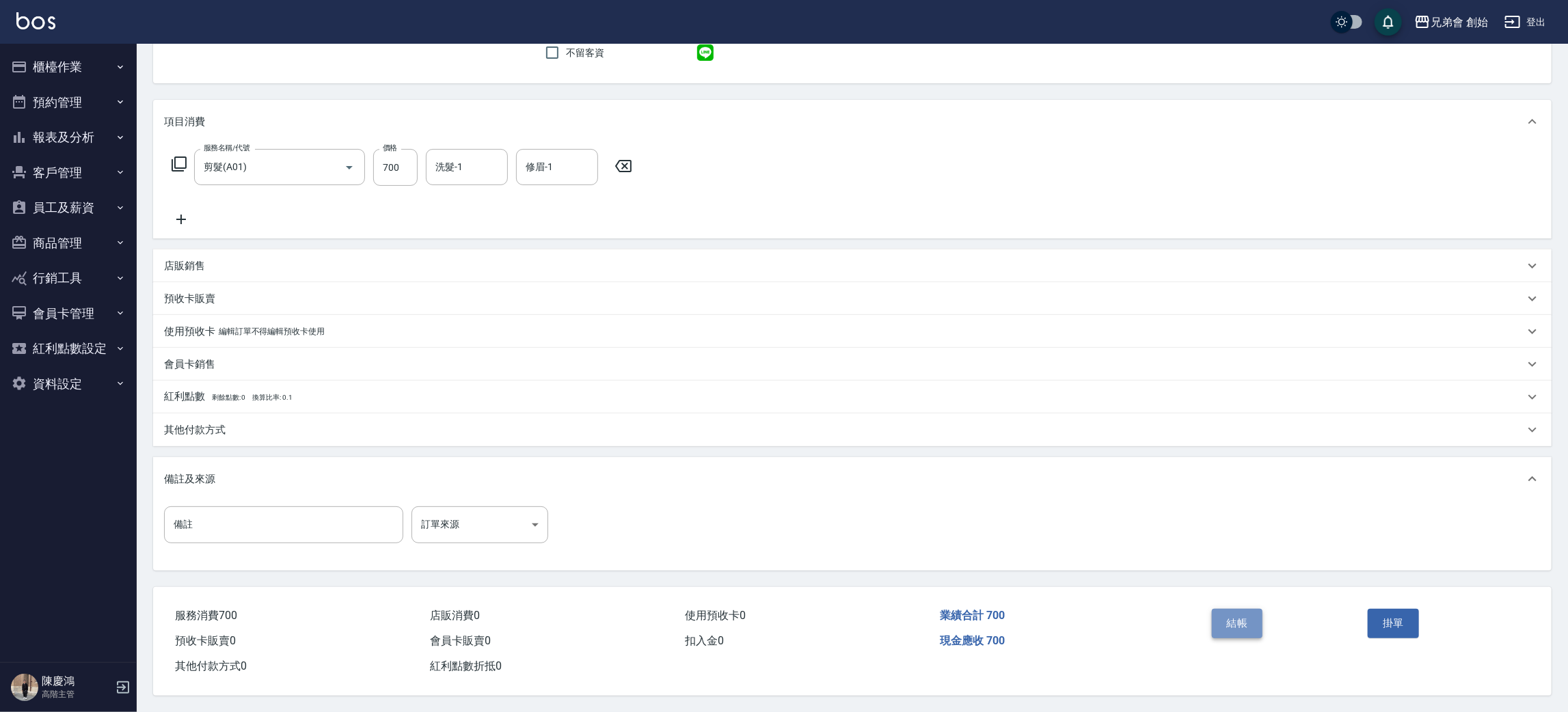
click at [1241, 630] on button "結帳" at bounding box center [1238, 623] width 51 height 28
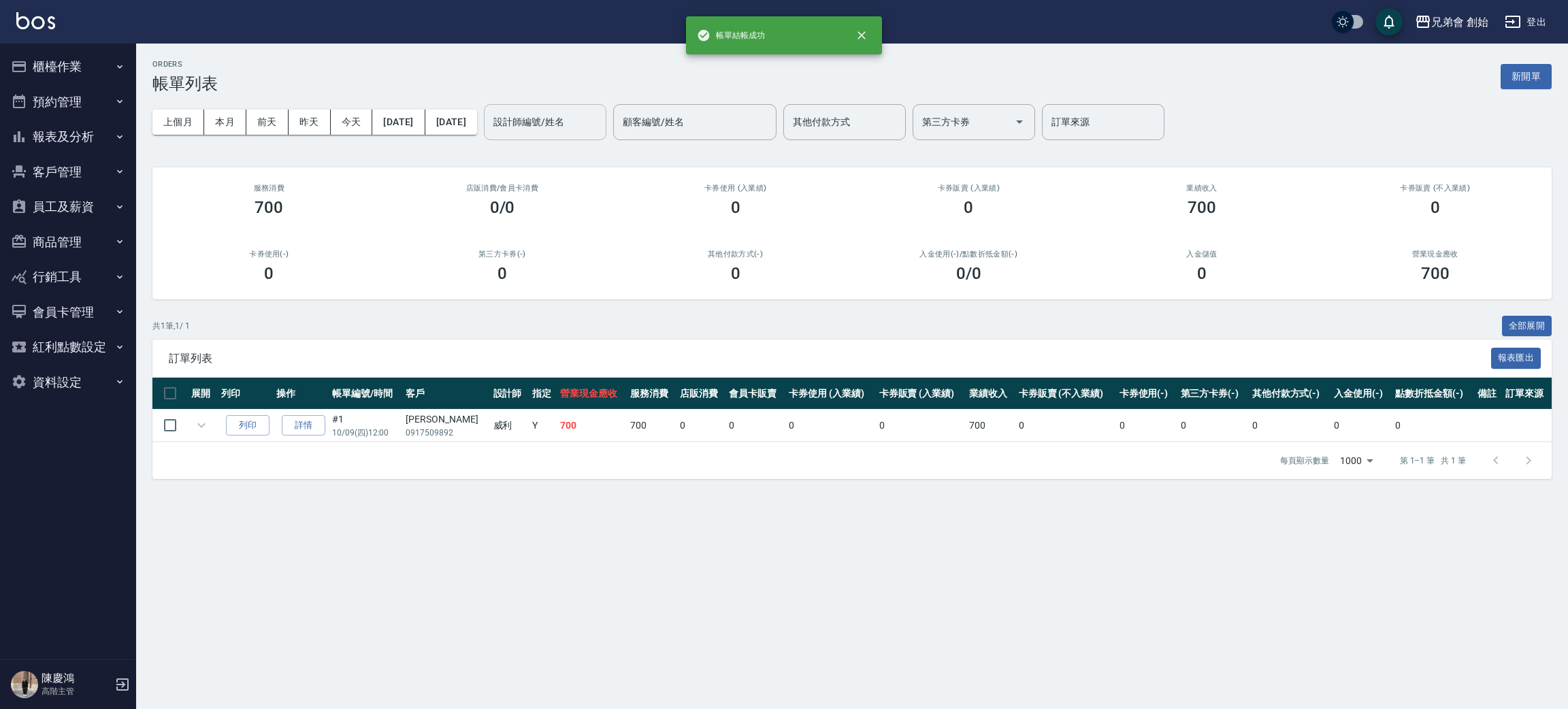
click at [601, 126] on input "設計師編號/姓名" at bounding box center [545, 122] width 110 height 24
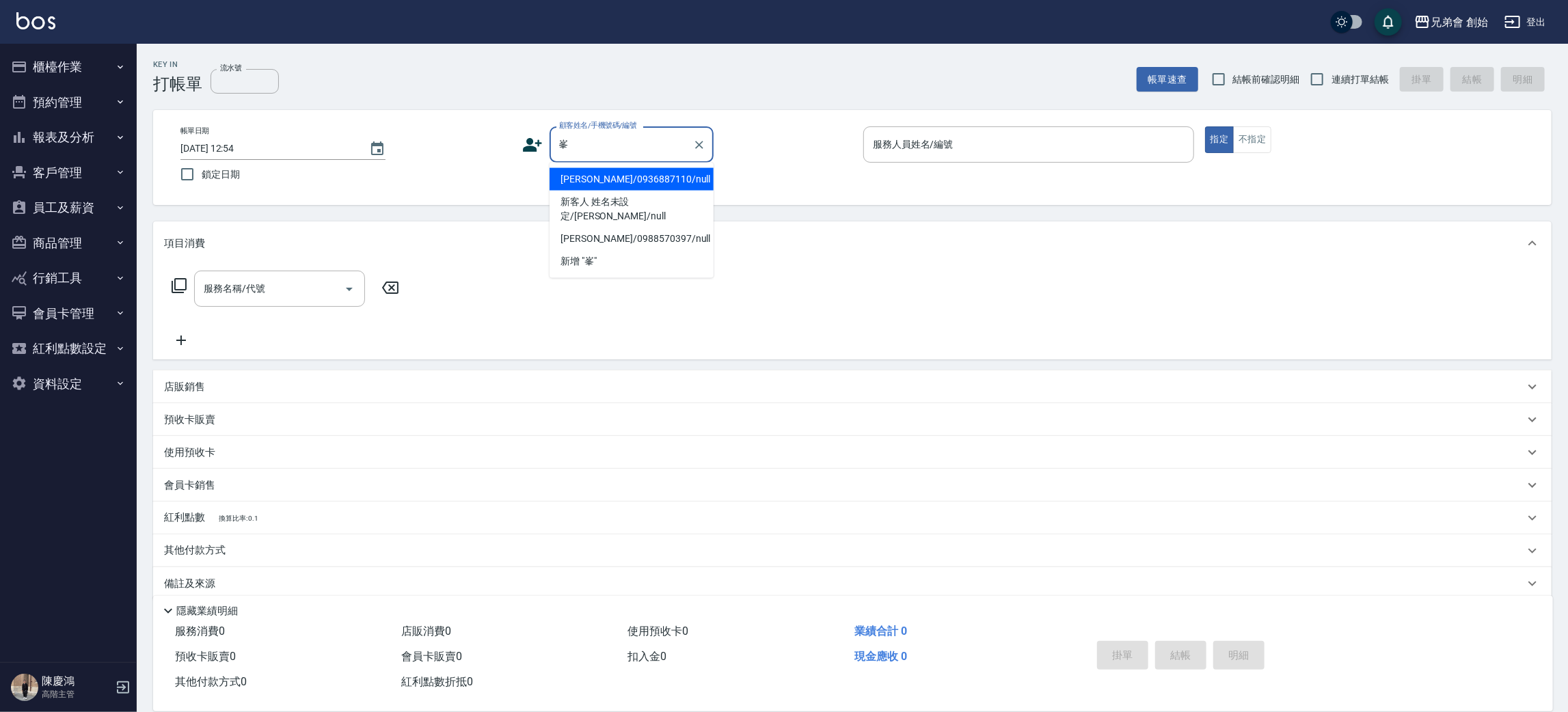
click at [603, 185] on li "[PERSON_NAME]/0936887110/null" at bounding box center [631, 180] width 164 height 23
type input "[PERSON_NAME]/0936887110/null"
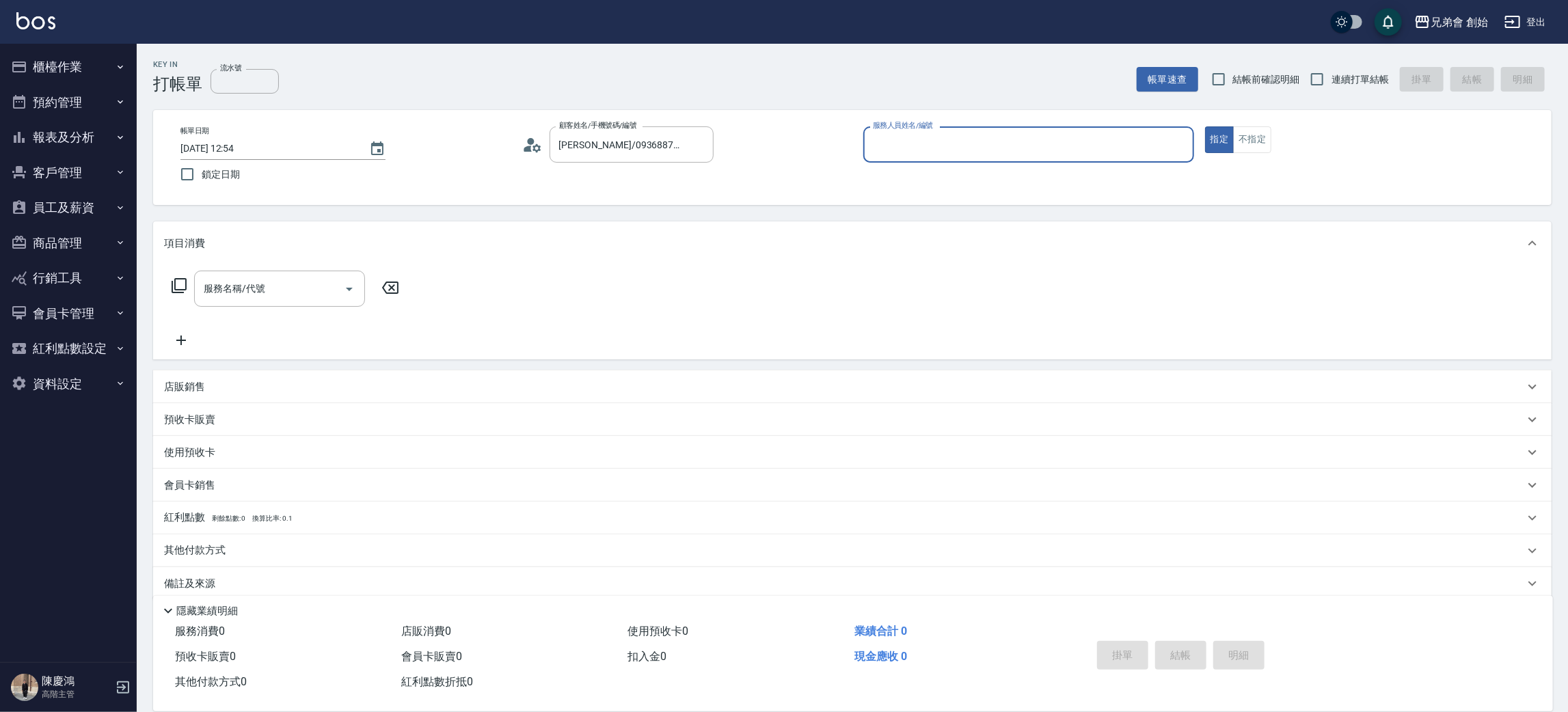
click at [890, 162] on div "服務人員姓名/編號" at bounding box center [1028, 145] width 330 height 36
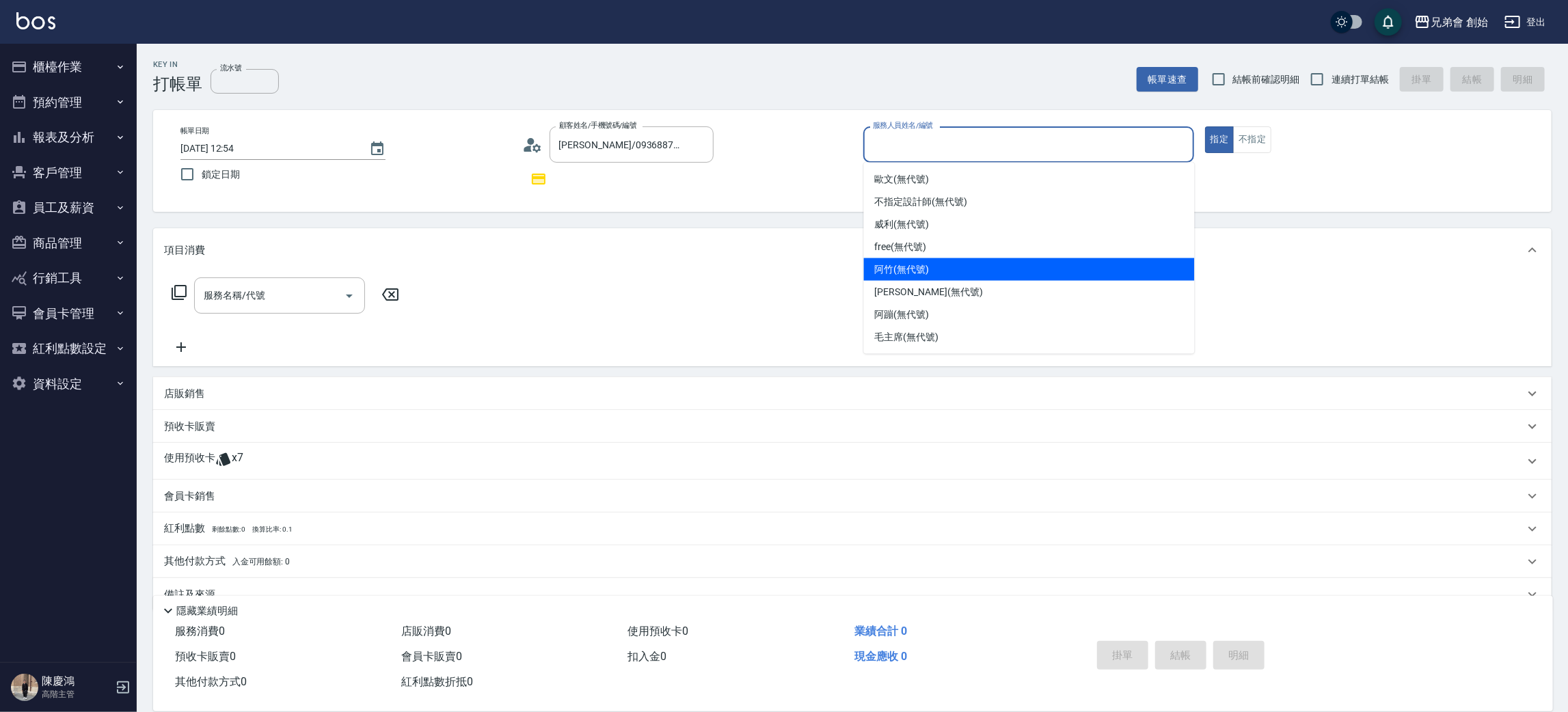
click at [1018, 258] on div "阿竹 (無代號)" at bounding box center [1028, 270] width 330 height 23
type input "阿竹 (無代號)"
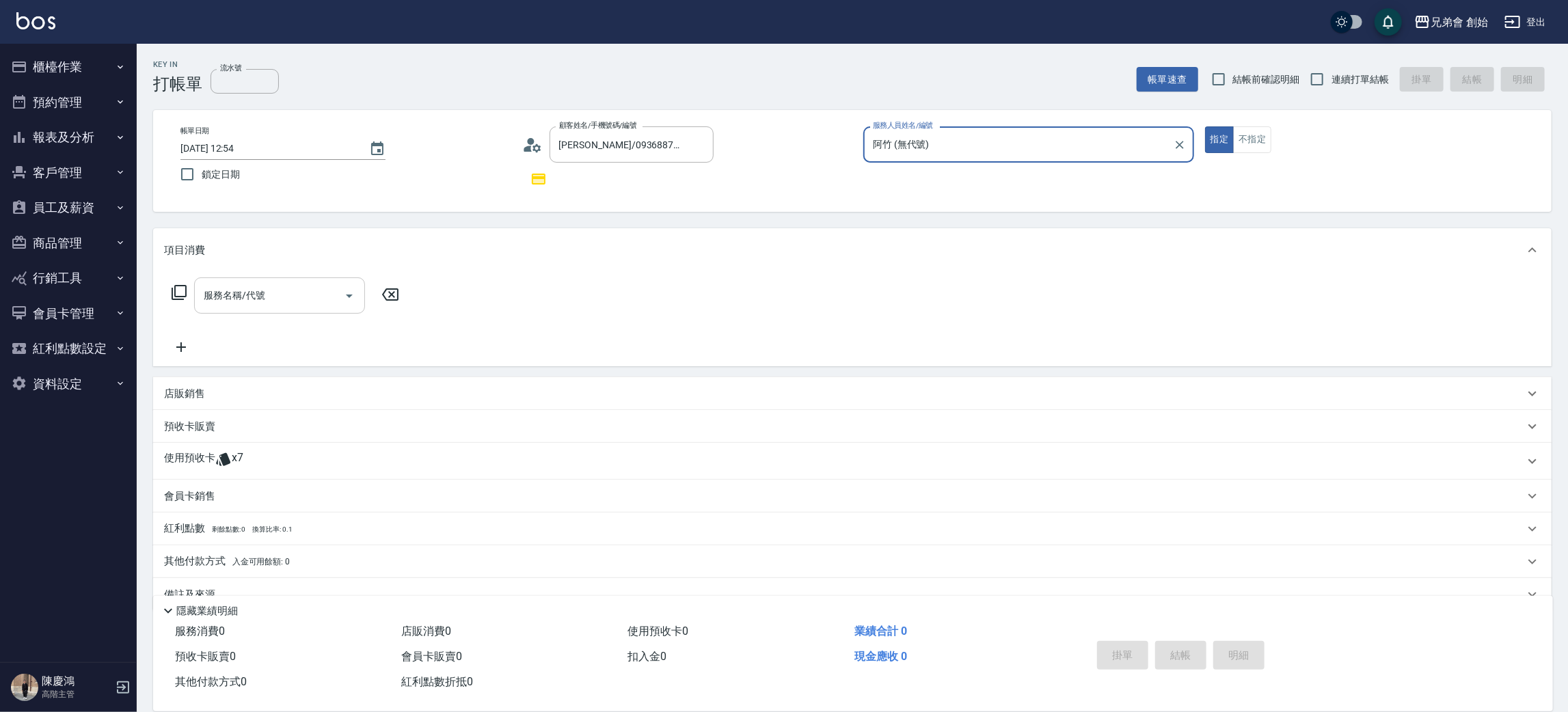
click at [332, 299] on input "服務名稱/代號" at bounding box center [269, 295] width 138 height 24
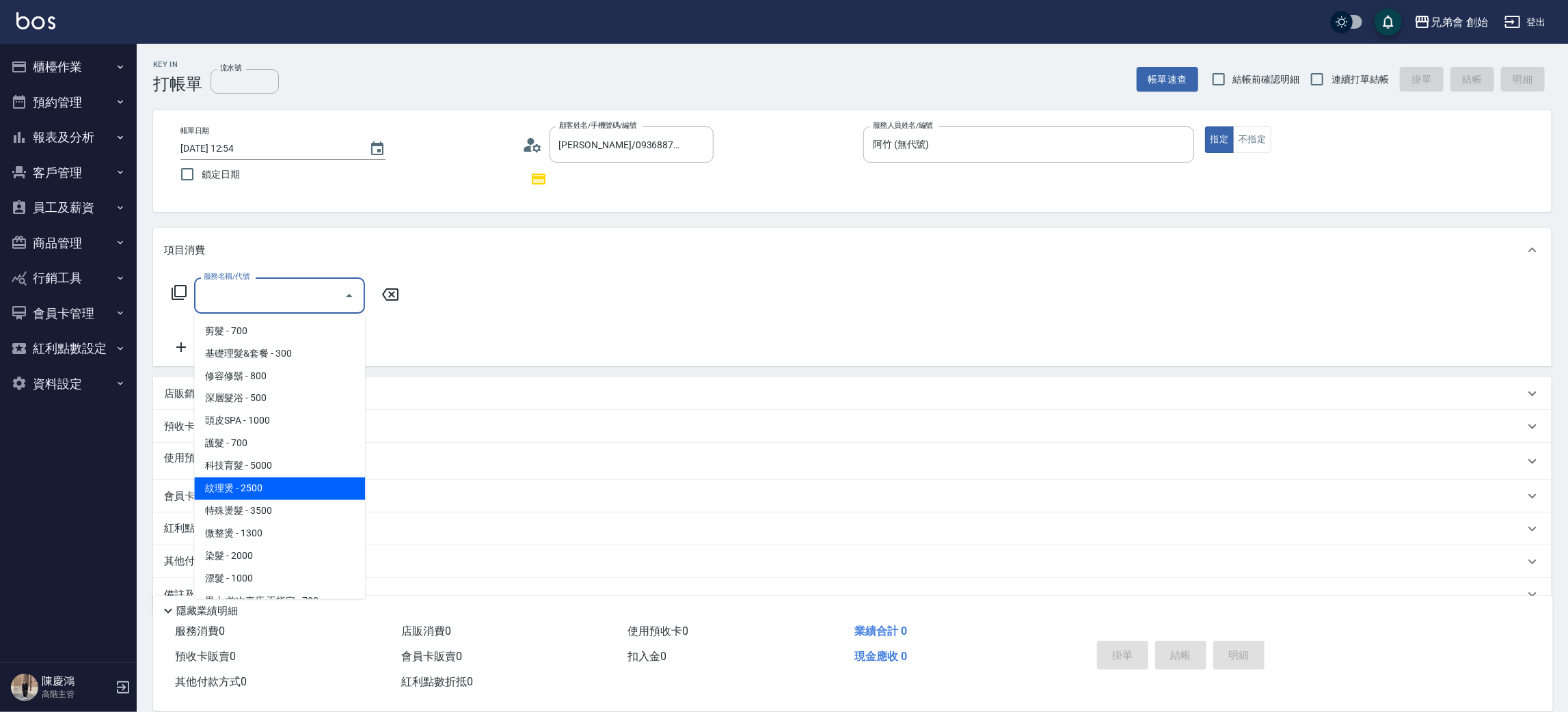
drag, startPoint x: 318, startPoint y: 483, endPoint x: 450, endPoint y: 370, distance: 173.8
click at [319, 483] on span "紋理燙 - 2500" at bounding box center [279, 489] width 170 height 23
type input "紋理燙(D01)"
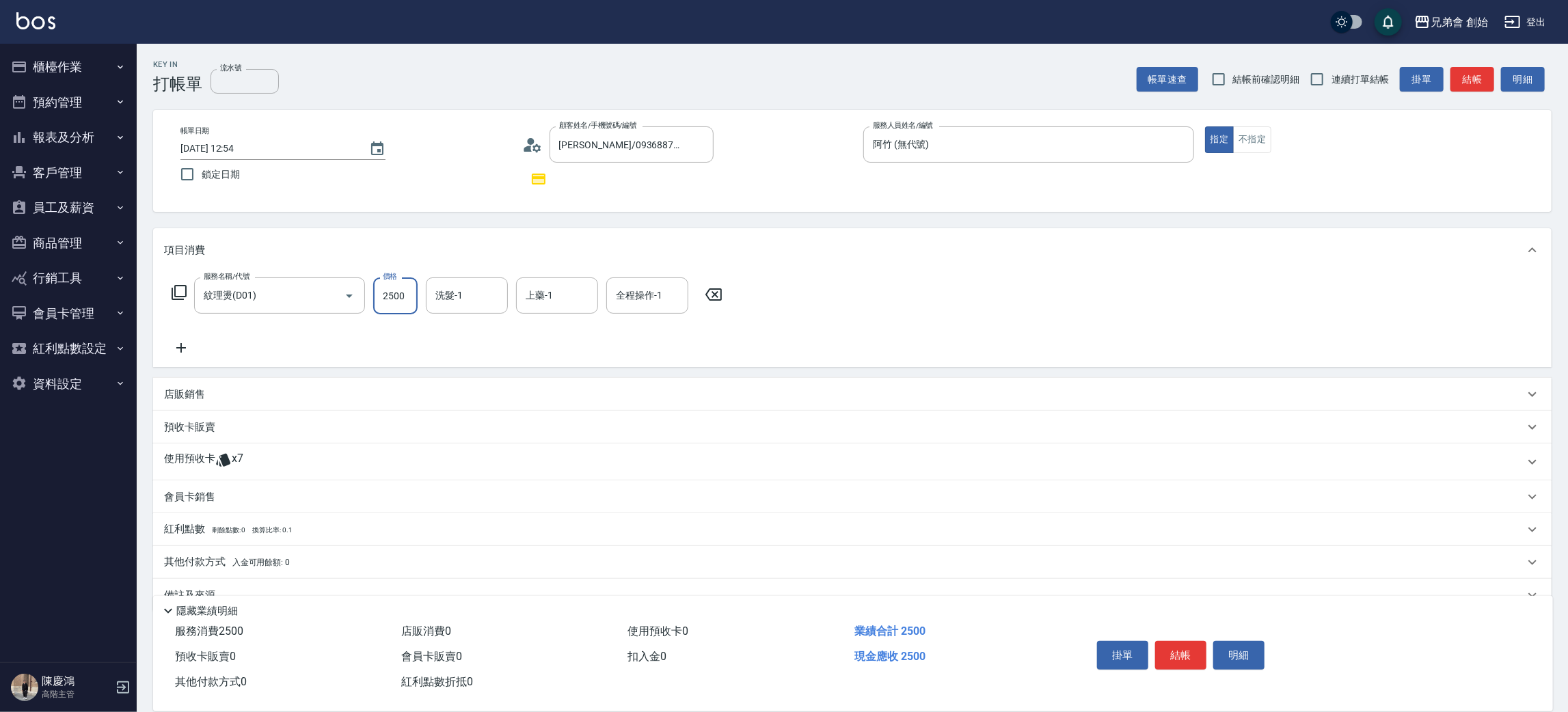
click at [403, 301] on input "2500" at bounding box center [395, 295] width 45 height 37
type input "1900"
click at [1176, 663] on button "結帳" at bounding box center [1181, 655] width 51 height 28
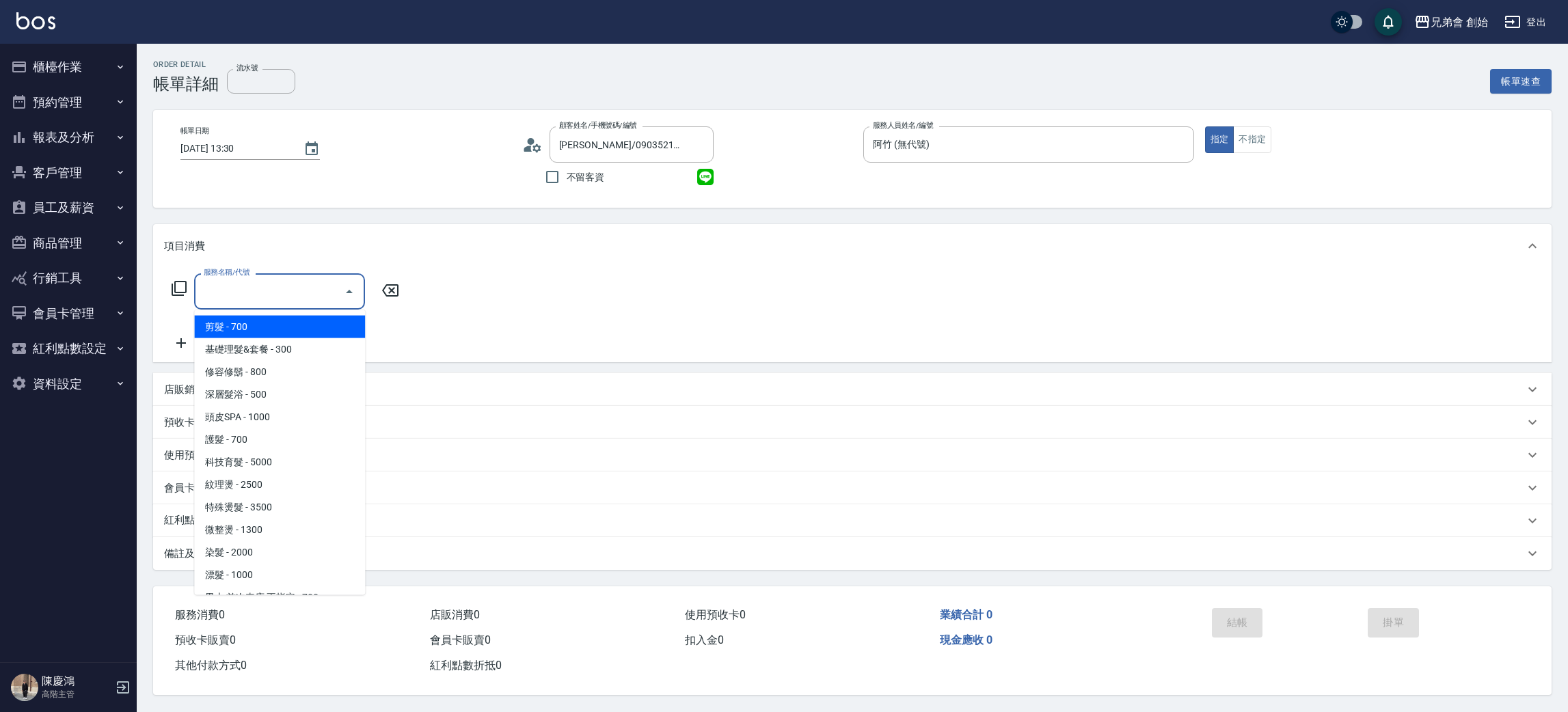
click at [258, 298] on input "服務名稱/代號" at bounding box center [269, 291] width 138 height 24
click at [270, 328] on span "剪髮 - 700" at bounding box center [279, 327] width 170 height 23
type input "剪髮(A01)"
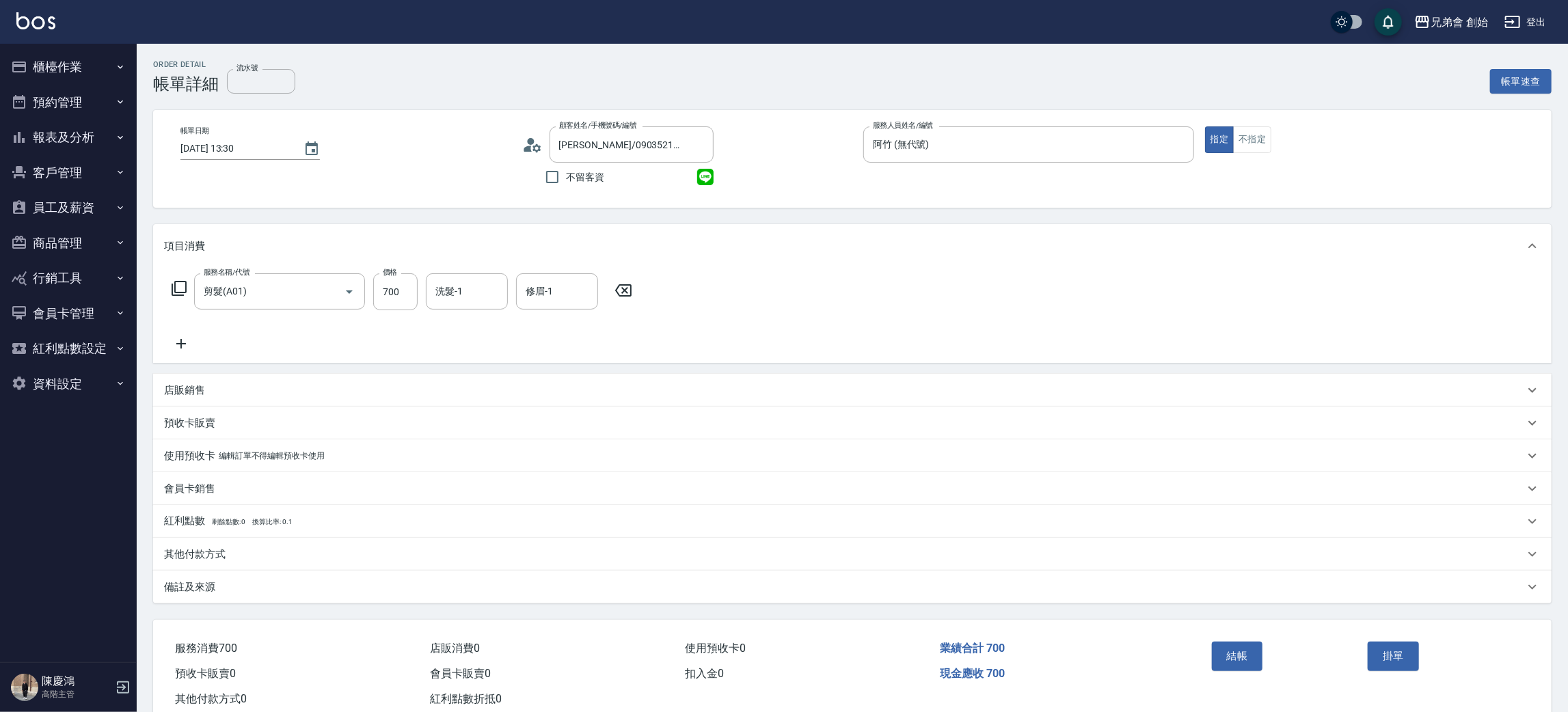
click at [237, 571] on div "備註及來源 備註 備註 訂單來源 ​ 訂單來源" at bounding box center [852, 587] width 1399 height 33
click at [232, 561] on div "其他付款方式" at bounding box center [852, 554] width 1399 height 33
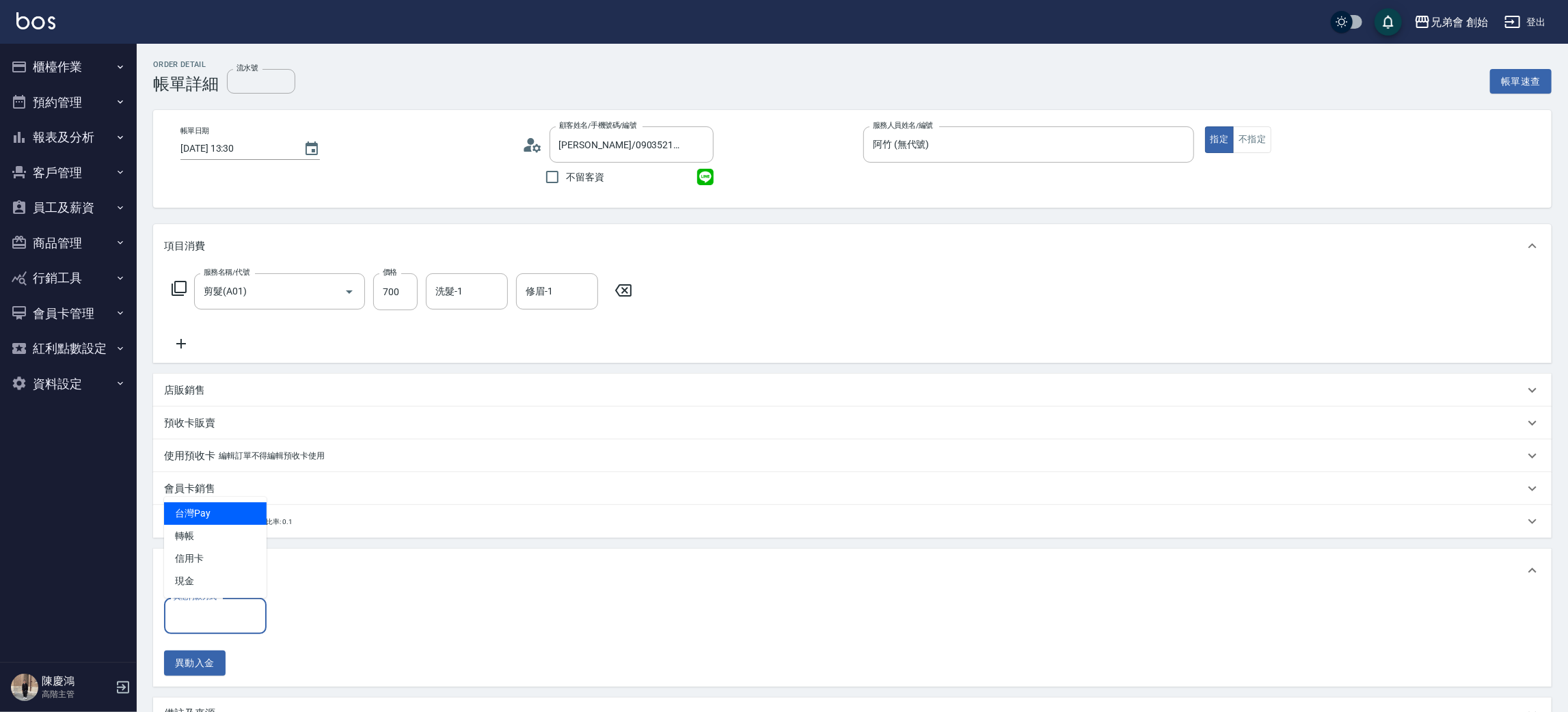
click at [241, 614] on input "其他付款方式" at bounding box center [215, 615] width 90 height 24
click at [229, 541] on span "轉帳" at bounding box center [215, 536] width 102 height 23
type input "轉帳"
drag, startPoint x: 330, startPoint y: 609, endPoint x: 326, endPoint y: 598, distance: 11.7
click at [330, 609] on input "0" at bounding box center [326, 616] width 102 height 37
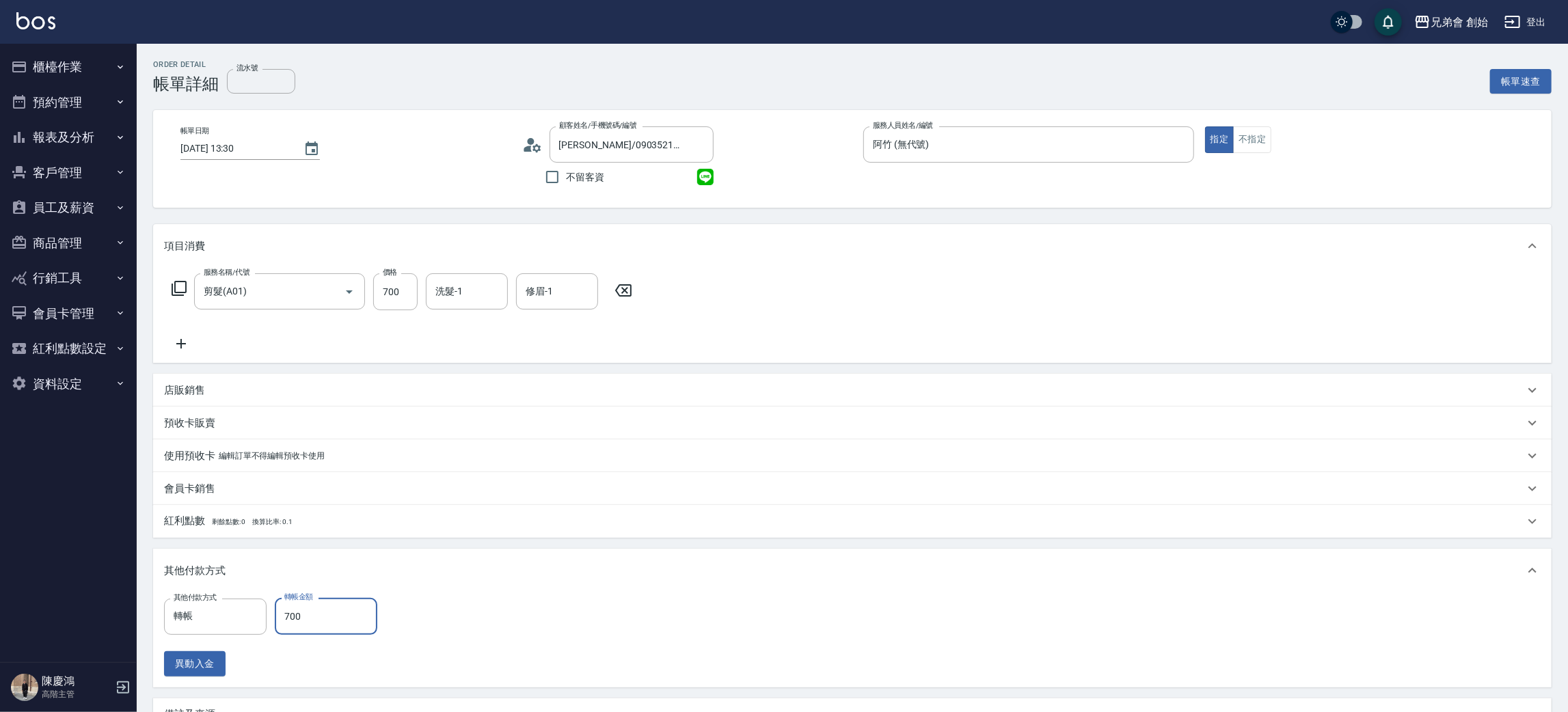
scroll to position [163, 0]
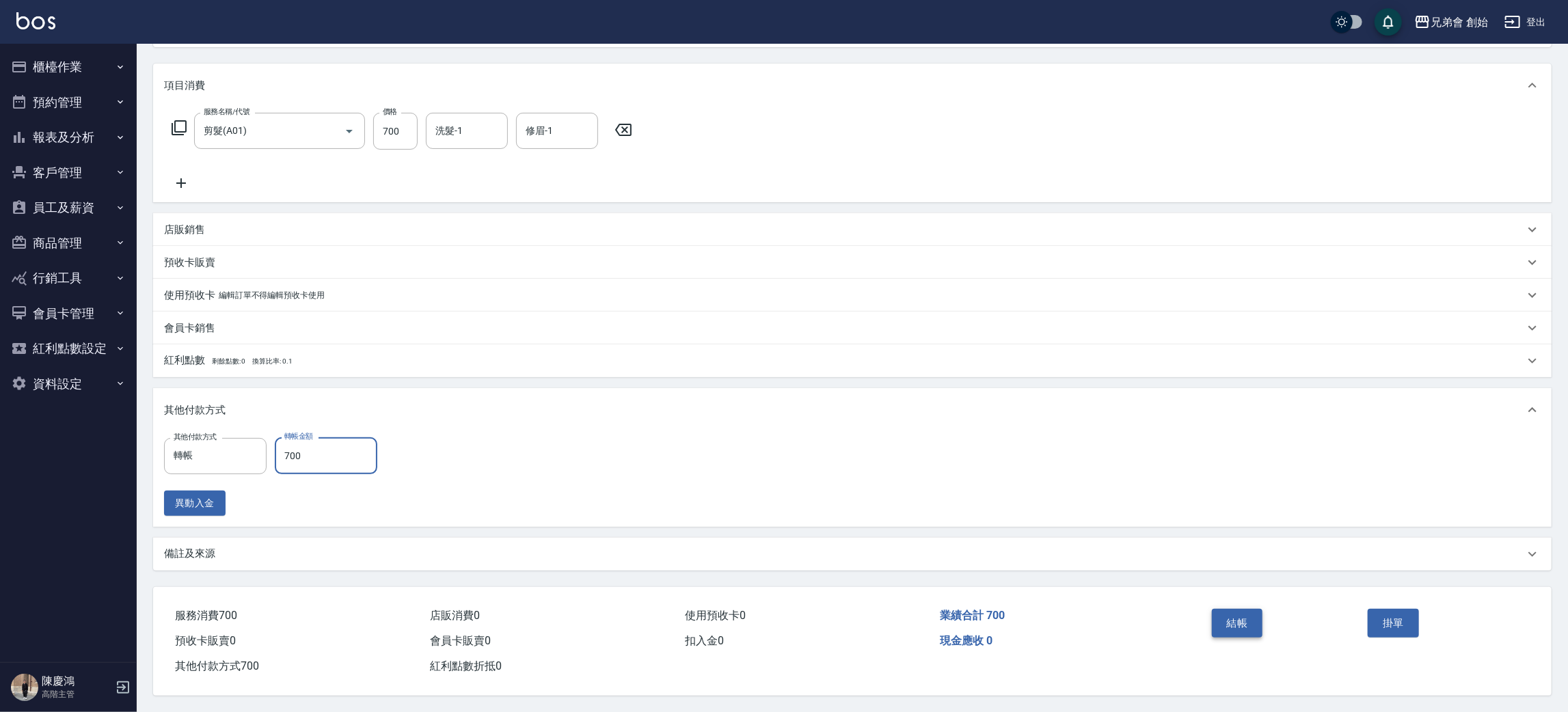
type input "700"
click at [1229, 627] on button "結帳" at bounding box center [1238, 623] width 51 height 28
